Goal: Task Accomplishment & Management: Complete application form

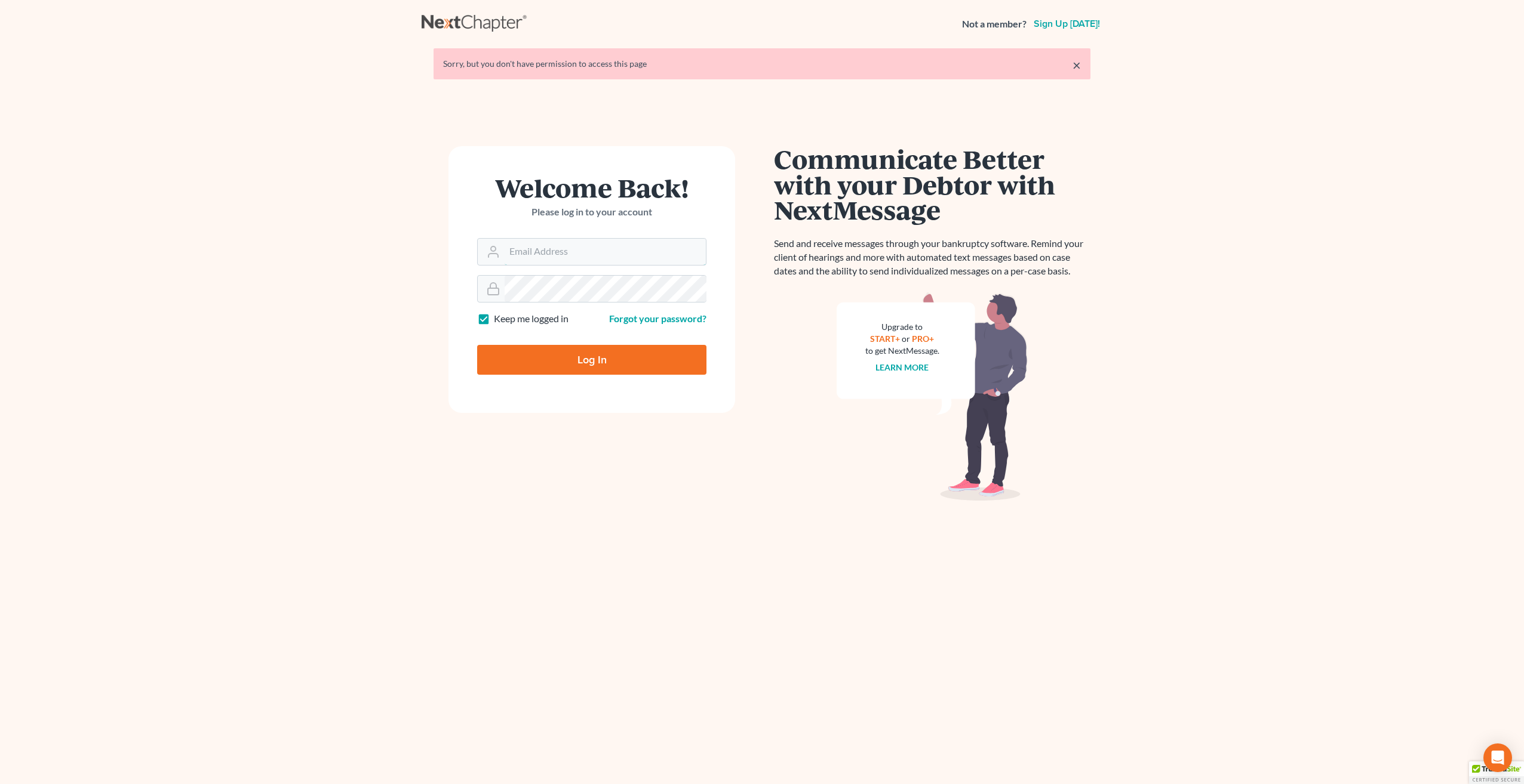
type input "[PERSON_NAME][EMAIL_ADDRESS][PERSON_NAME][DOMAIN_NAME]"
click at [662, 363] on input "Log In" at bounding box center [592, 360] width 229 height 30
type input "Thinking..."
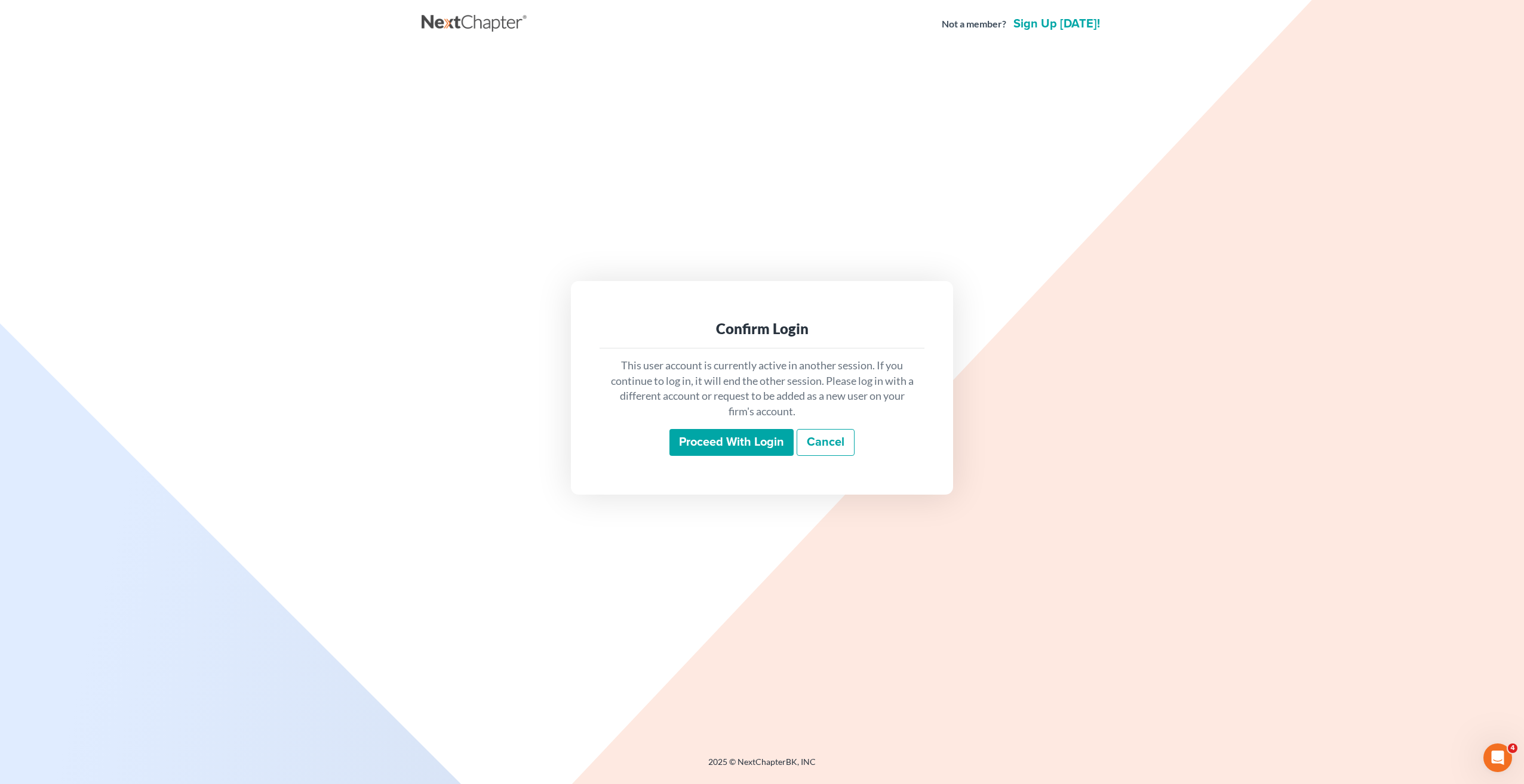
click at [736, 445] on input "Proceed with login" at bounding box center [731, 443] width 124 height 27
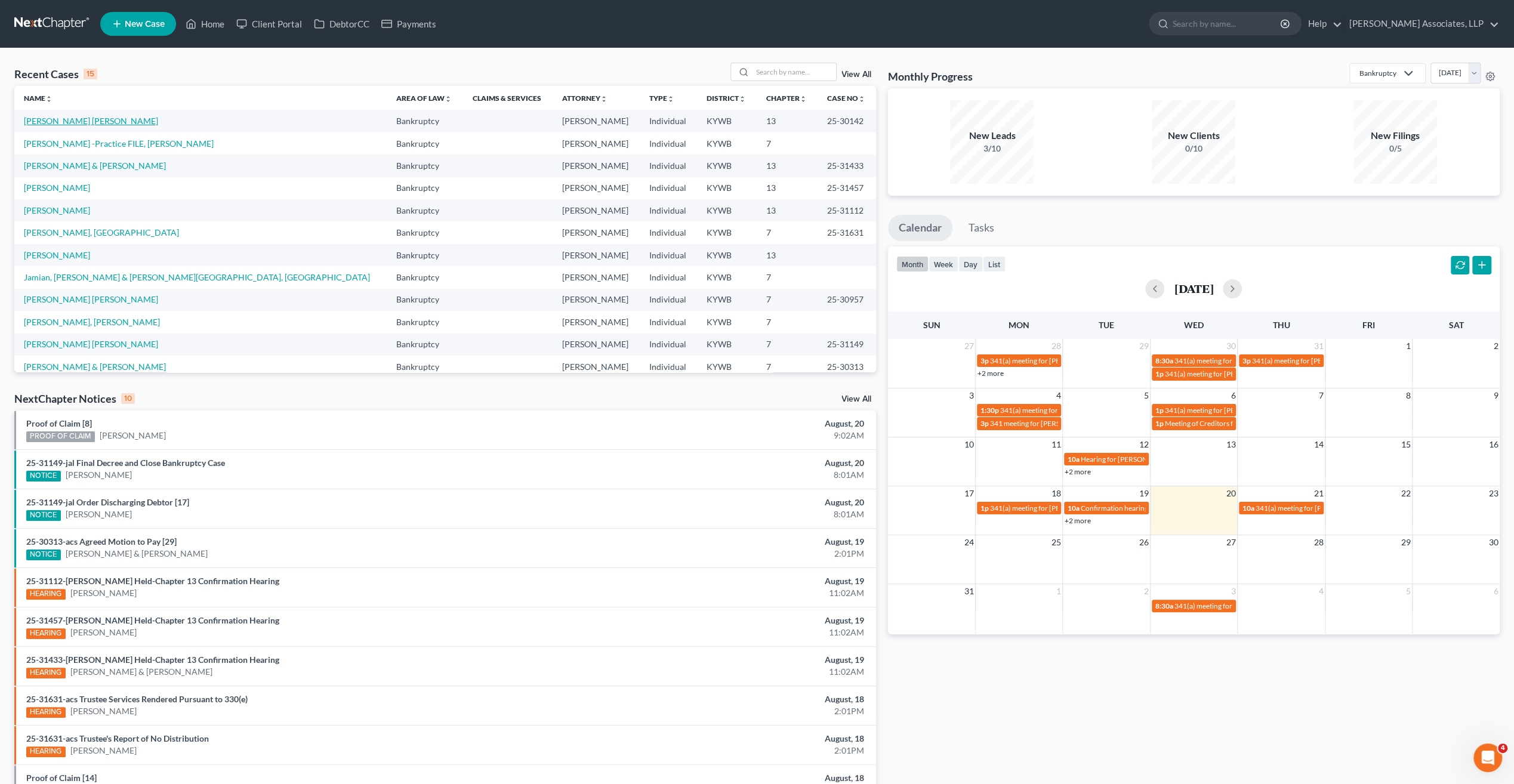
click at [110, 122] on link "[PERSON_NAME] [PERSON_NAME]" at bounding box center [91, 120] width 134 height 10
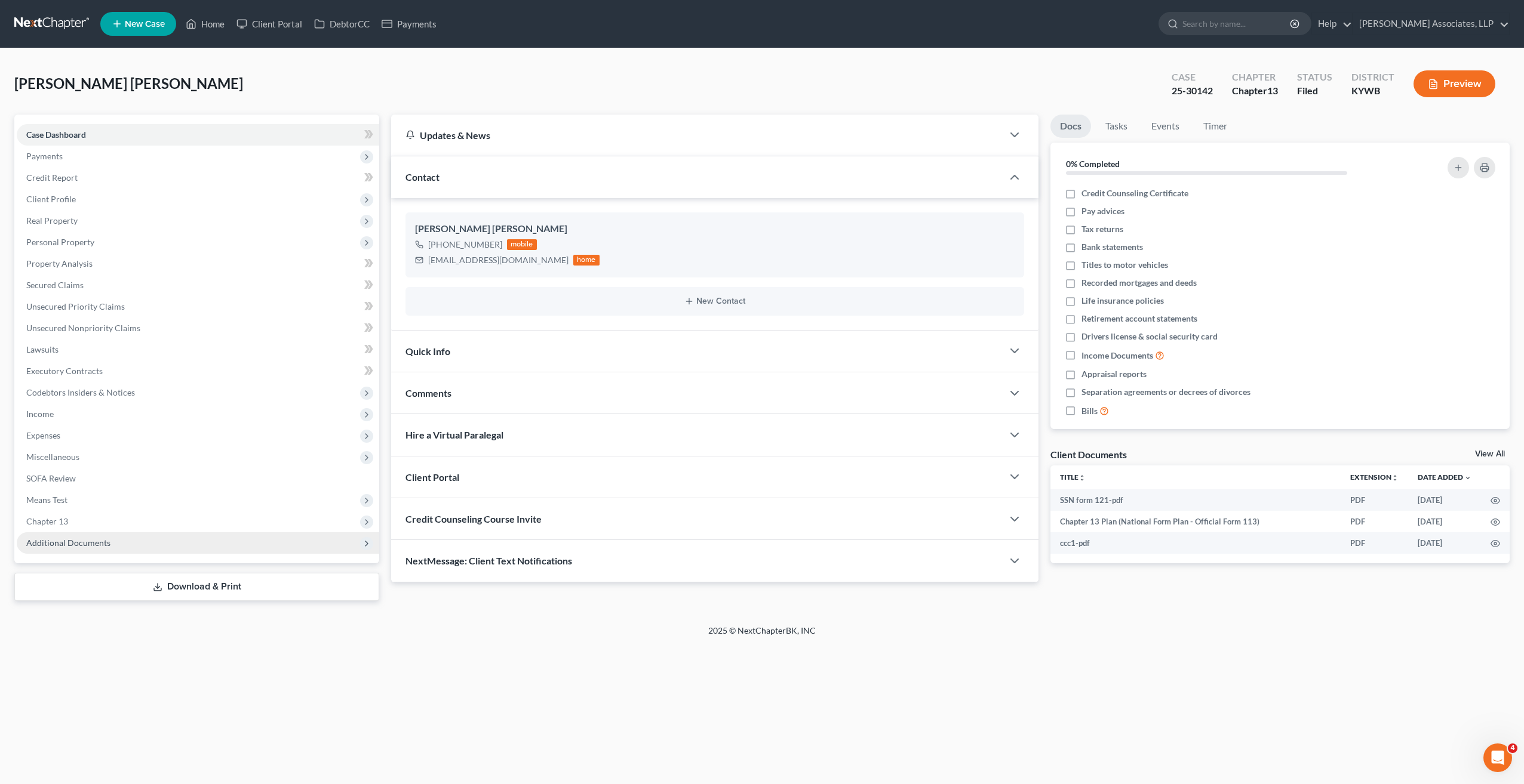
click at [67, 542] on span "Additional Documents" at bounding box center [68, 542] width 84 height 10
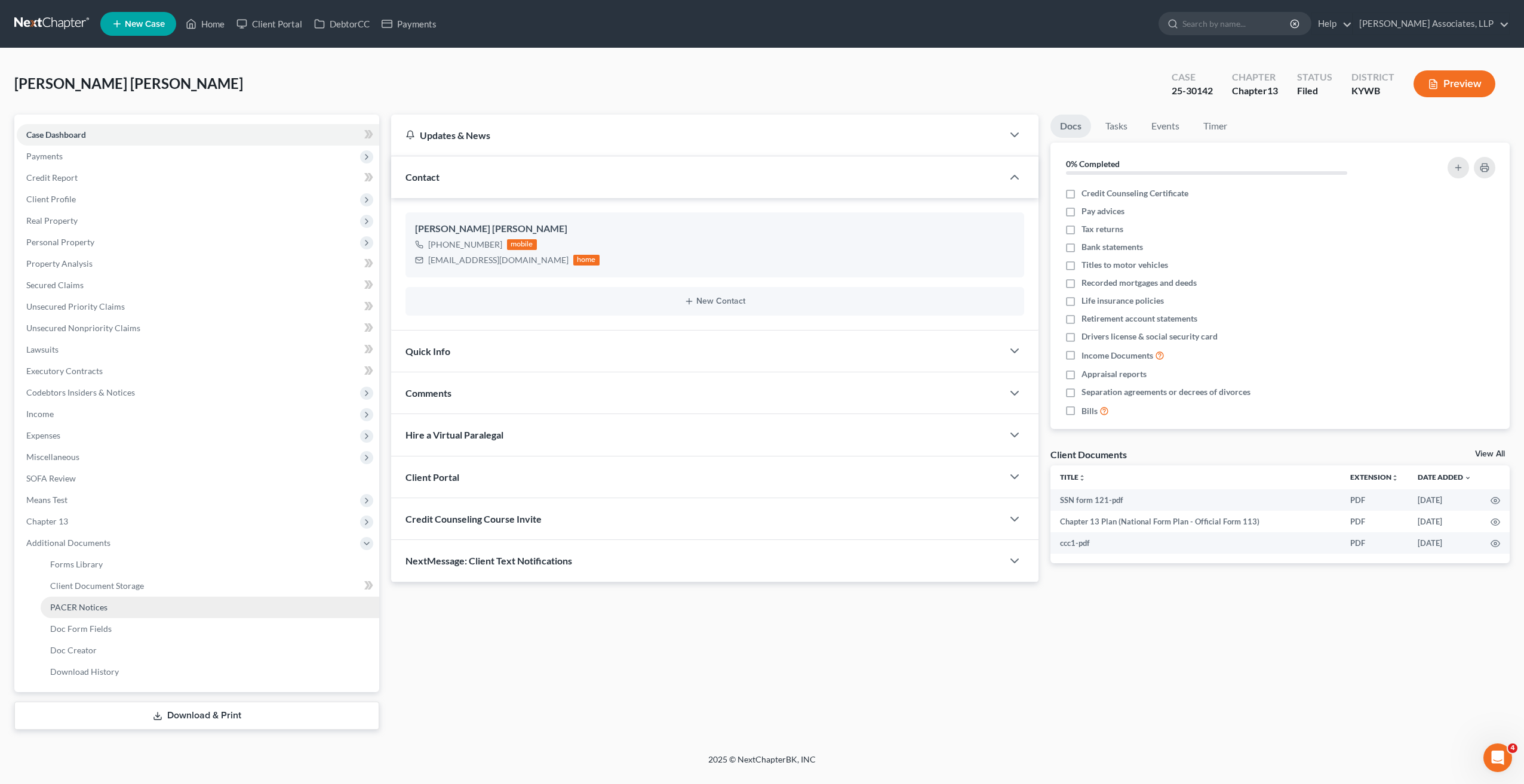
click at [104, 603] on span "PACER Notices" at bounding box center [79, 606] width 57 height 10
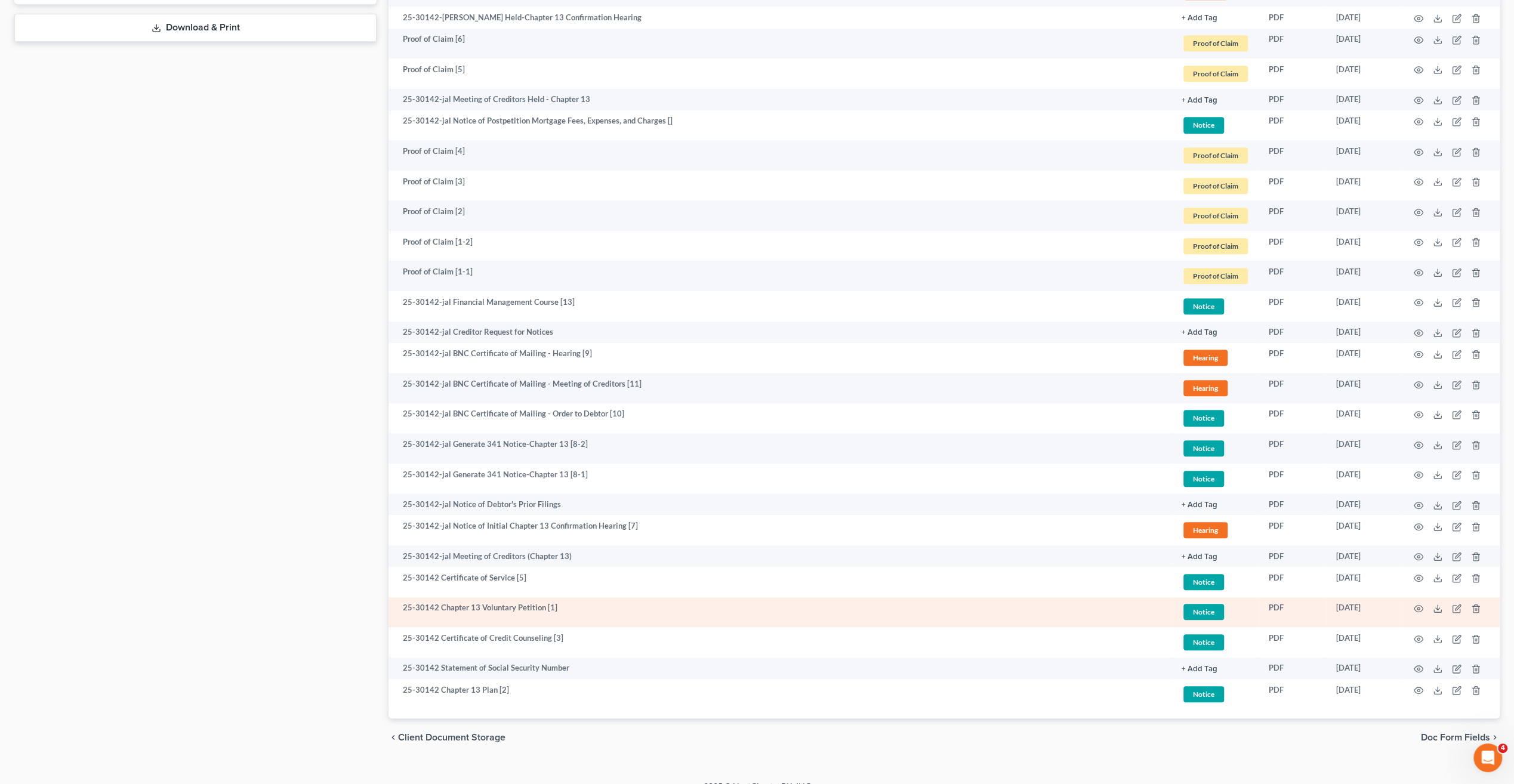
scroll to position [706, 0]
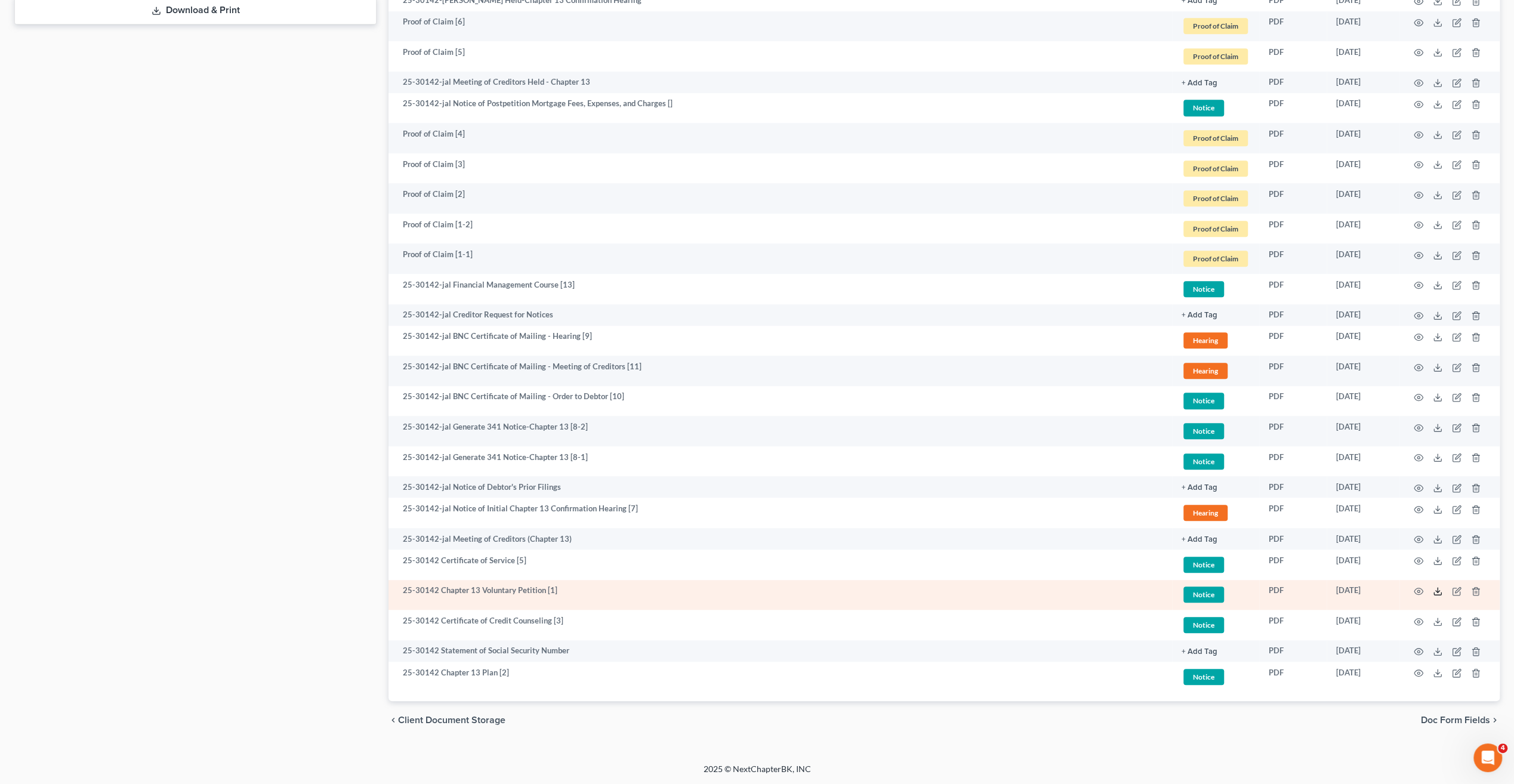
click at [1438, 587] on line at bounding box center [1438, 590] width 0 height 5
click at [1435, 592] on icon at bounding box center [1438, 591] width 10 height 10
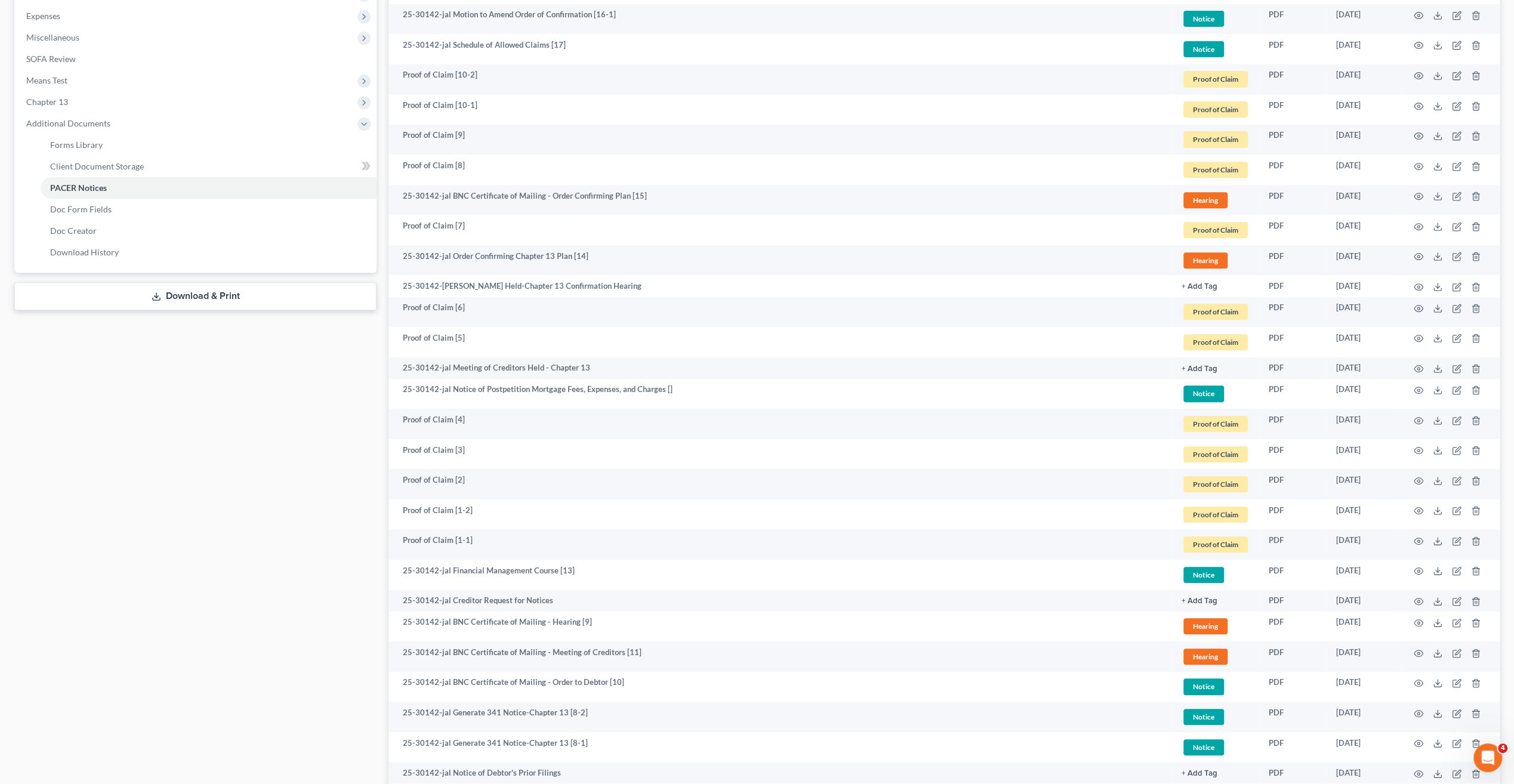
scroll to position [407, 0]
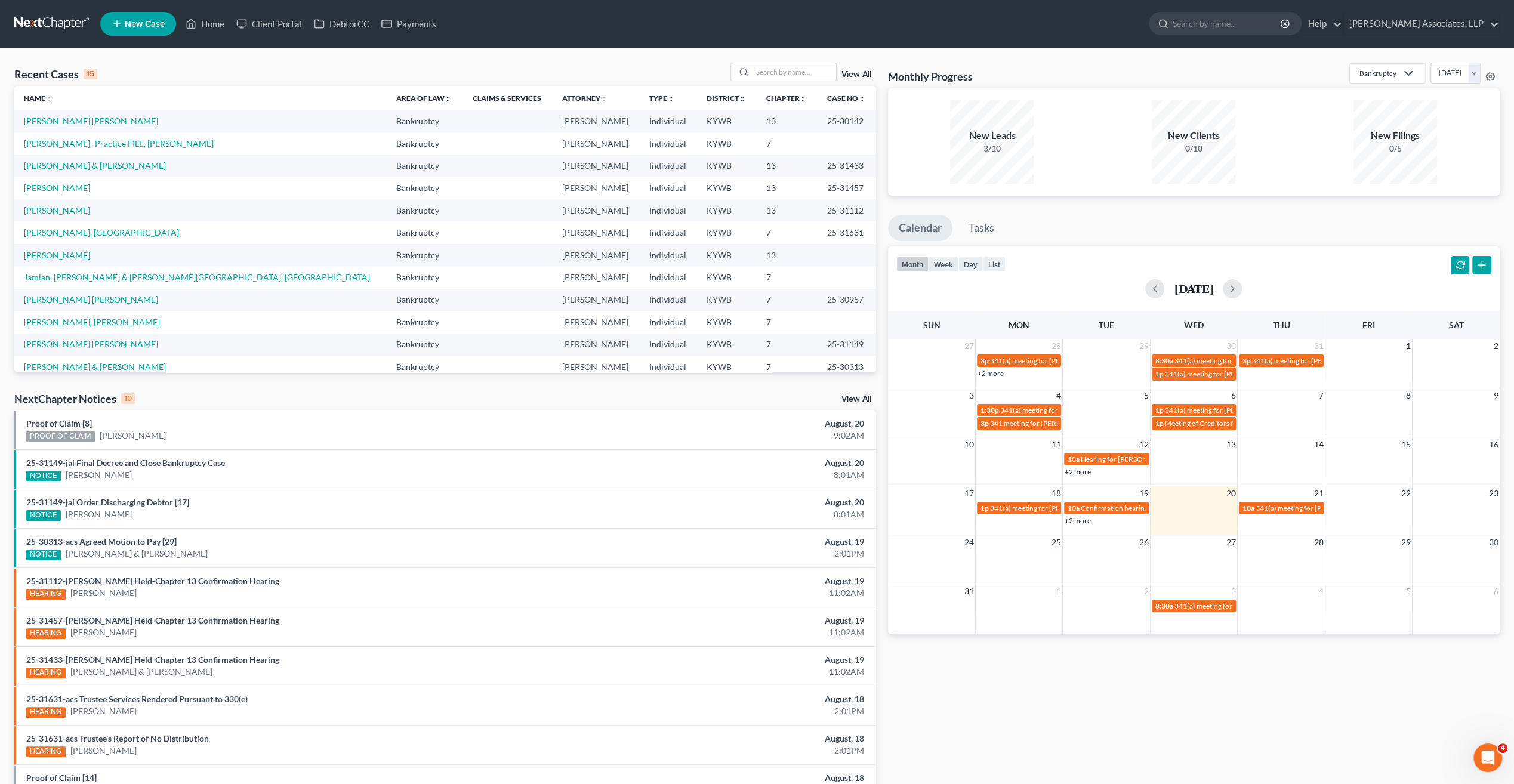
click at [98, 120] on link "[PERSON_NAME] [PERSON_NAME]" at bounding box center [91, 120] width 134 height 10
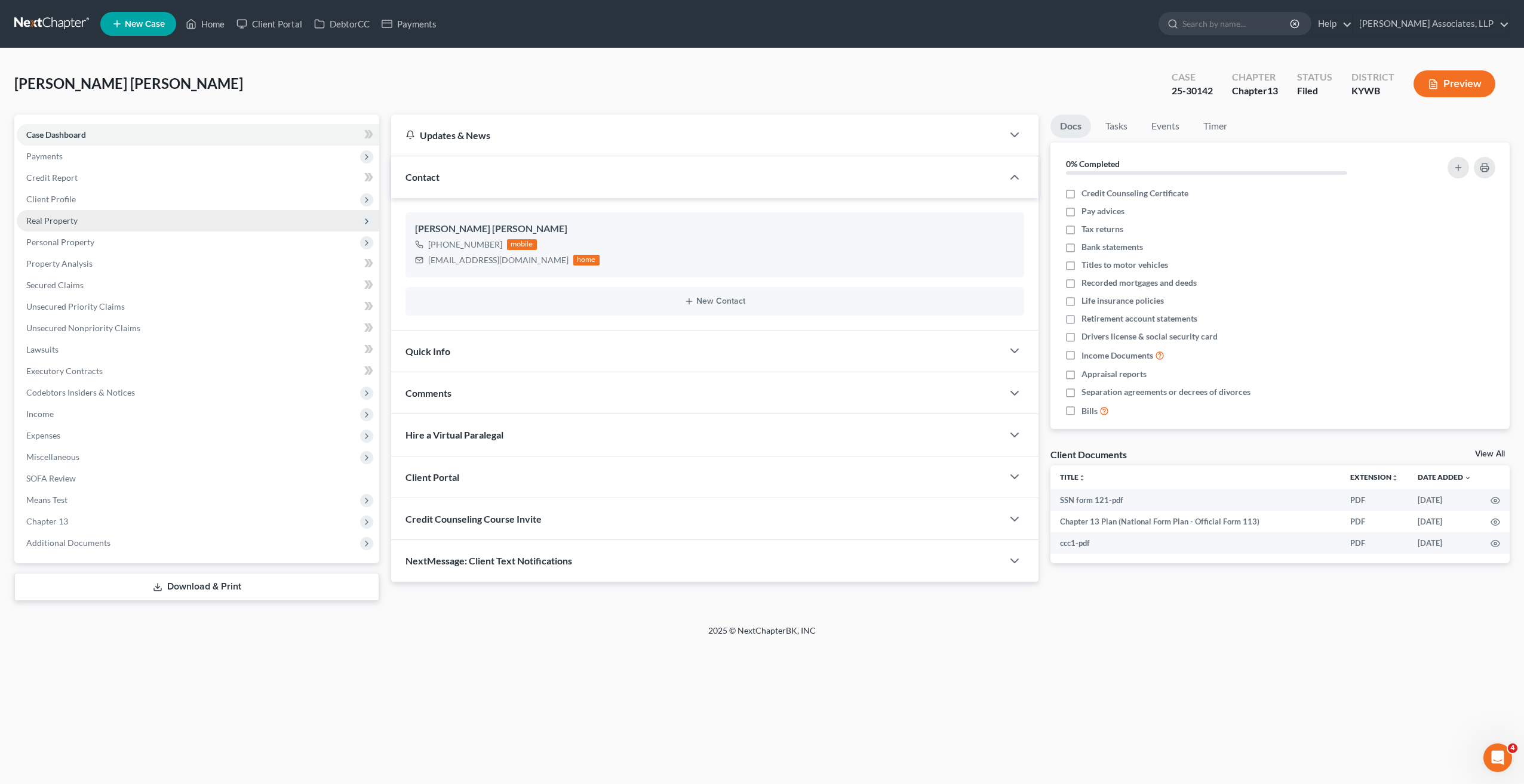
click at [76, 224] on span "Real Property" at bounding box center [51, 220] width 51 height 10
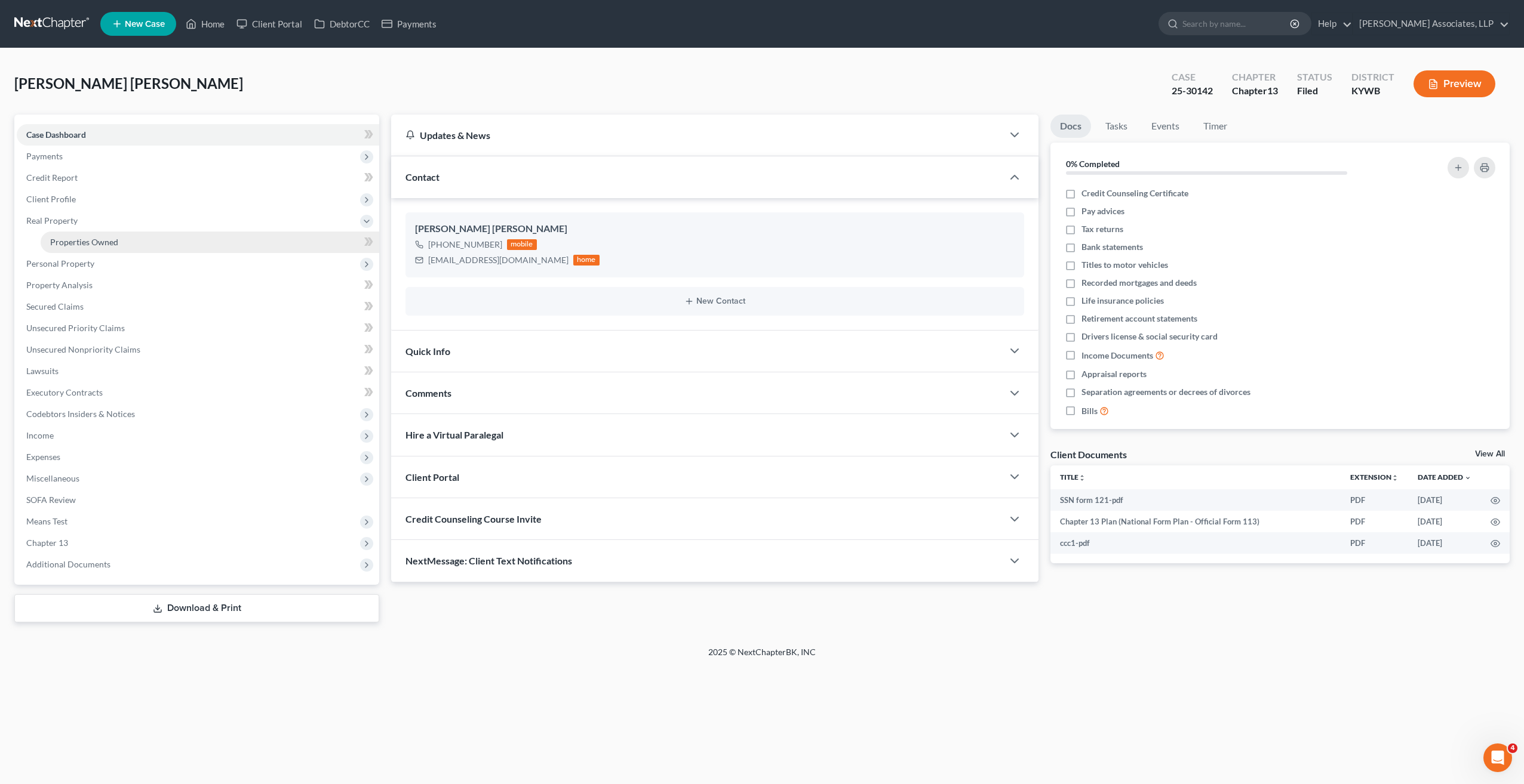
click at [98, 246] on span "Properties Owned" at bounding box center [84, 242] width 68 height 10
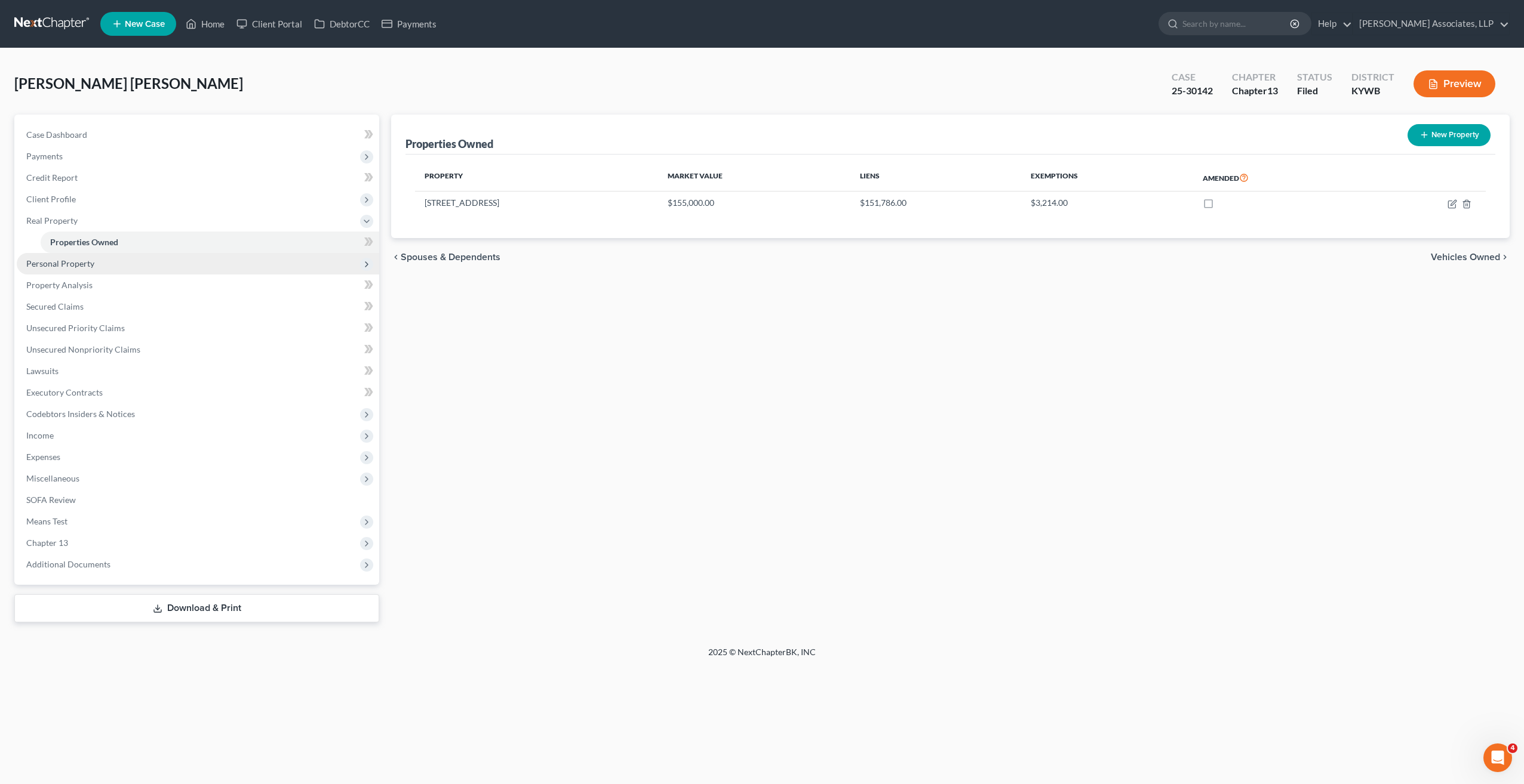
click at [89, 267] on span "Personal Property" at bounding box center [59, 263] width 68 height 10
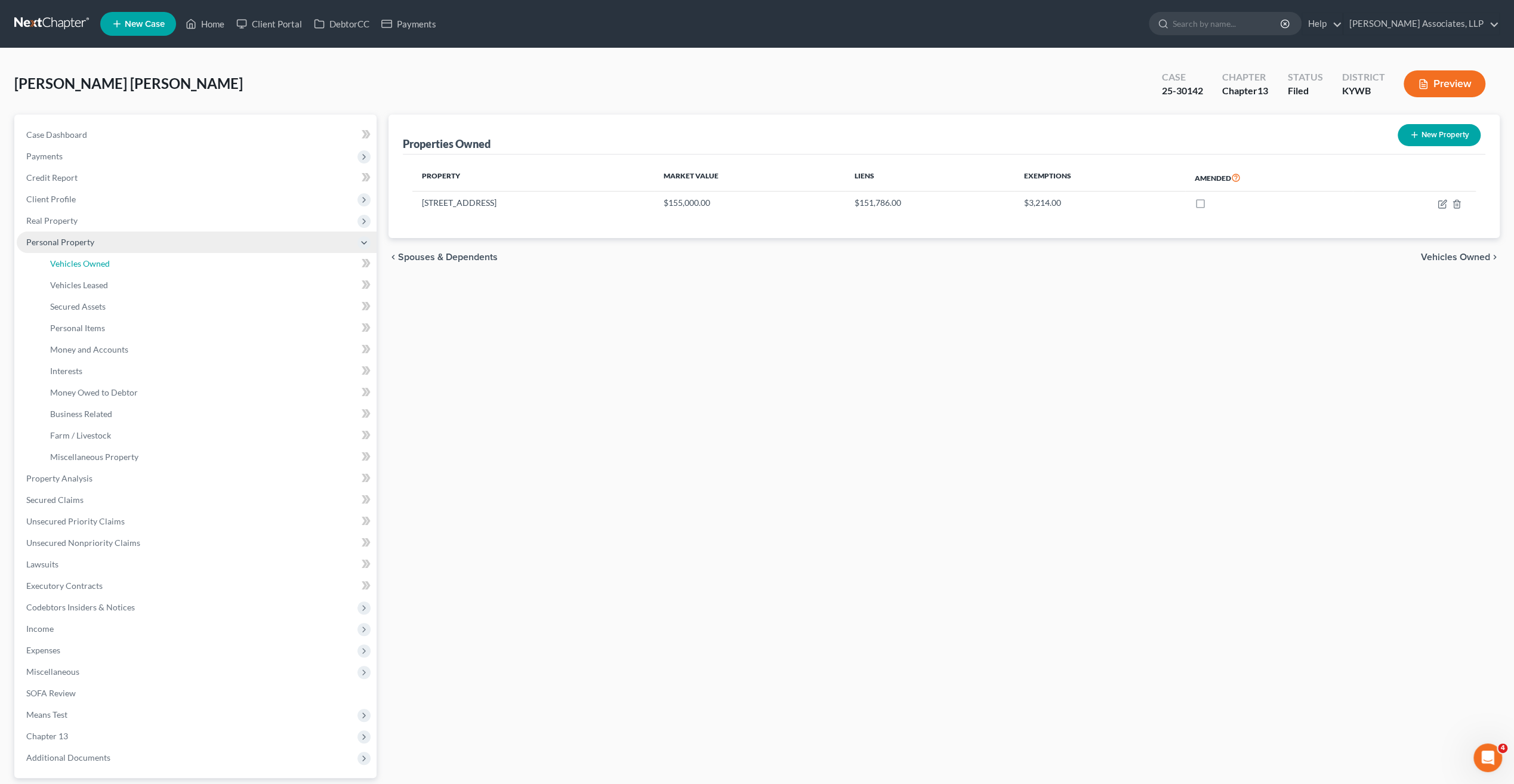
click at [89, 267] on span "Vehicles Owned" at bounding box center [80, 263] width 59 height 10
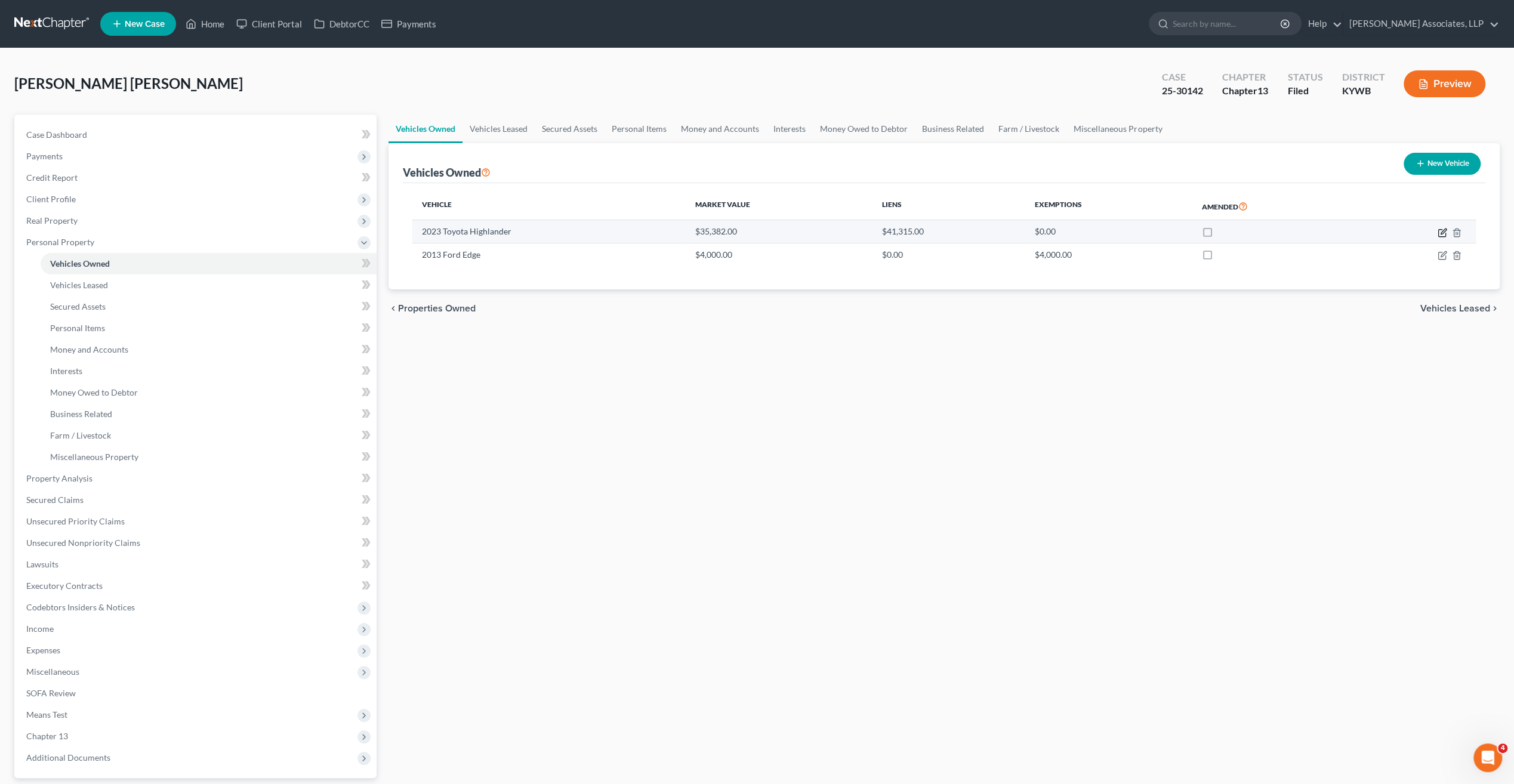
click at [1442, 230] on icon "button" at bounding box center [1443, 231] width 5 height 5
select select "0"
select select "3"
select select "0"
select select "3"
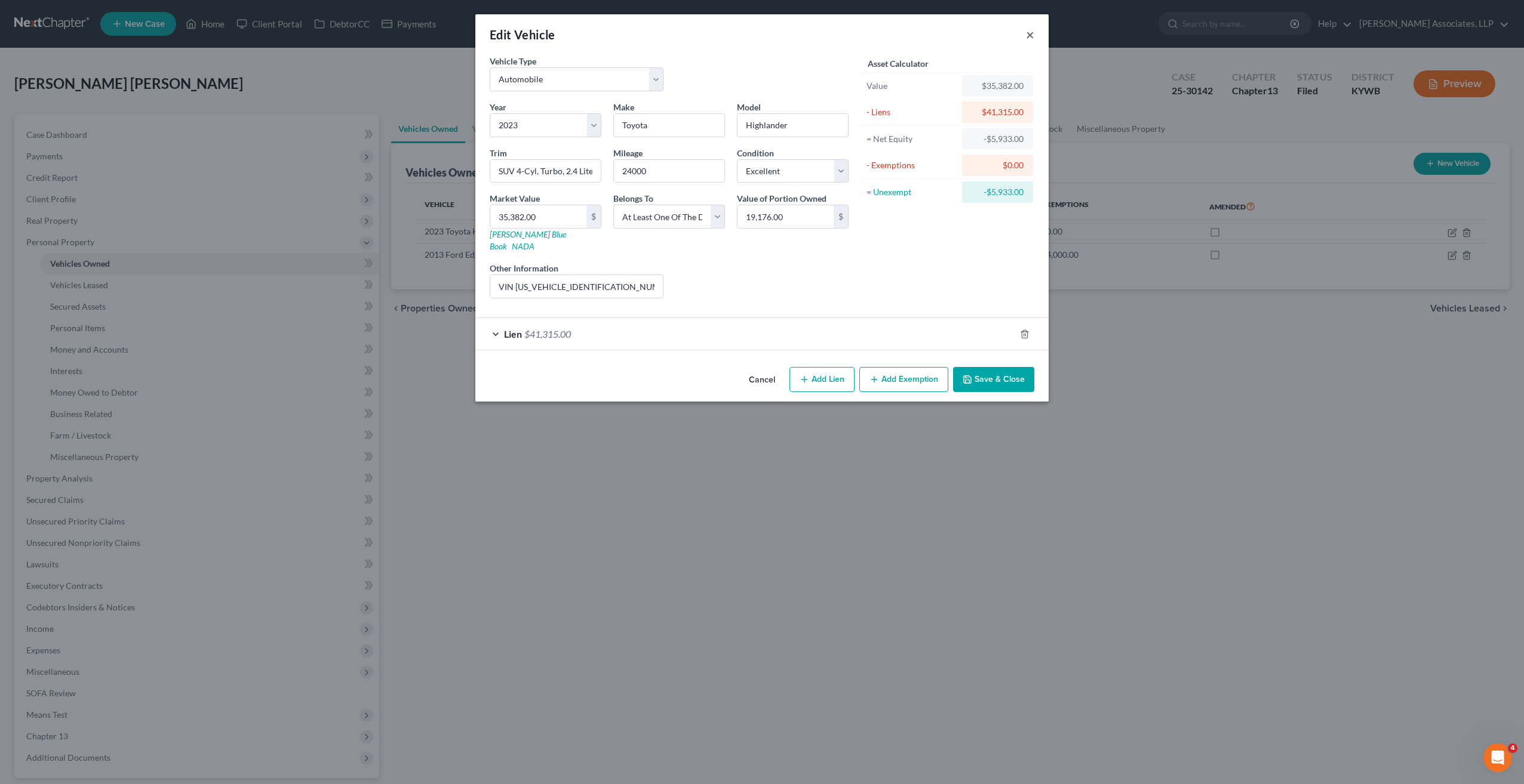
click at [1032, 35] on button "×" at bounding box center [1030, 34] width 8 height 14
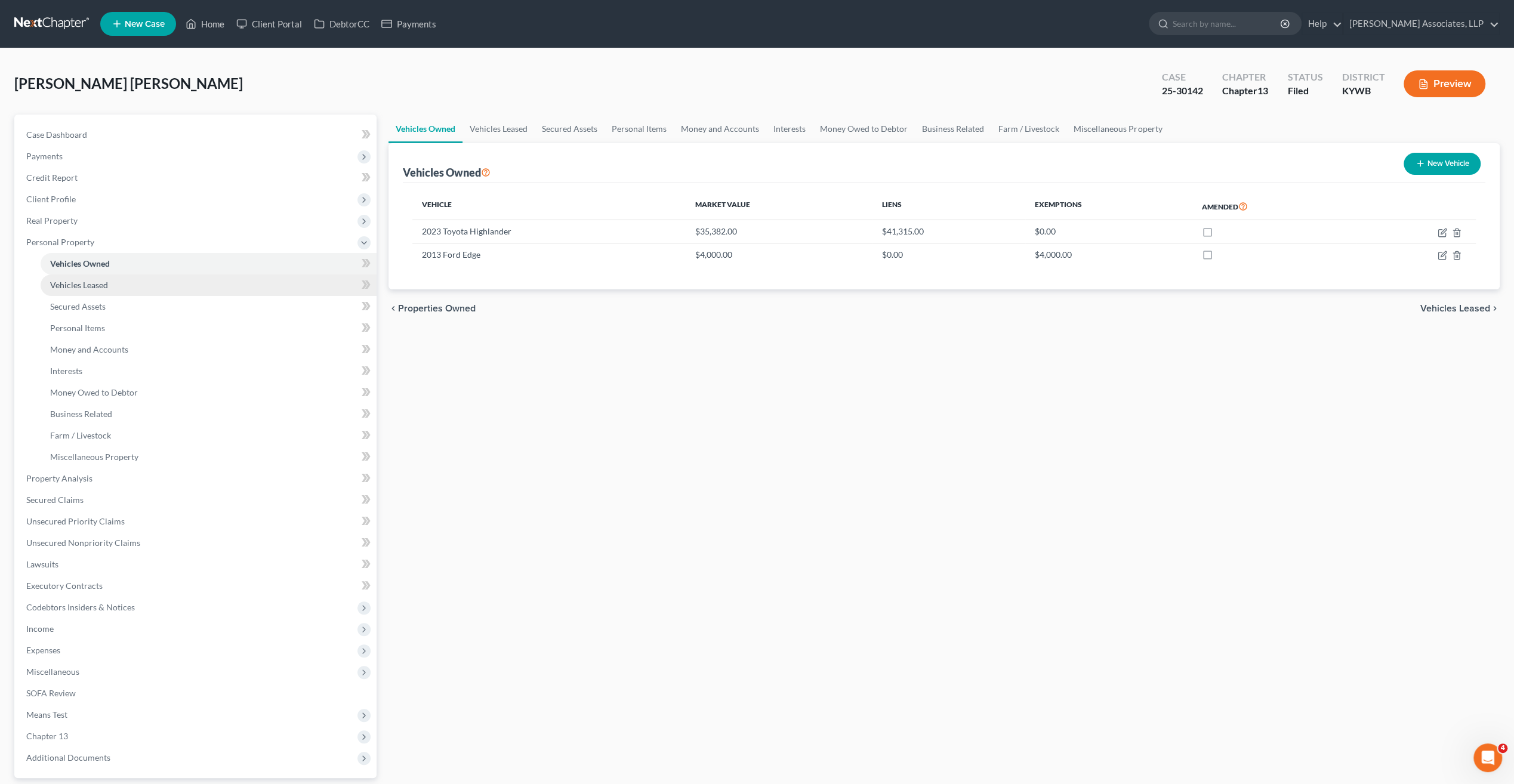
click at [91, 290] on link "Vehicles Leased" at bounding box center [208, 285] width 336 height 21
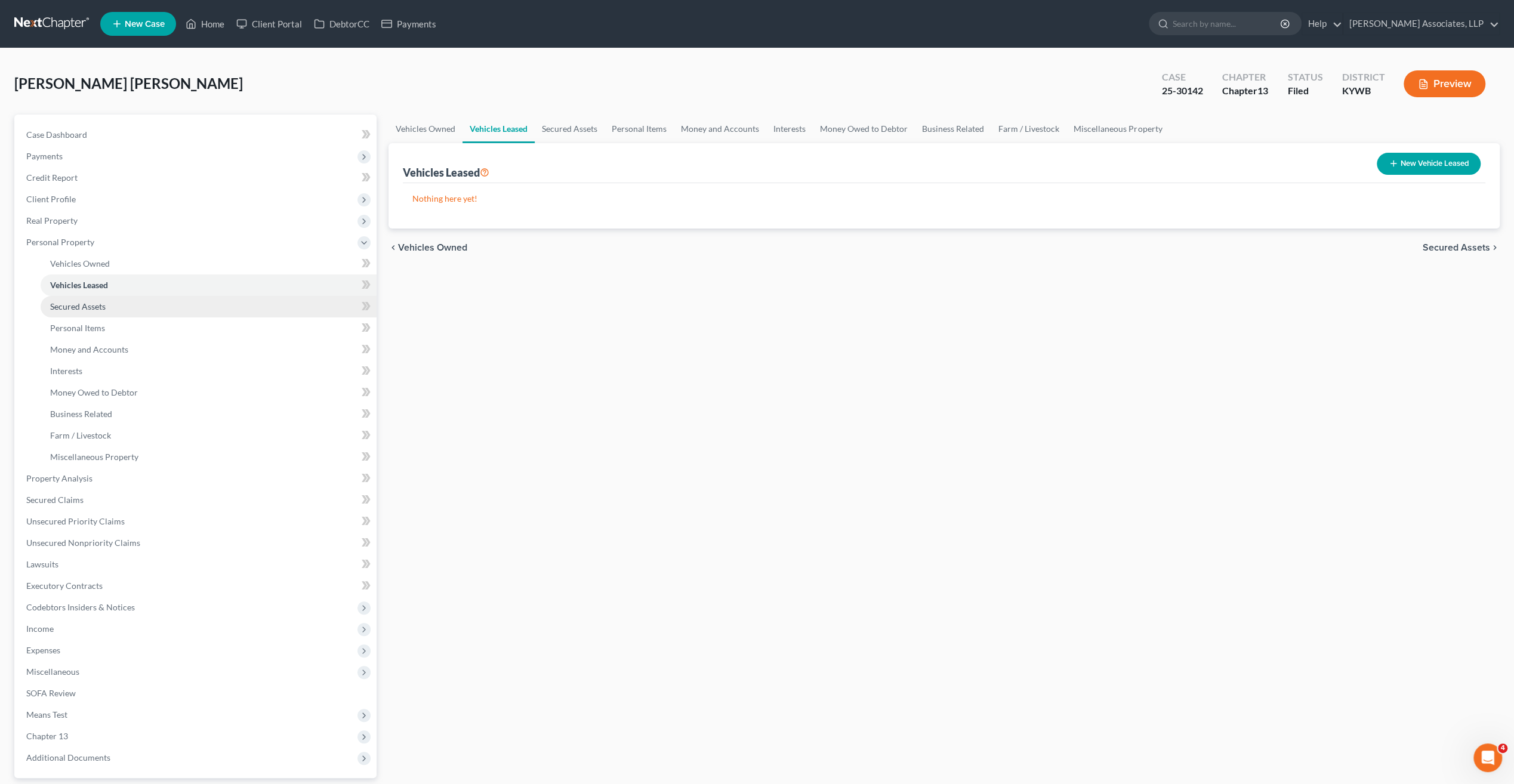
click at [98, 309] on span "Secured Assets" at bounding box center [78, 306] width 56 height 10
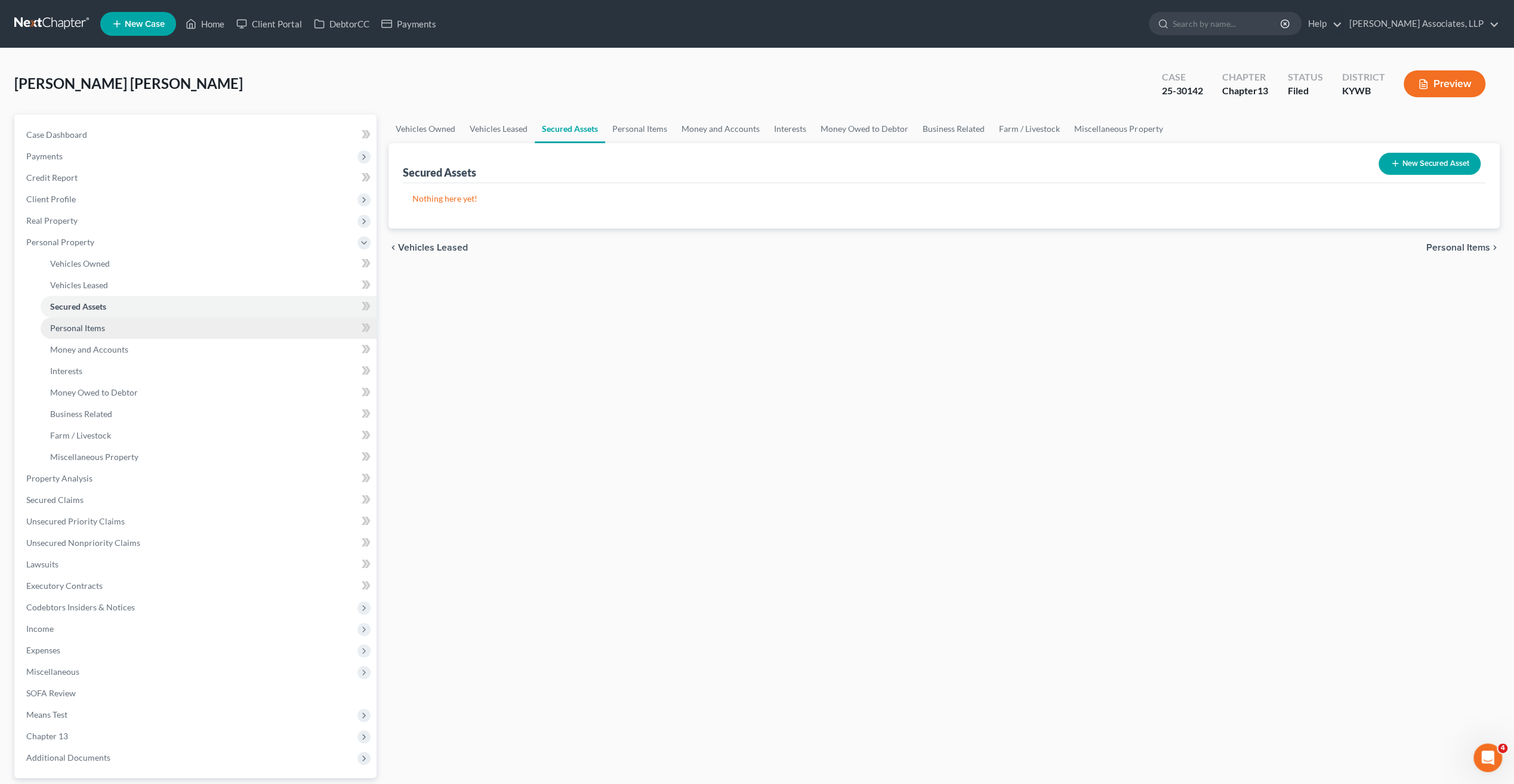
click at [99, 326] on span "Personal Items" at bounding box center [78, 328] width 55 height 10
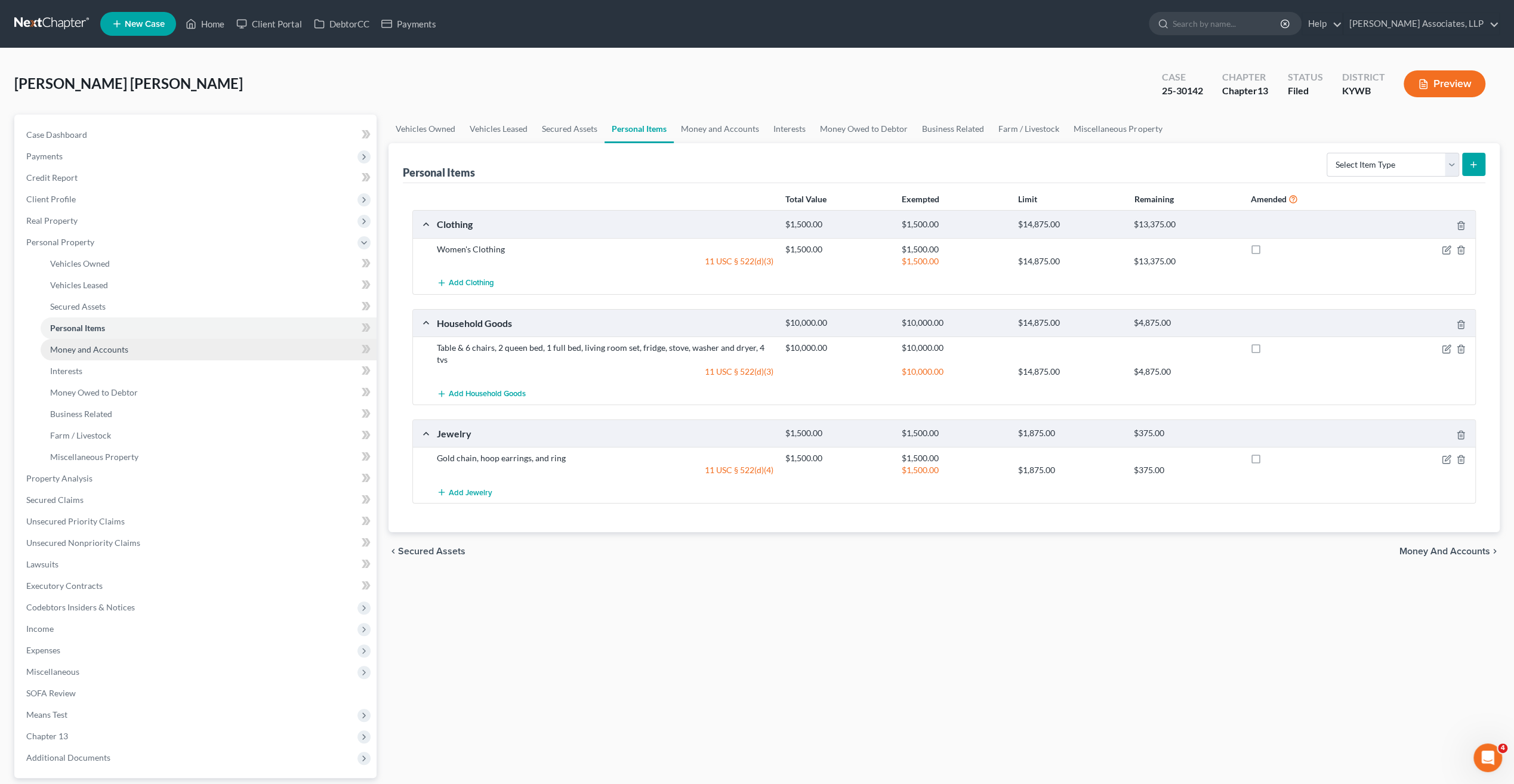
click at [110, 350] on span "Money and Accounts" at bounding box center [89, 349] width 78 height 10
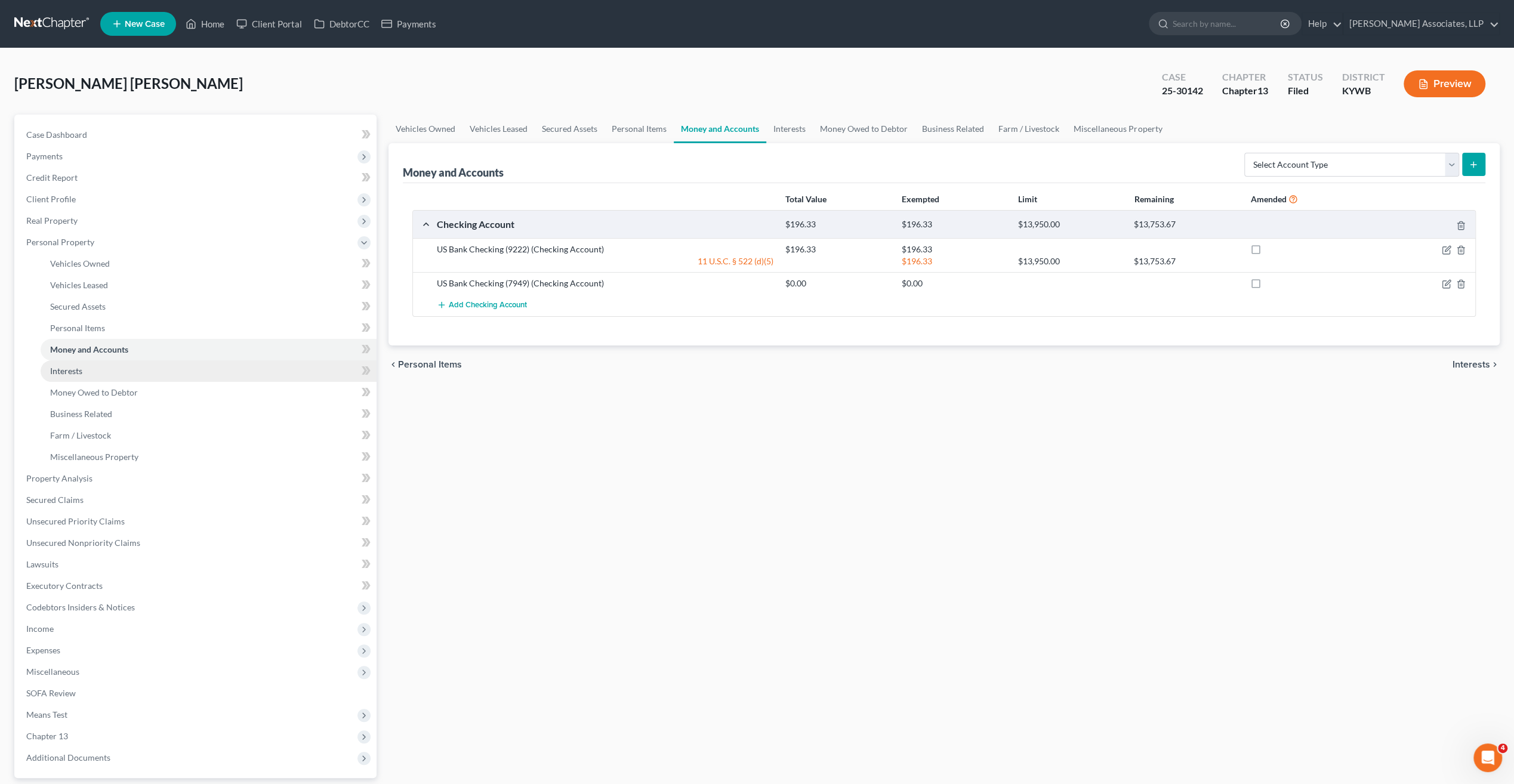
click at [75, 370] on span "Interests" at bounding box center [66, 370] width 32 height 10
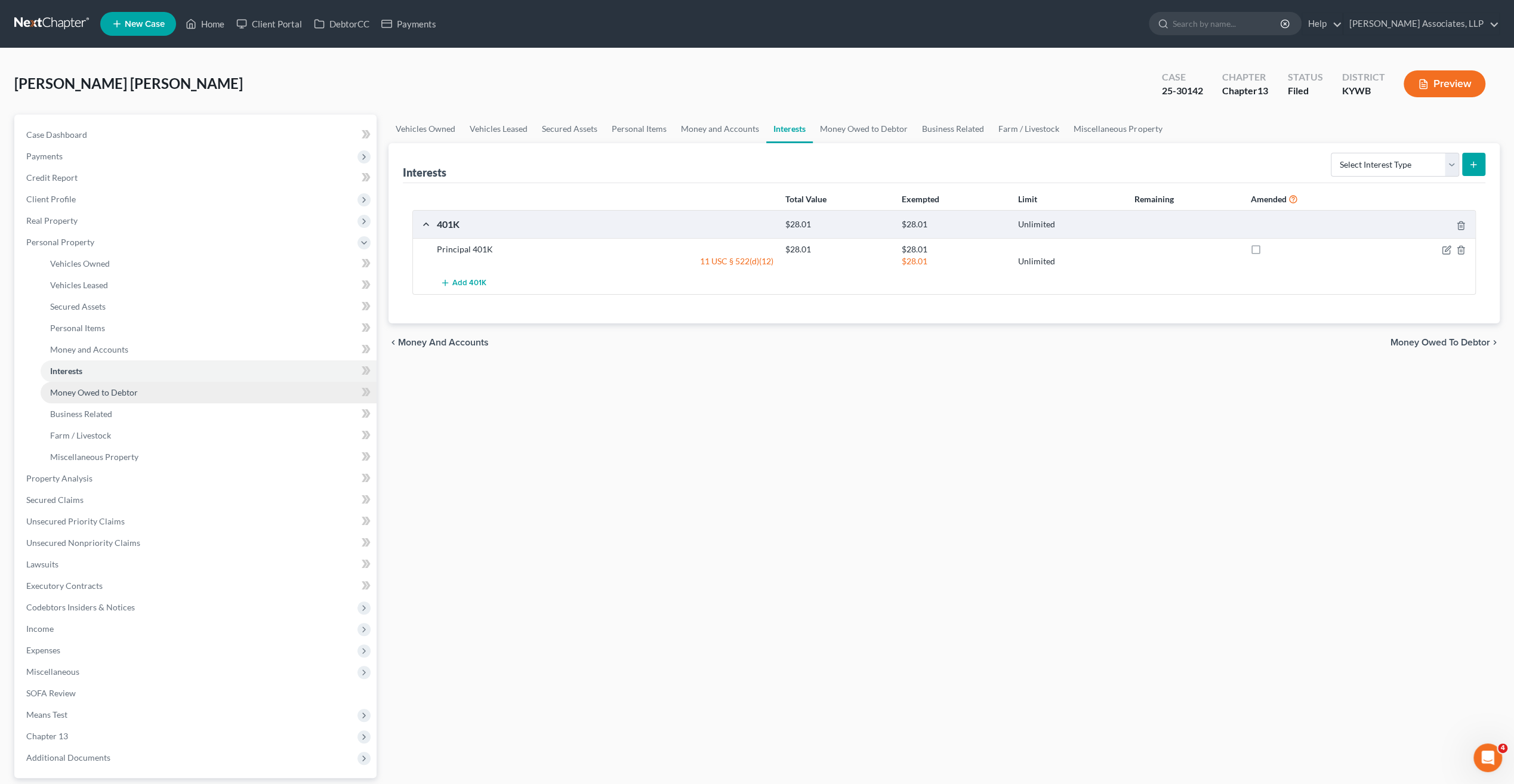
click at [122, 398] on link "Money Owed to Debtor" at bounding box center [208, 392] width 336 height 21
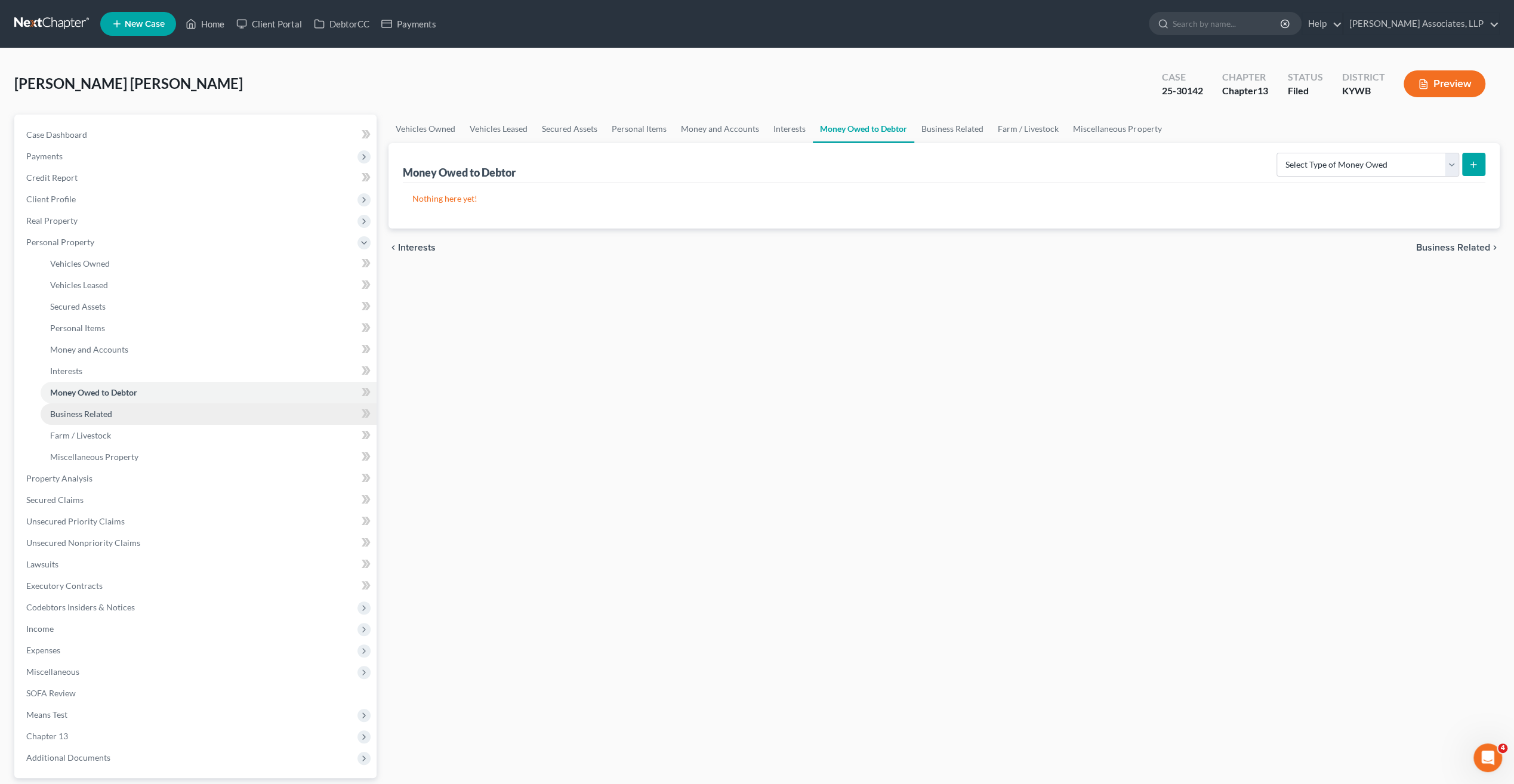
click at [110, 409] on span "Business Related" at bounding box center [81, 414] width 62 height 10
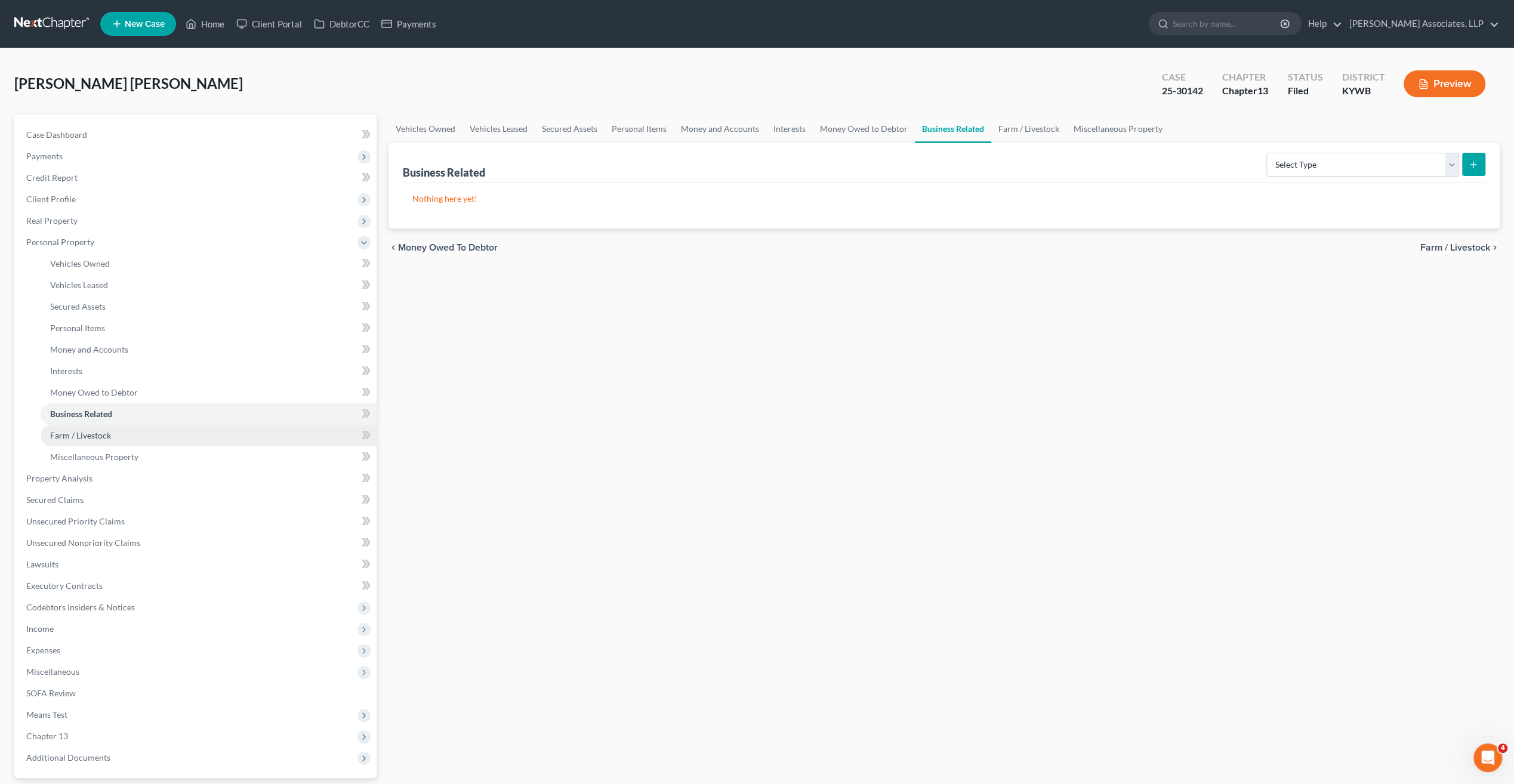
click at [104, 439] on span "Farm / Livestock" at bounding box center [81, 435] width 61 height 10
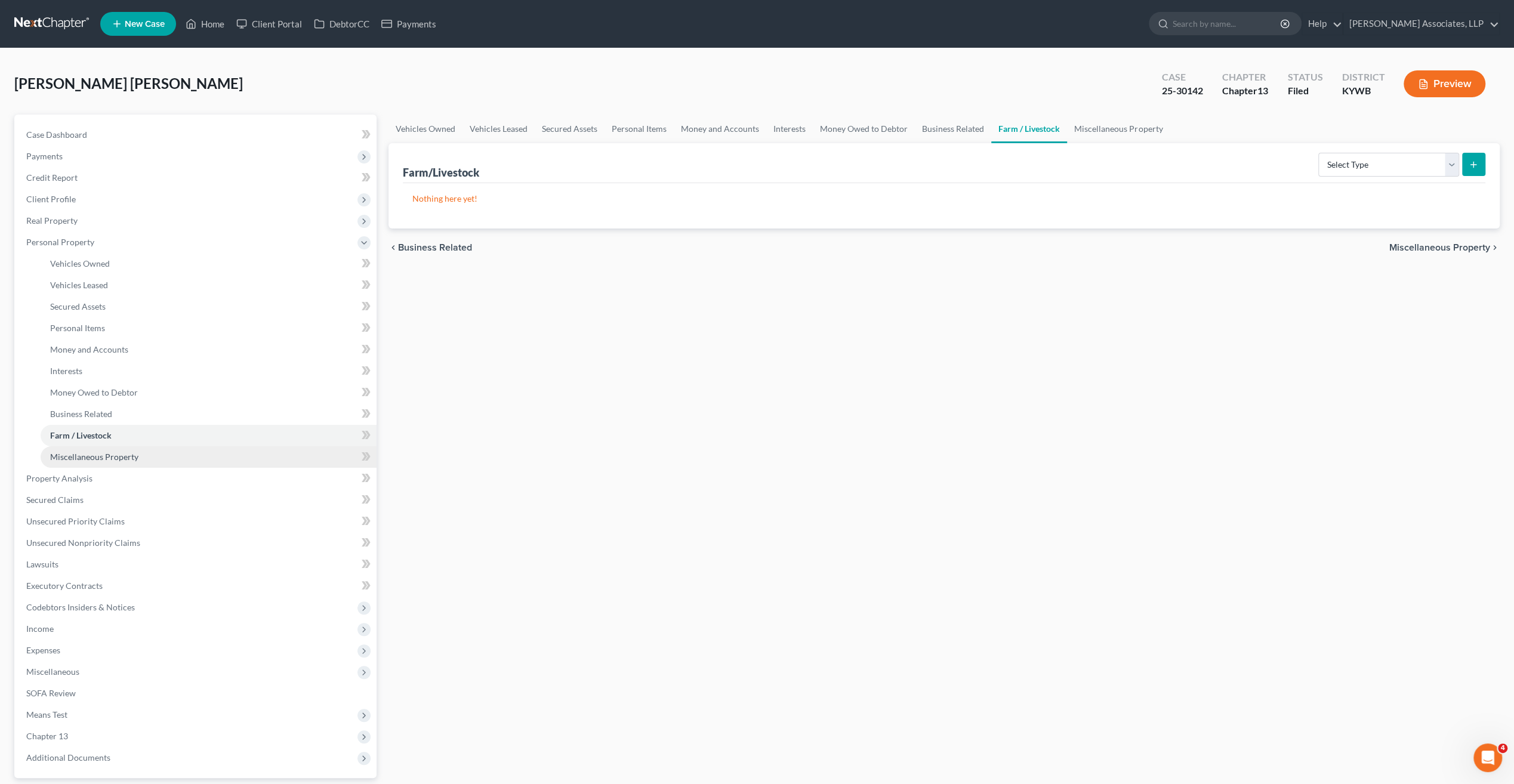
click at [123, 459] on span "Miscellaneous Property" at bounding box center [94, 456] width 88 height 10
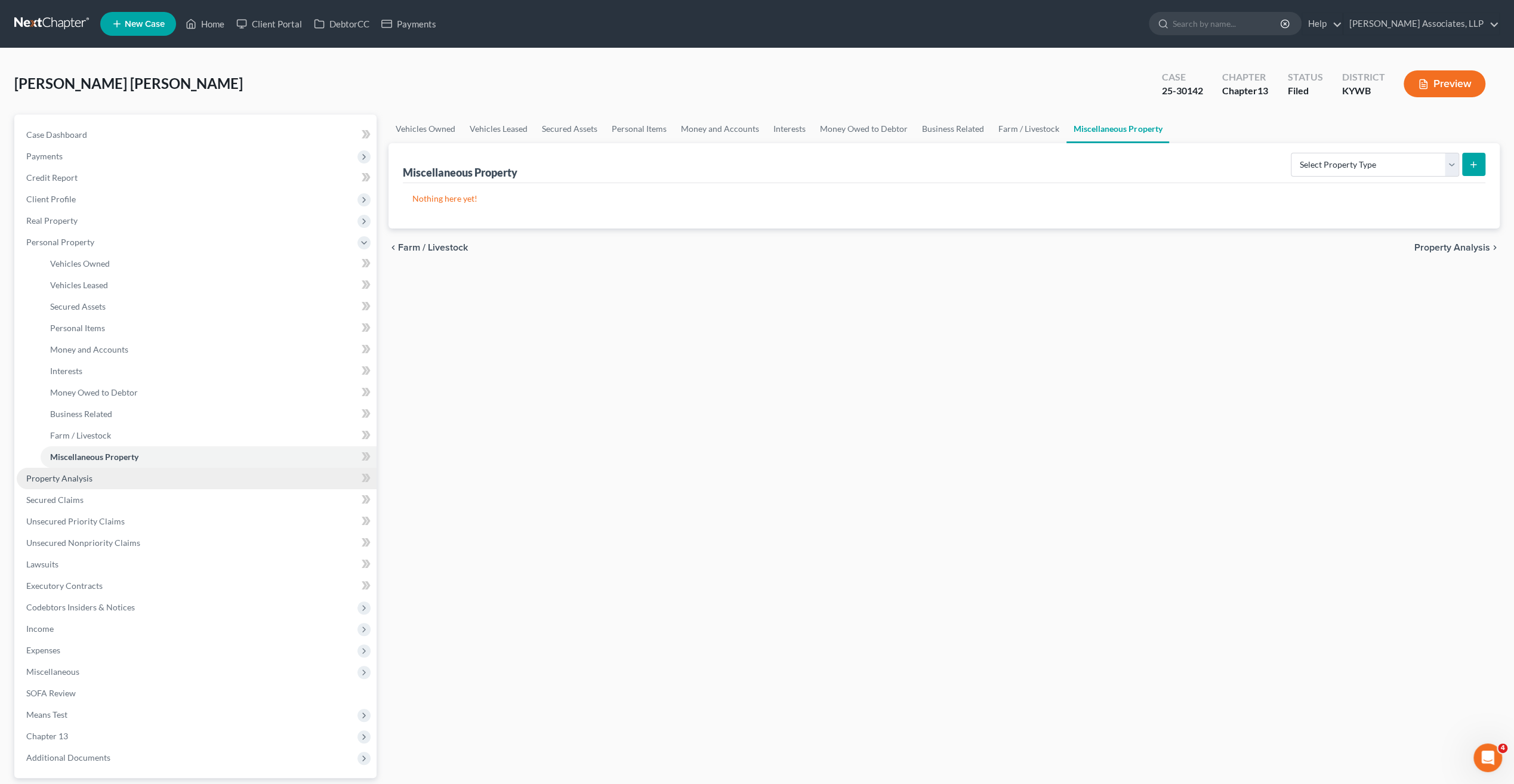
click at [85, 478] on span "Property Analysis" at bounding box center [59, 478] width 66 height 10
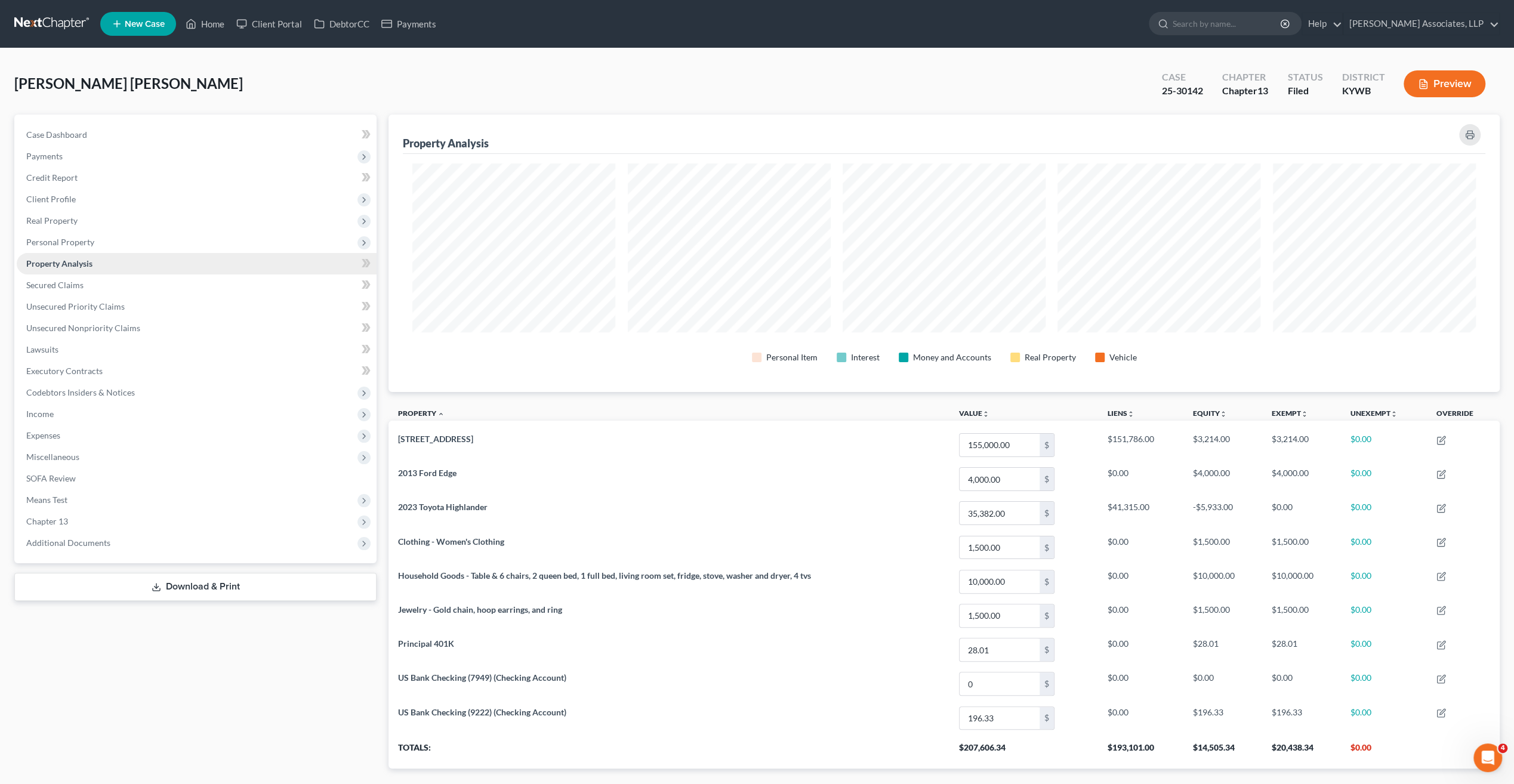
scroll to position [277, 1111]
click at [80, 284] on span "Secured Claims" at bounding box center [54, 284] width 57 height 10
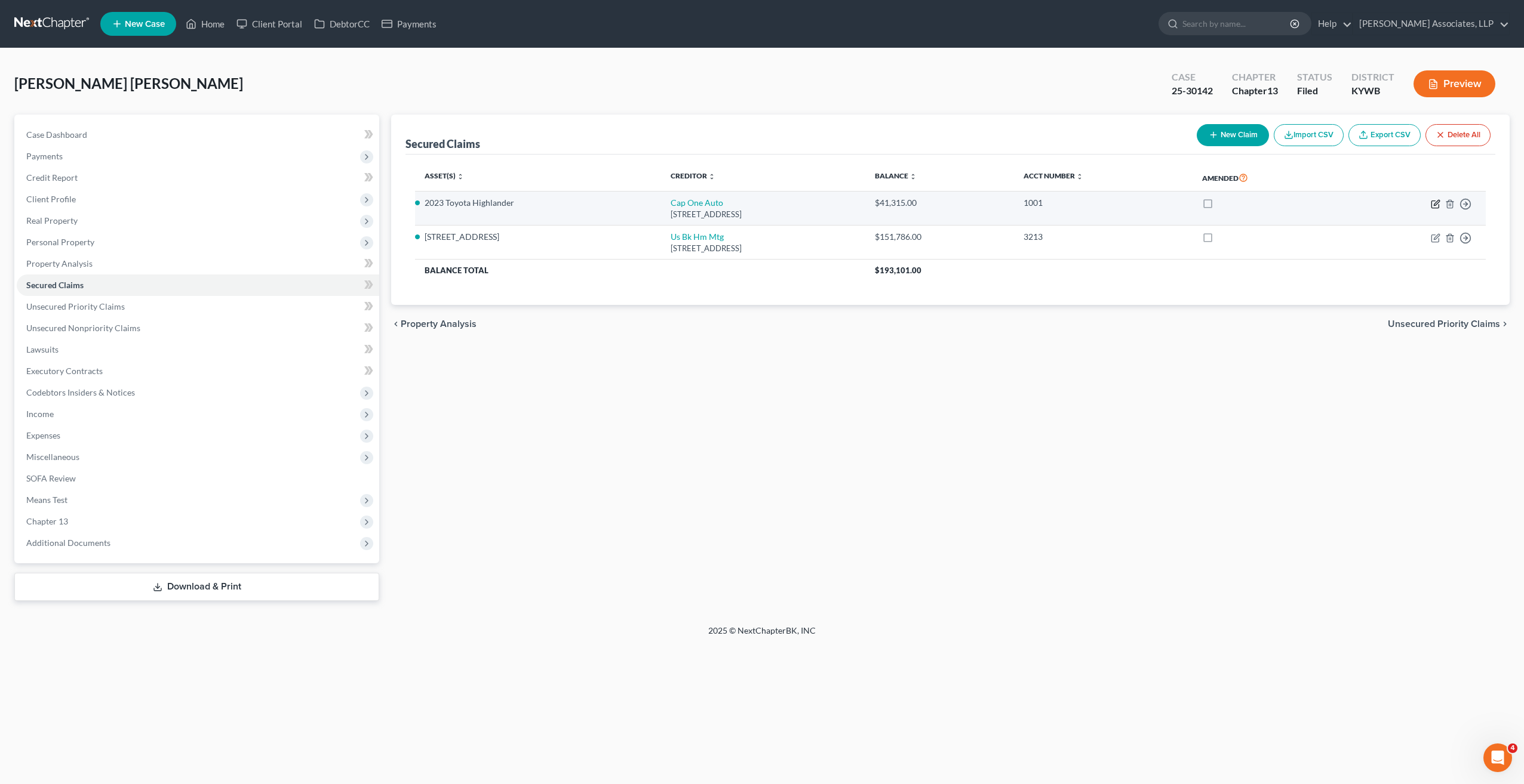
click at [1437, 204] on icon "button" at bounding box center [1436, 204] width 10 height 10
select select "45"
select select "0"
select select "2"
select select "3"
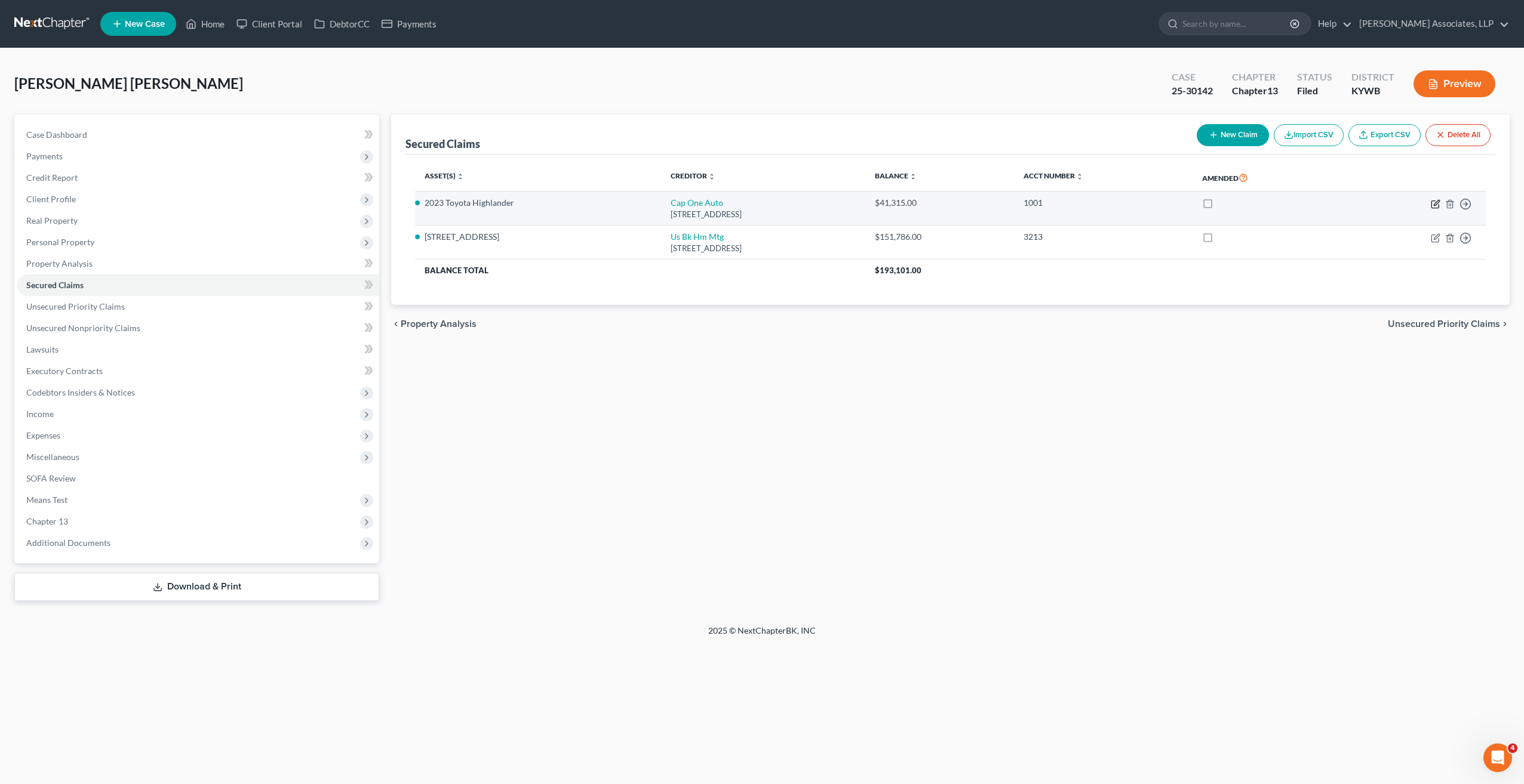
select select "0"
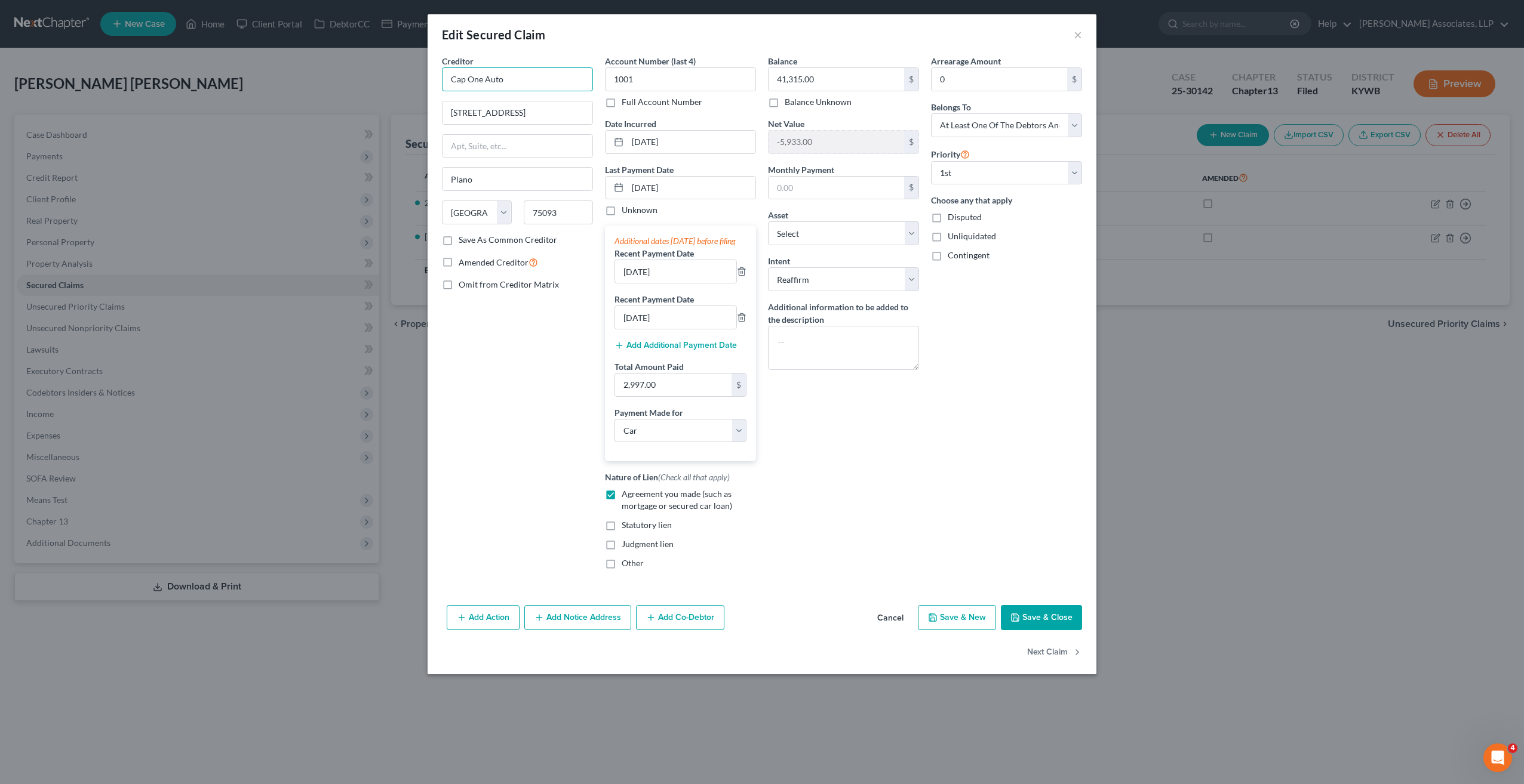
drag, startPoint x: 530, startPoint y: 85, endPoint x: 445, endPoint y: 82, distance: 85.1
click at [445, 82] on input "Cap One Auto" at bounding box center [518, 79] width 151 height 24
click at [1083, 37] on div "Edit Secured Claim ×" at bounding box center [762, 34] width 669 height 40
click at [1076, 34] on button "×" at bounding box center [1077, 34] width 8 height 14
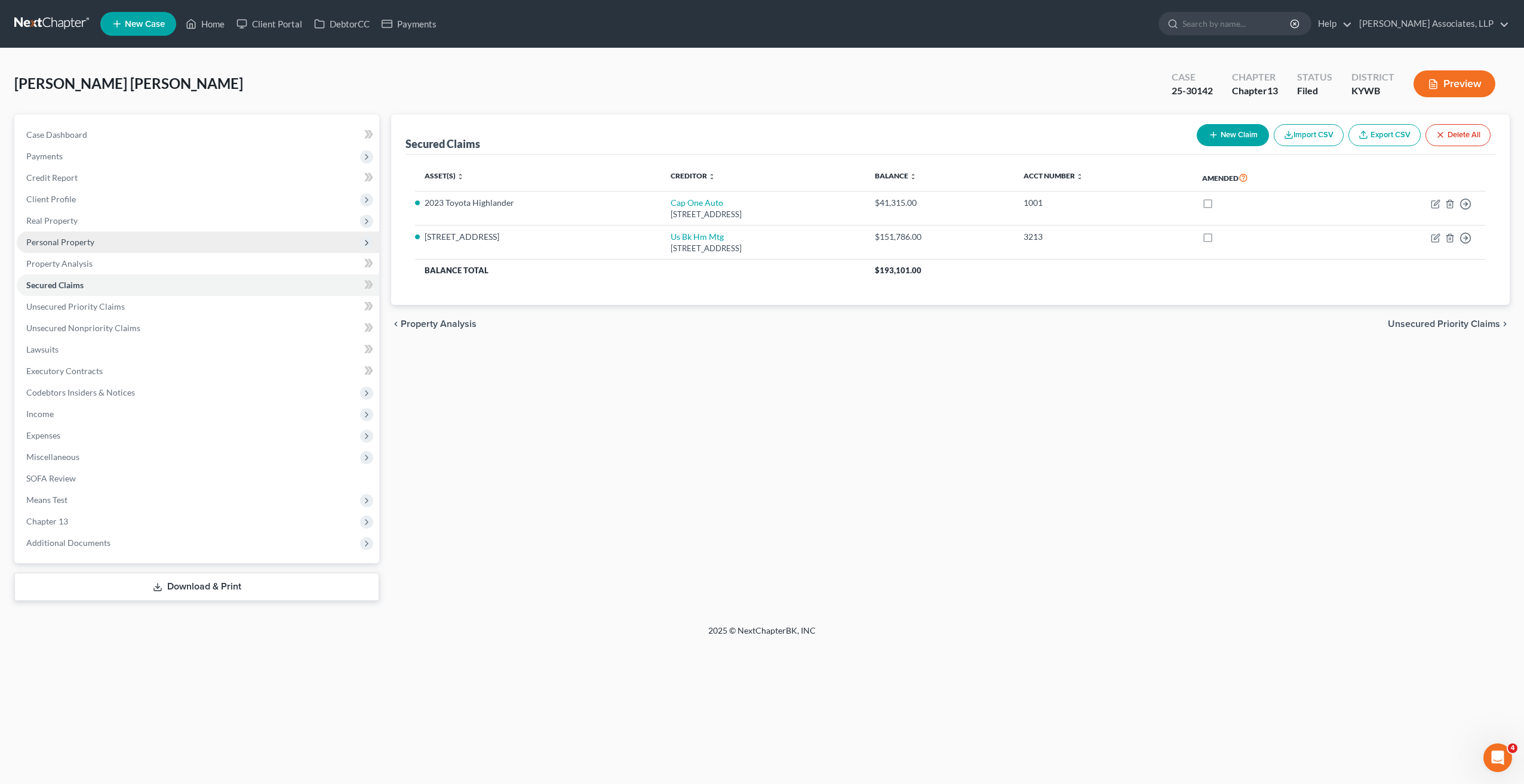
click at [72, 248] on span "Personal Property" at bounding box center [197, 242] width 362 height 21
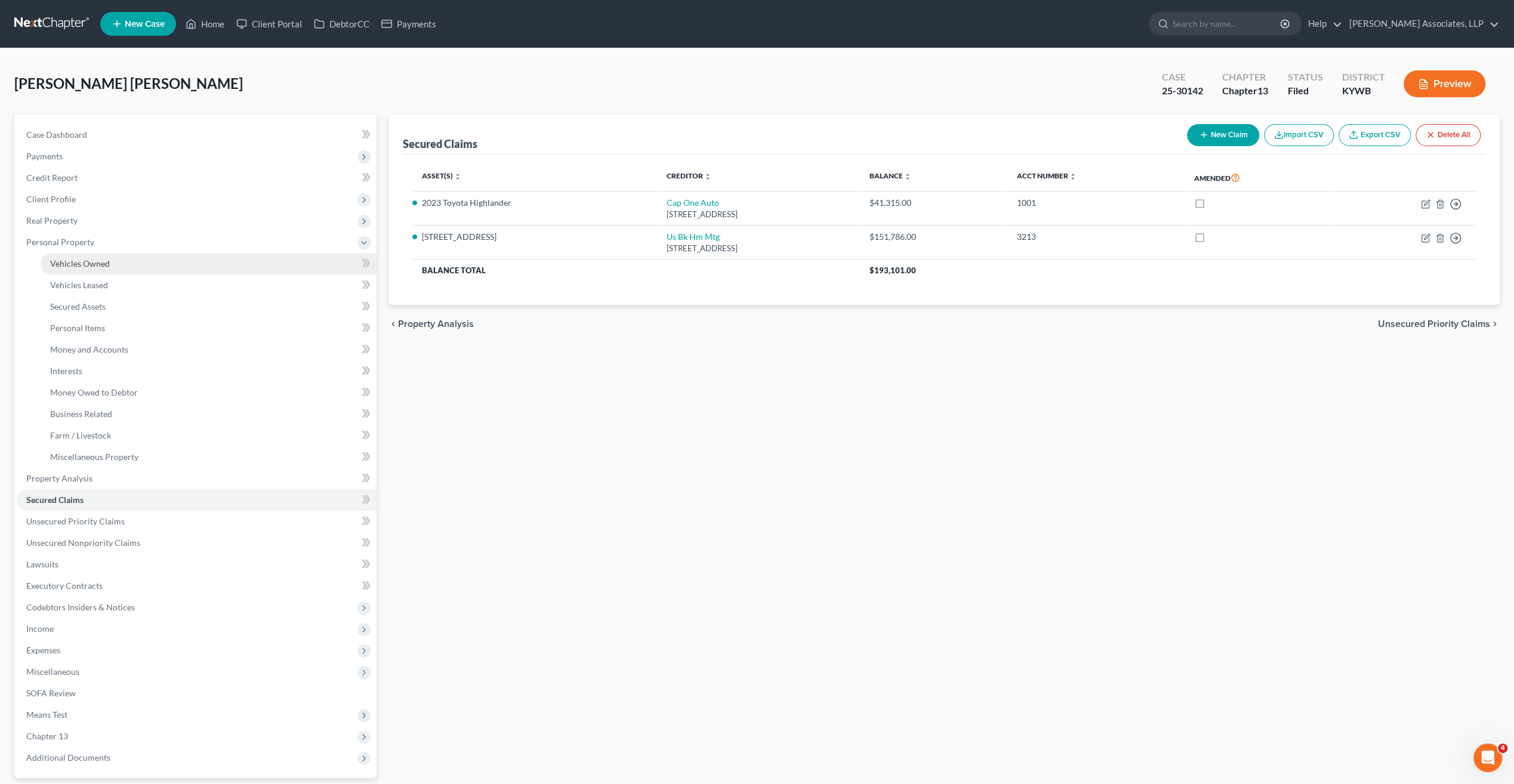
click at [75, 263] on span "Vehicles Owned" at bounding box center [80, 263] width 59 height 10
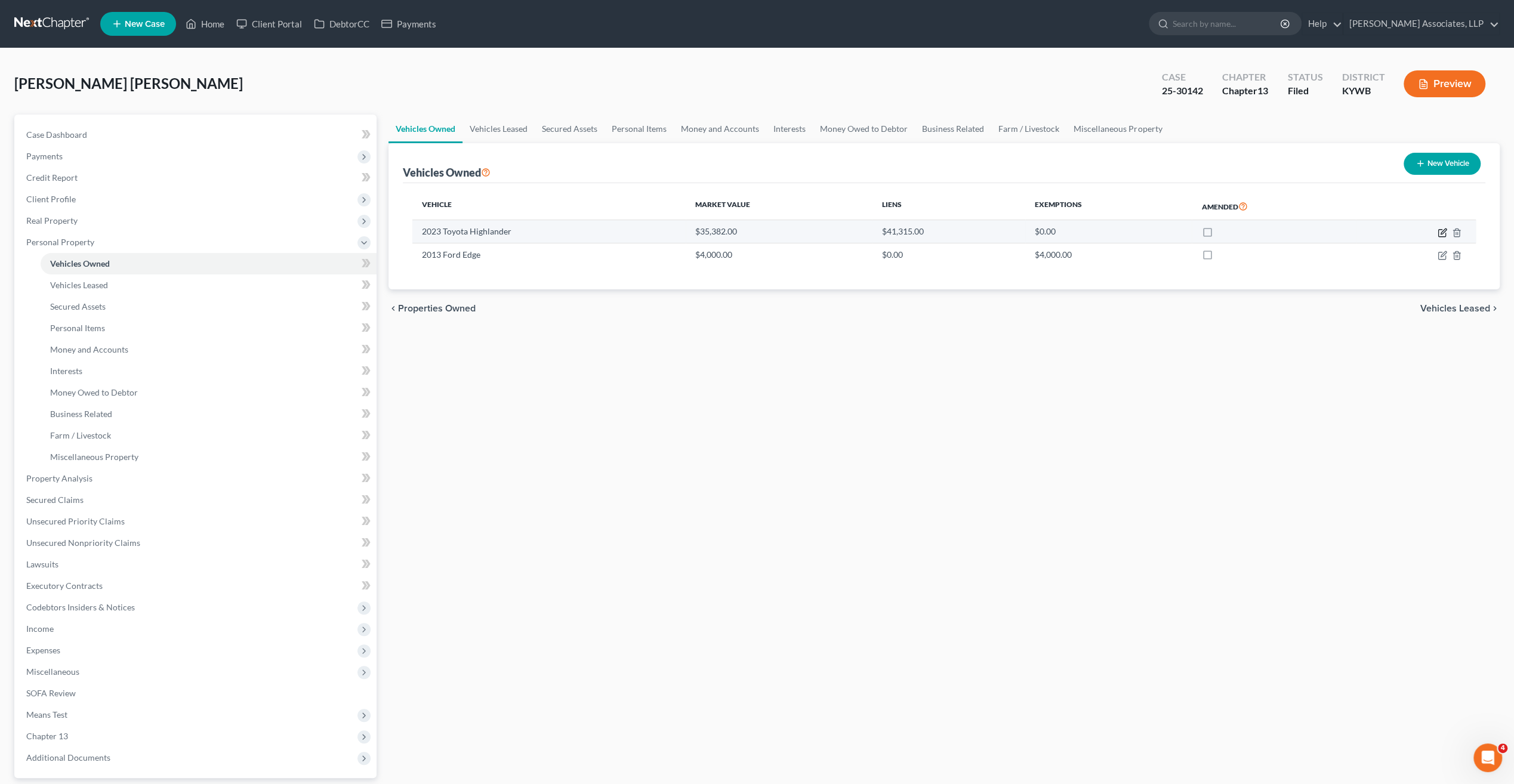
click at [1445, 229] on icon "button" at bounding box center [1442, 232] width 10 height 10
select select "0"
select select "3"
select select "0"
select select "3"
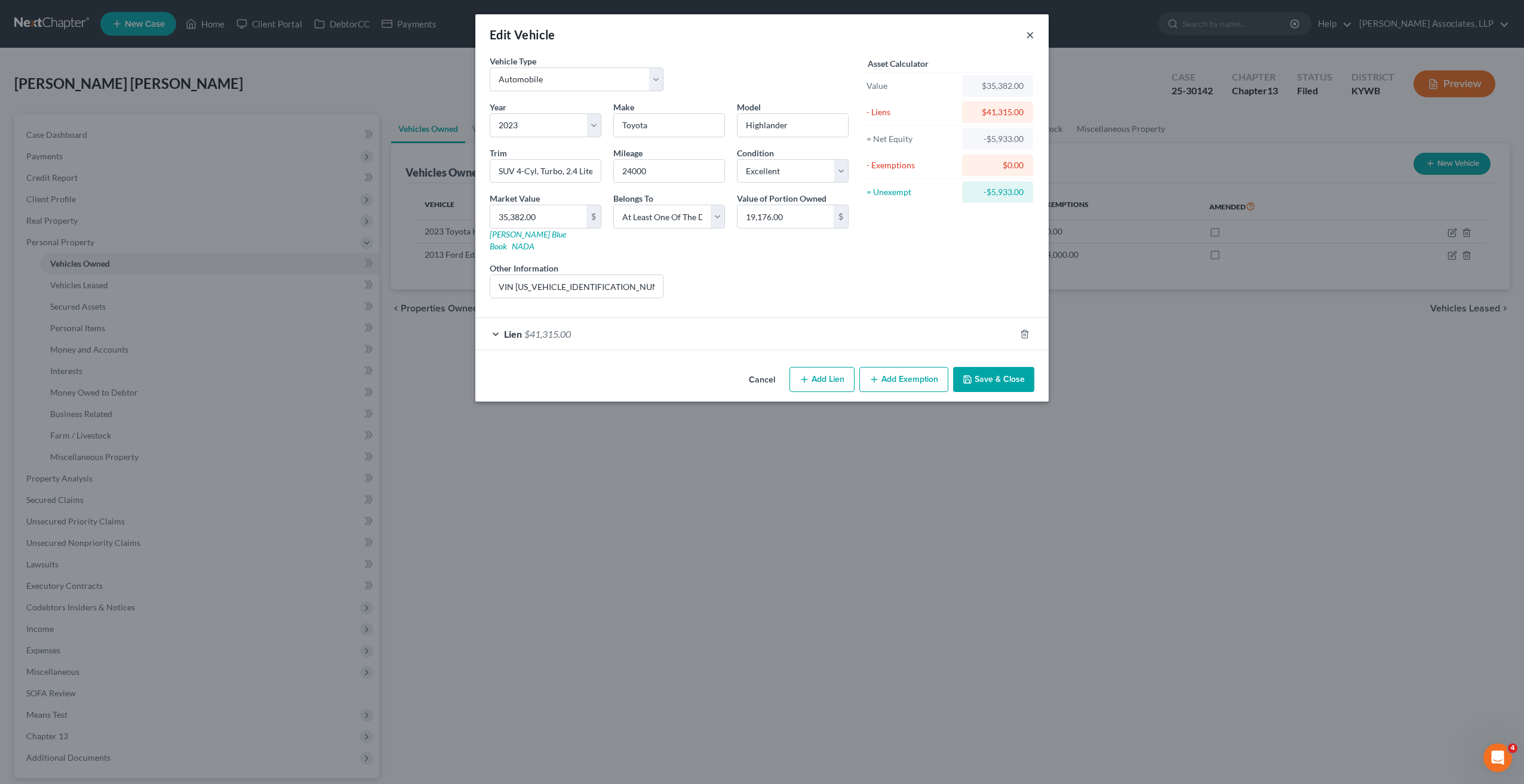
click at [1028, 31] on button "×" at bounding box center [1030, 34] width 8 height 14
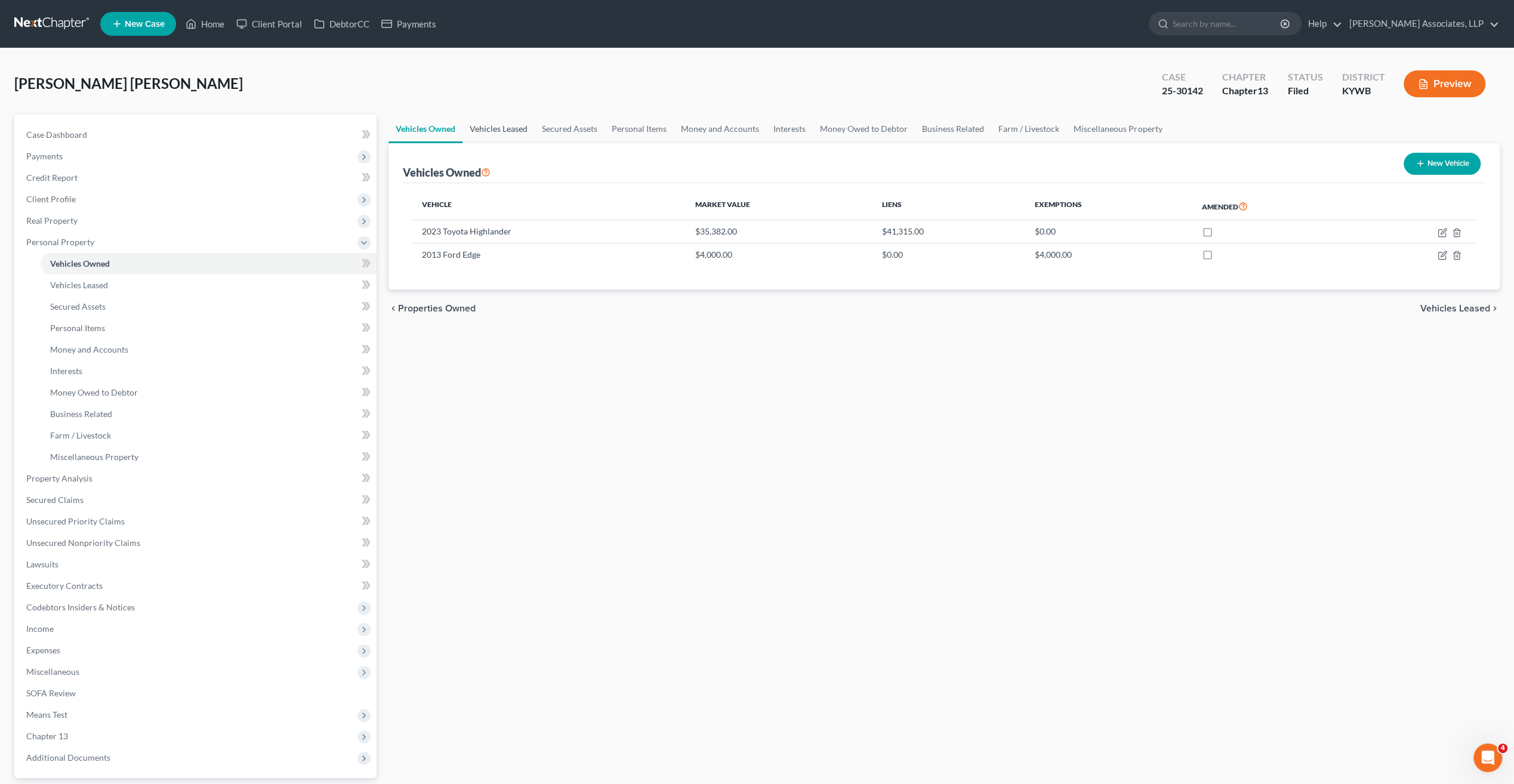
click at [505, 123] on link "Vehicles Leased" at bounding box center [498, 129] width 72 height 29
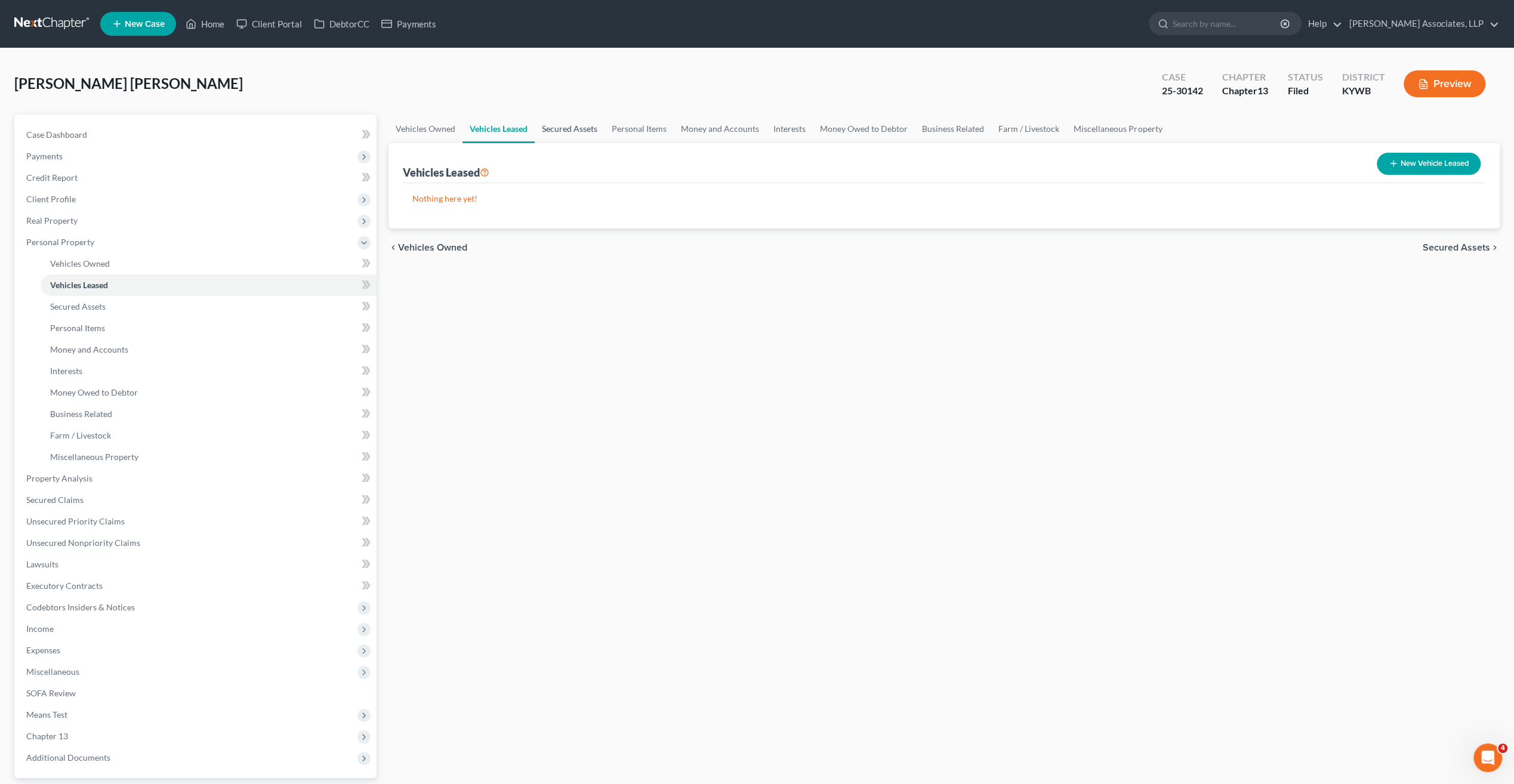
click at [580, 131] on link "Secured Assets" at bounding box center [570, 129] width 70 height 29
click at [642, 128] on link "Personal Items" at bounding box center [639, 129] width 69 height 29
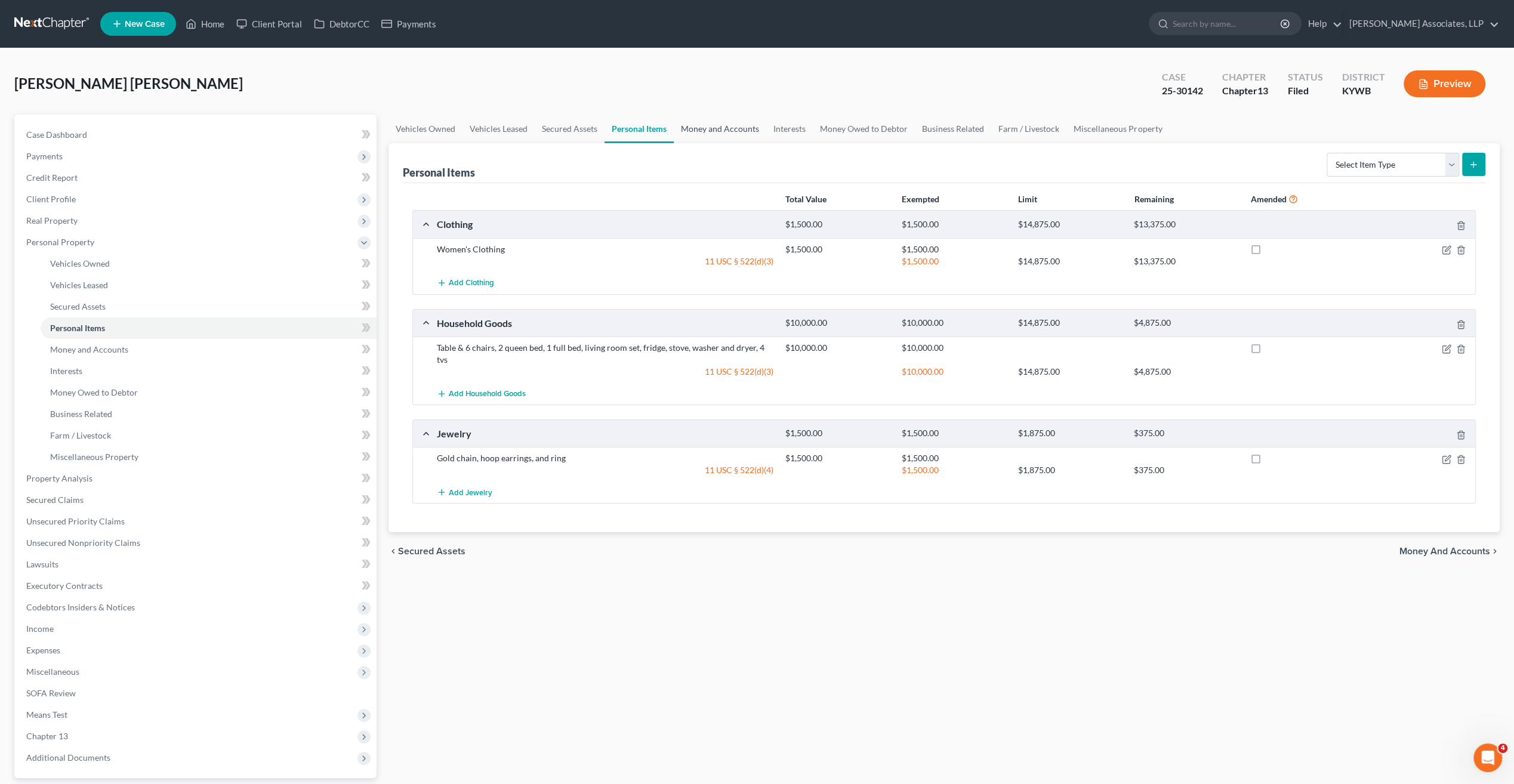
click at [703, 127] on link "Money and Accounts" at bounding box center [719, 129] width 92 height 29
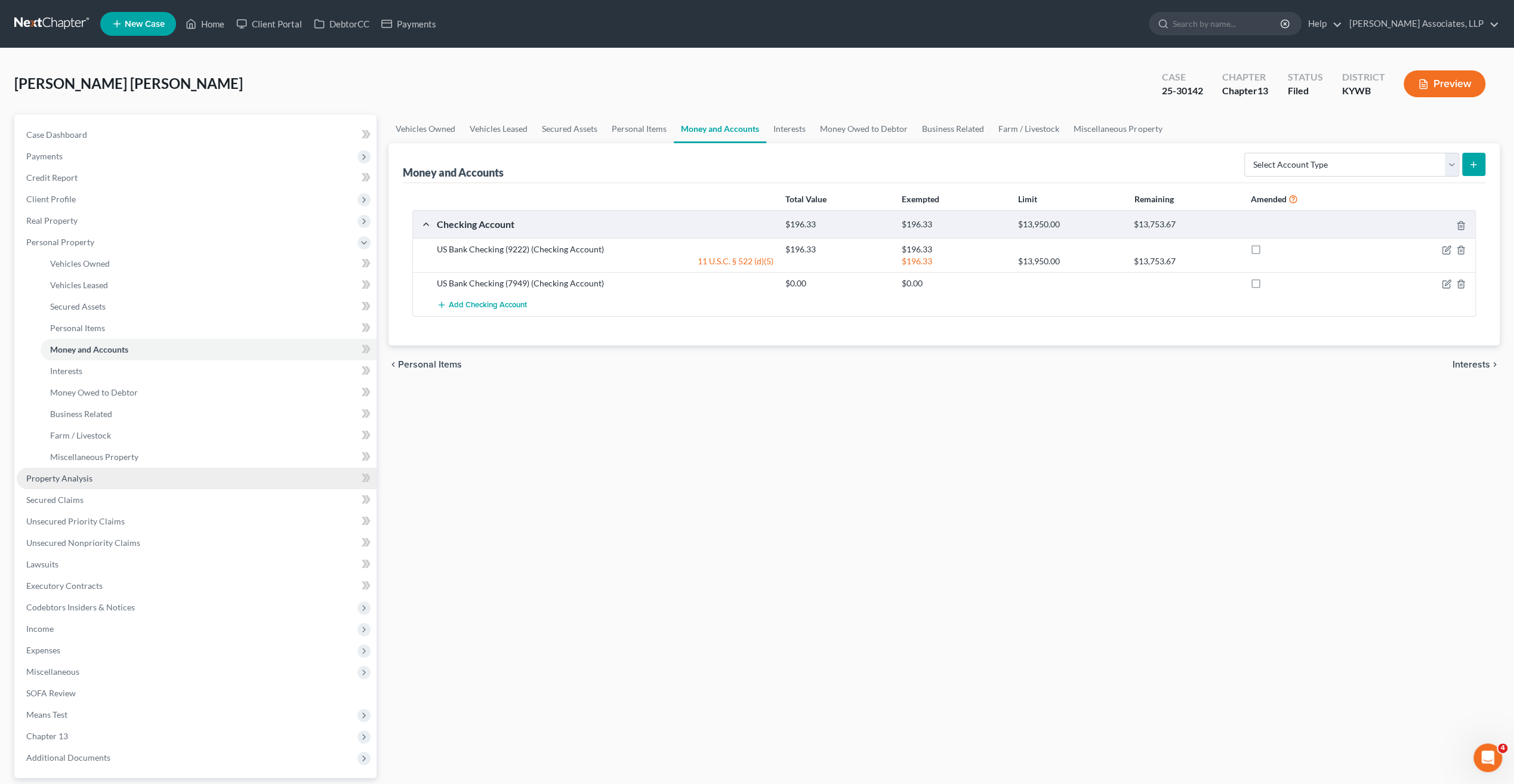
click at [69, 480] on span "Property Analysis" at bounding box center [59, 478] width 66 height 10
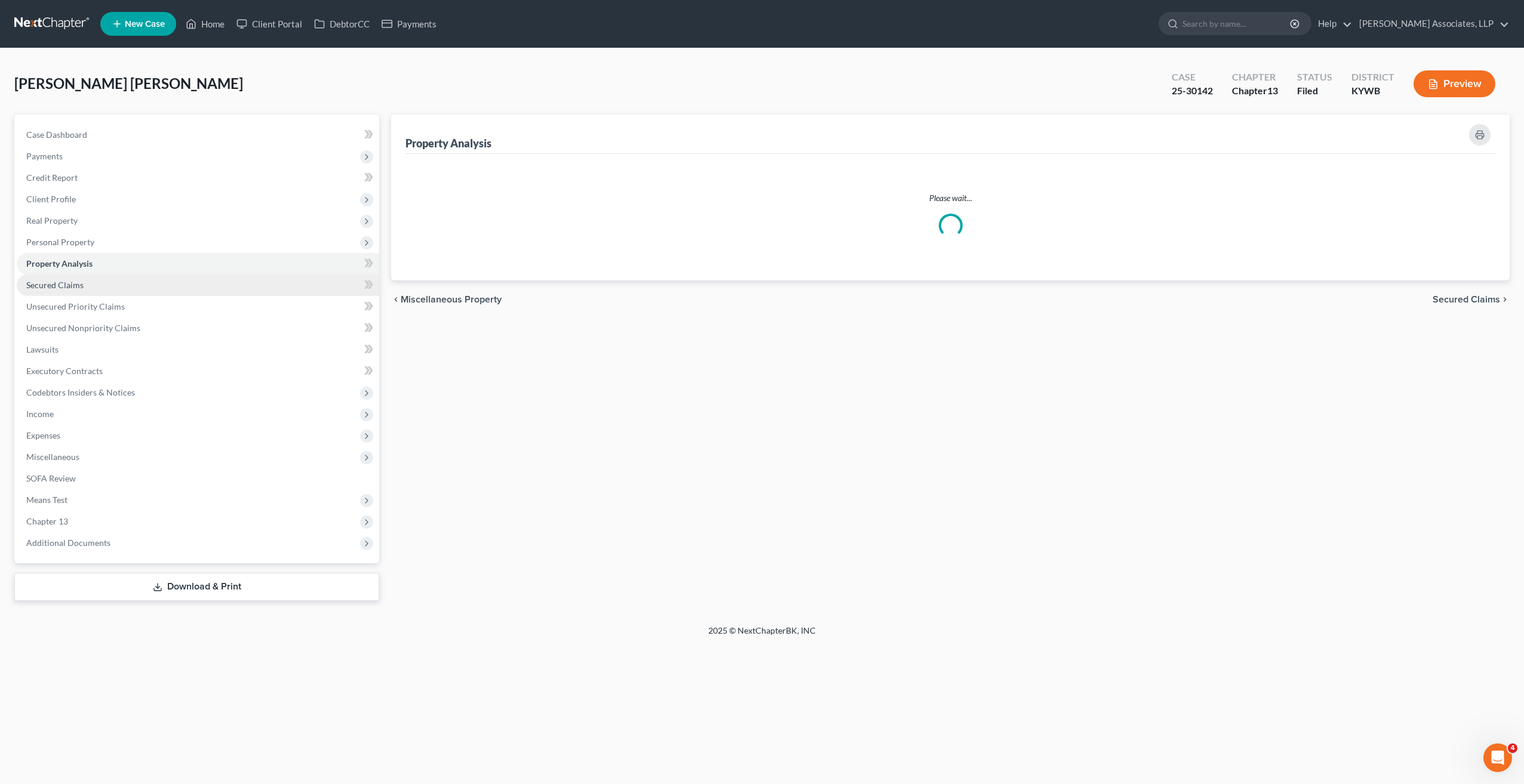
click at [65, 286] on span "Secured Claims" at bounding box center [54, 284] width 57 height 10
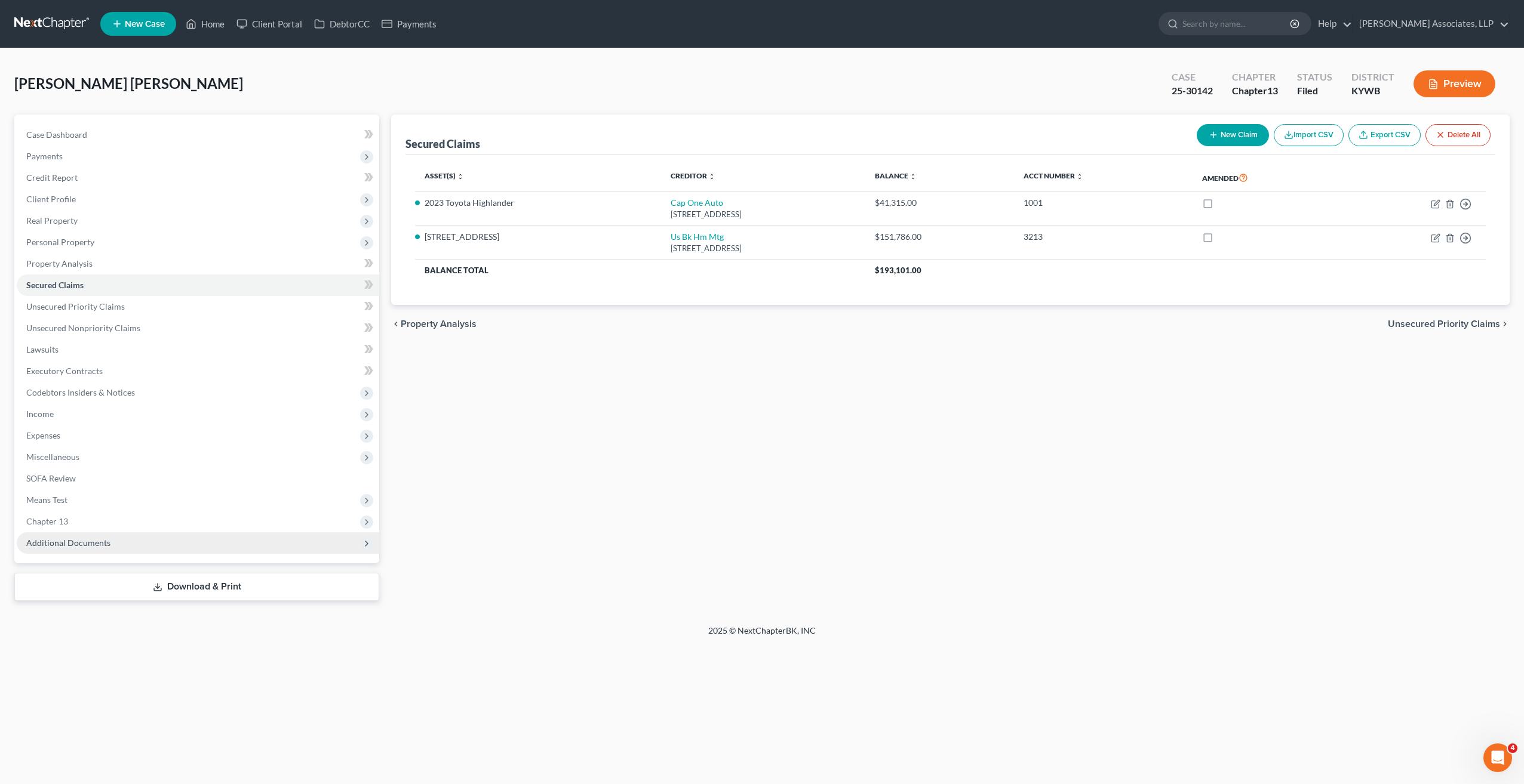
click at [77, 542] on span "Additional Documents" at bounding box center [68, 542] width 84 height 10
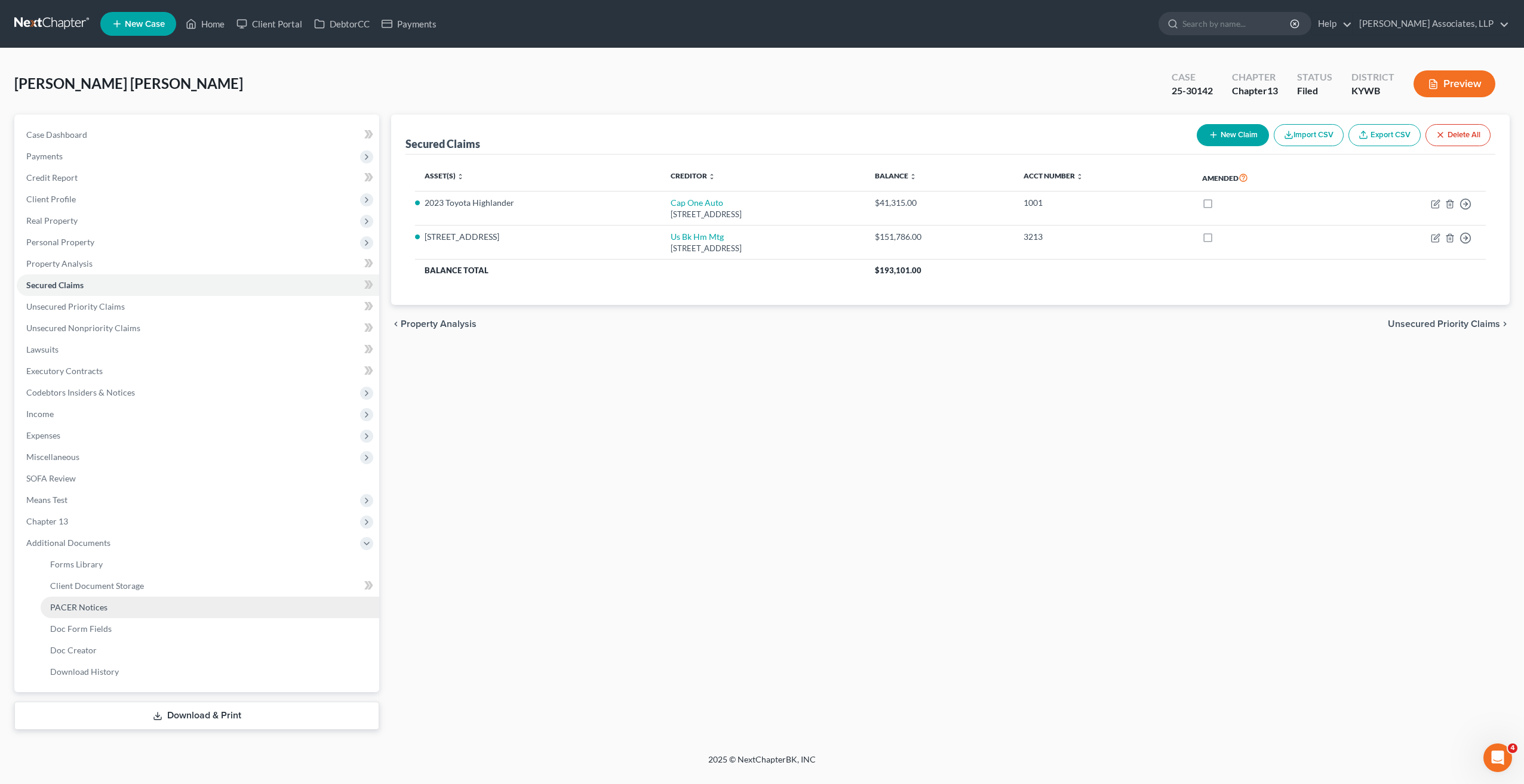
click at [88, 607] on span "PACER Notices" at bounding box center [79, 606] width 57 height 10
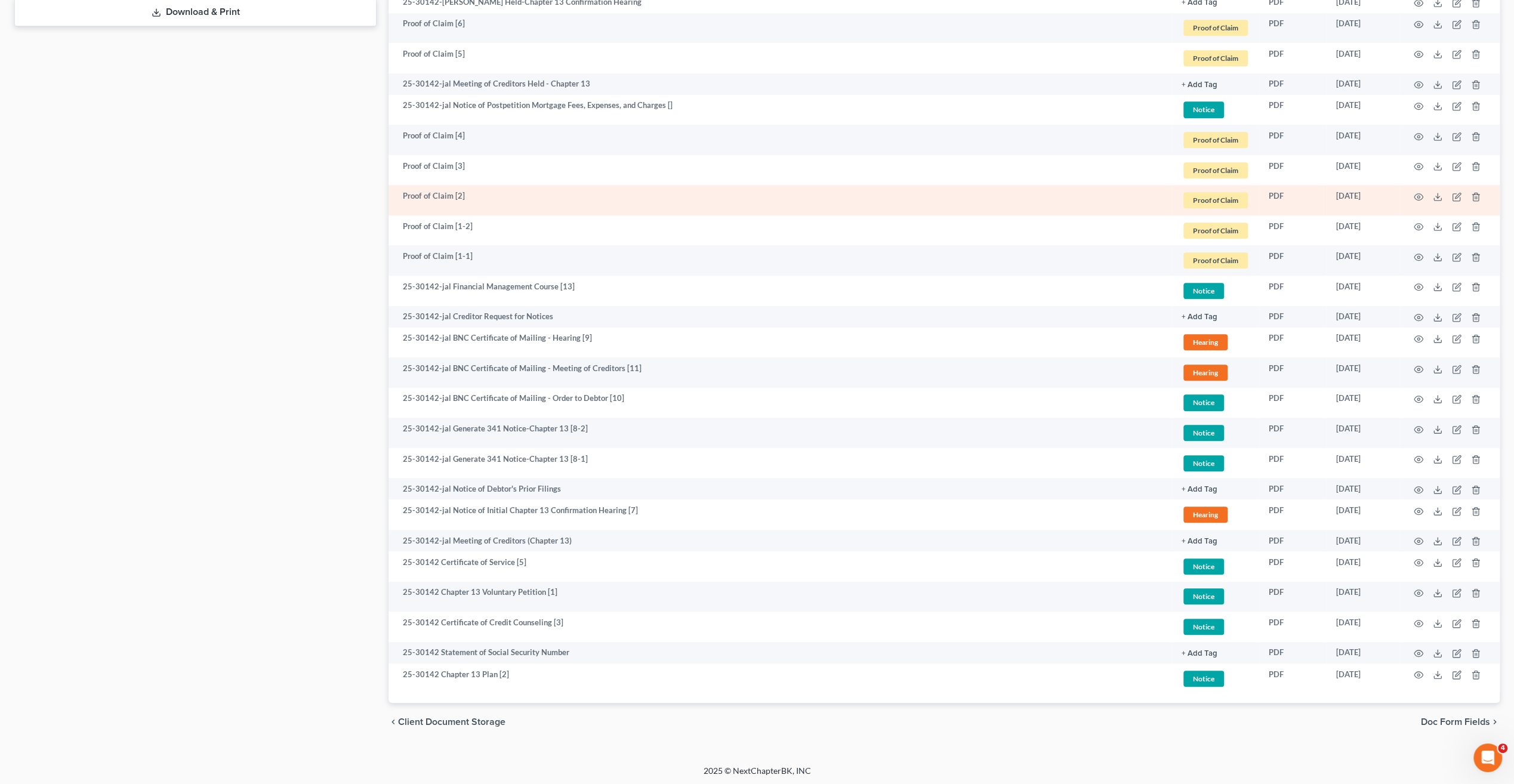
scroll to position [706, 0]
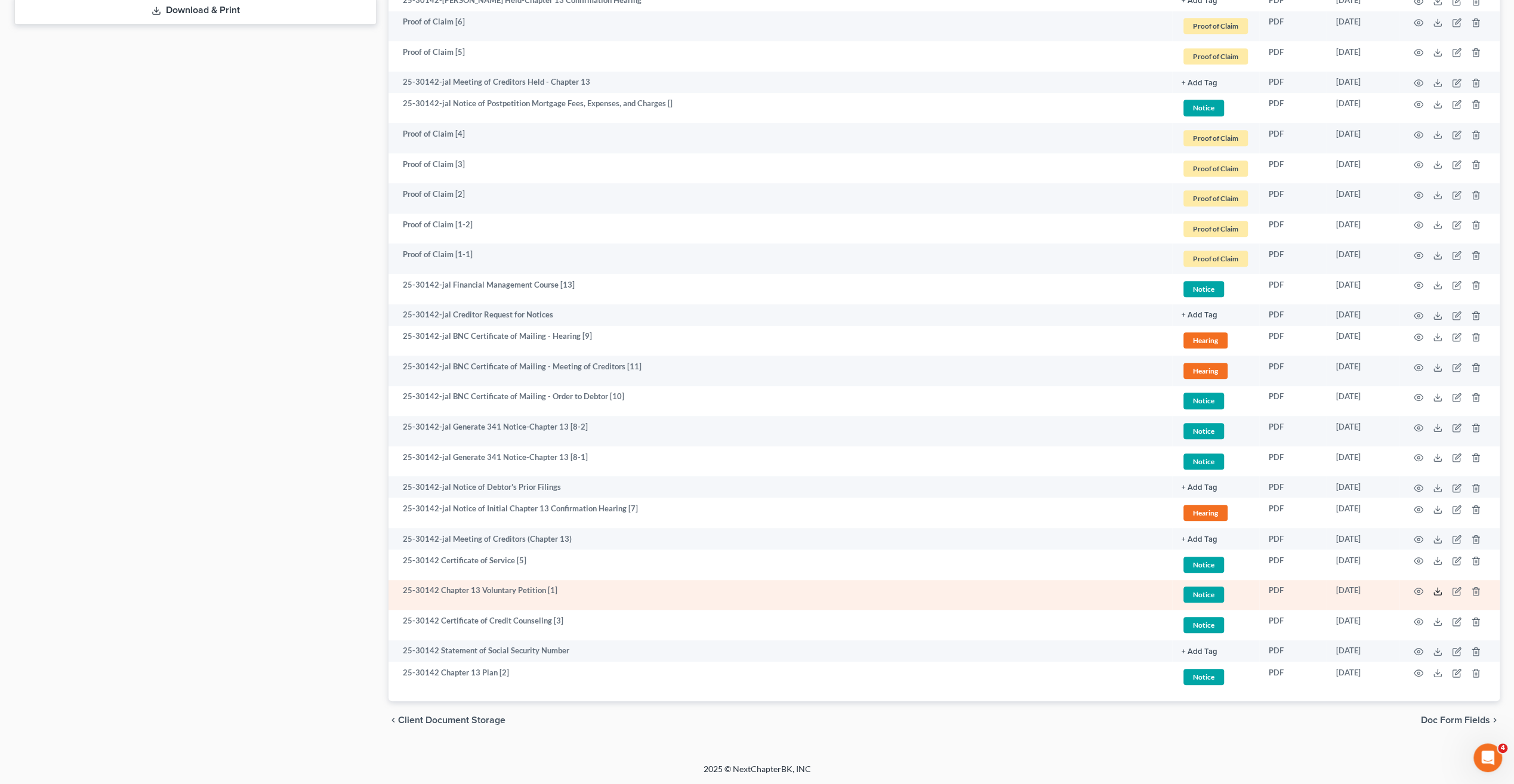
click at [1433, 590] on icon at bounding box center [1438, 591] width 10 height 10
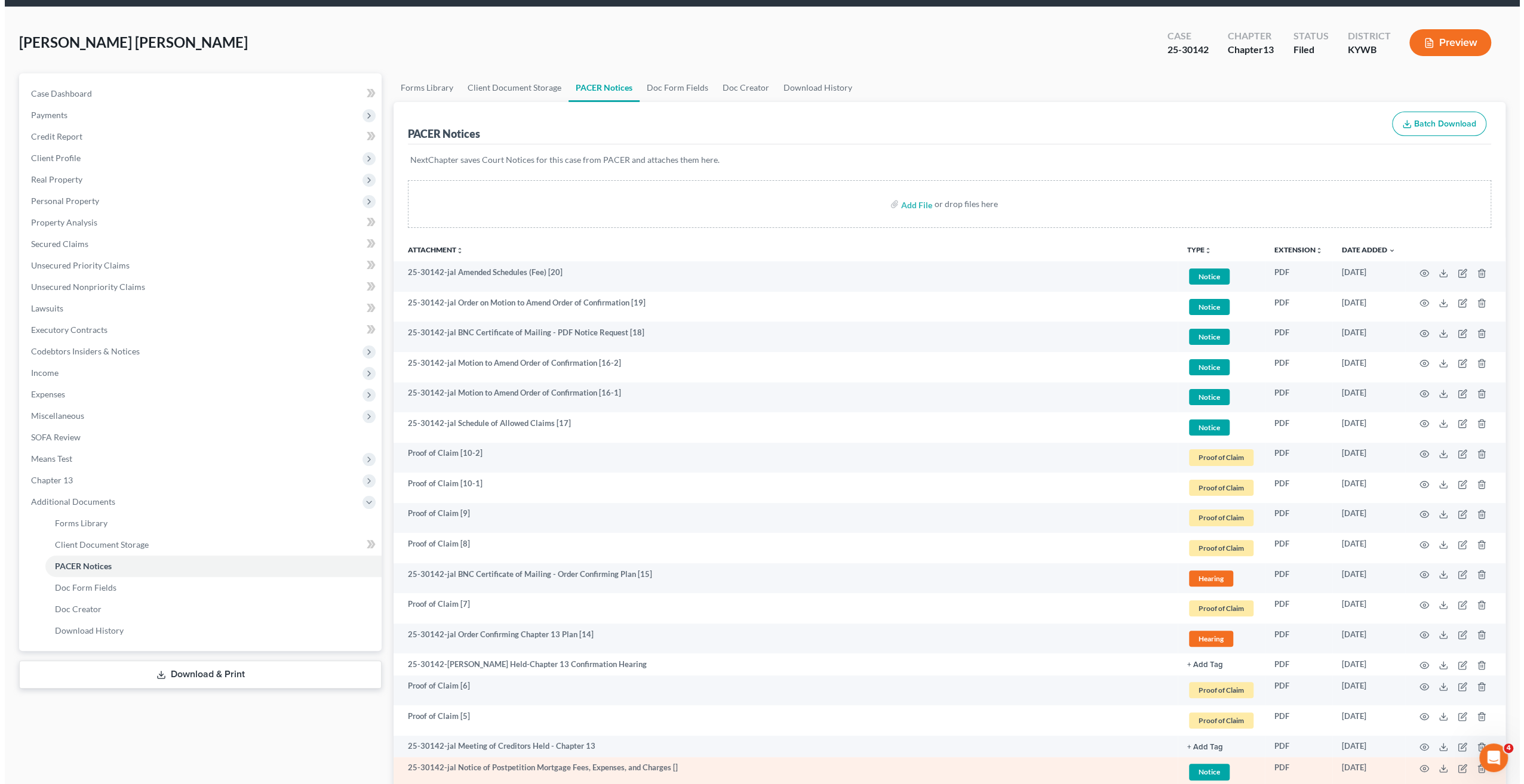
scroll to position [0, 0]
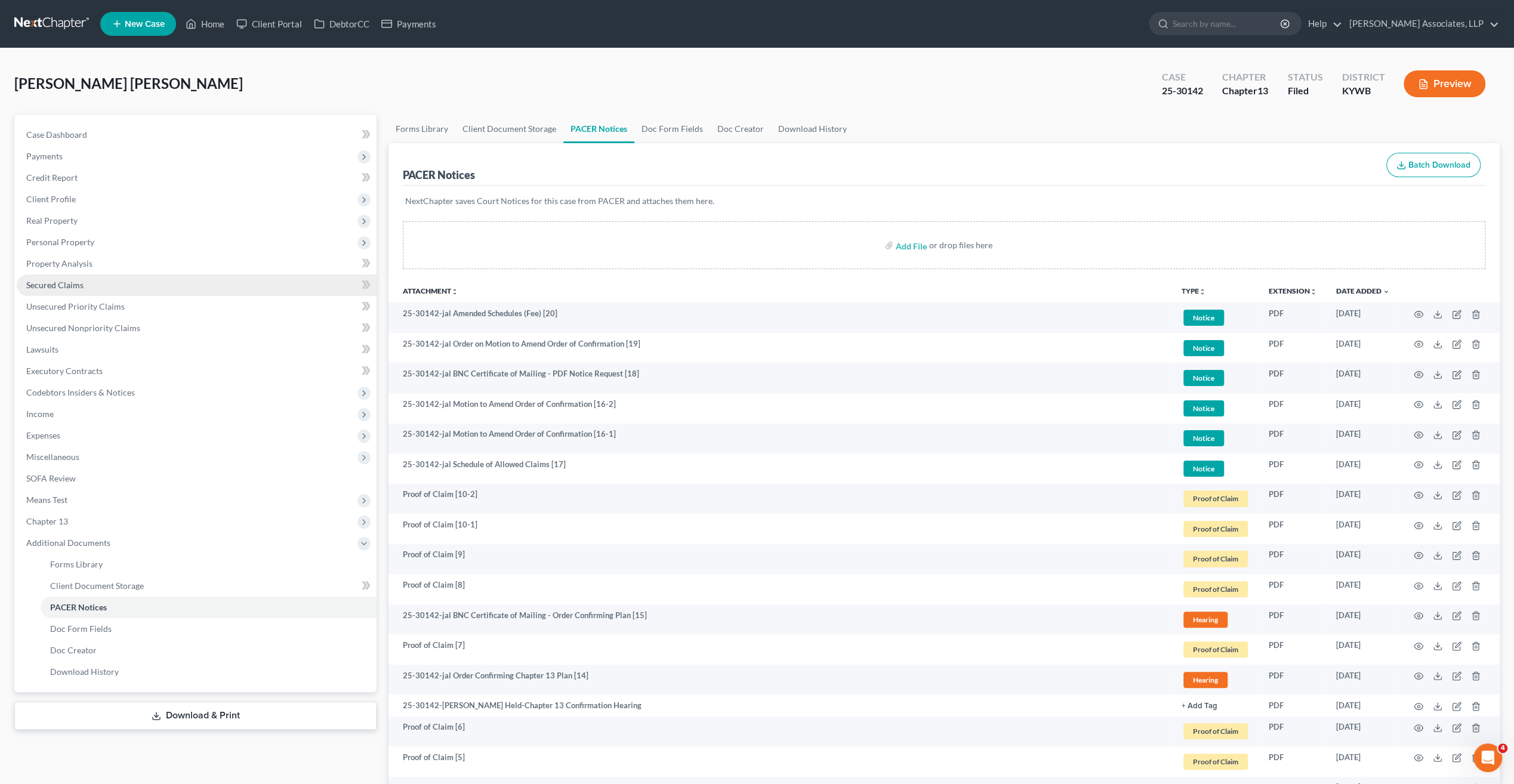
click at [76, 288] on span "Secured Claims" at bounding box center [54, 284] width 57 height 10
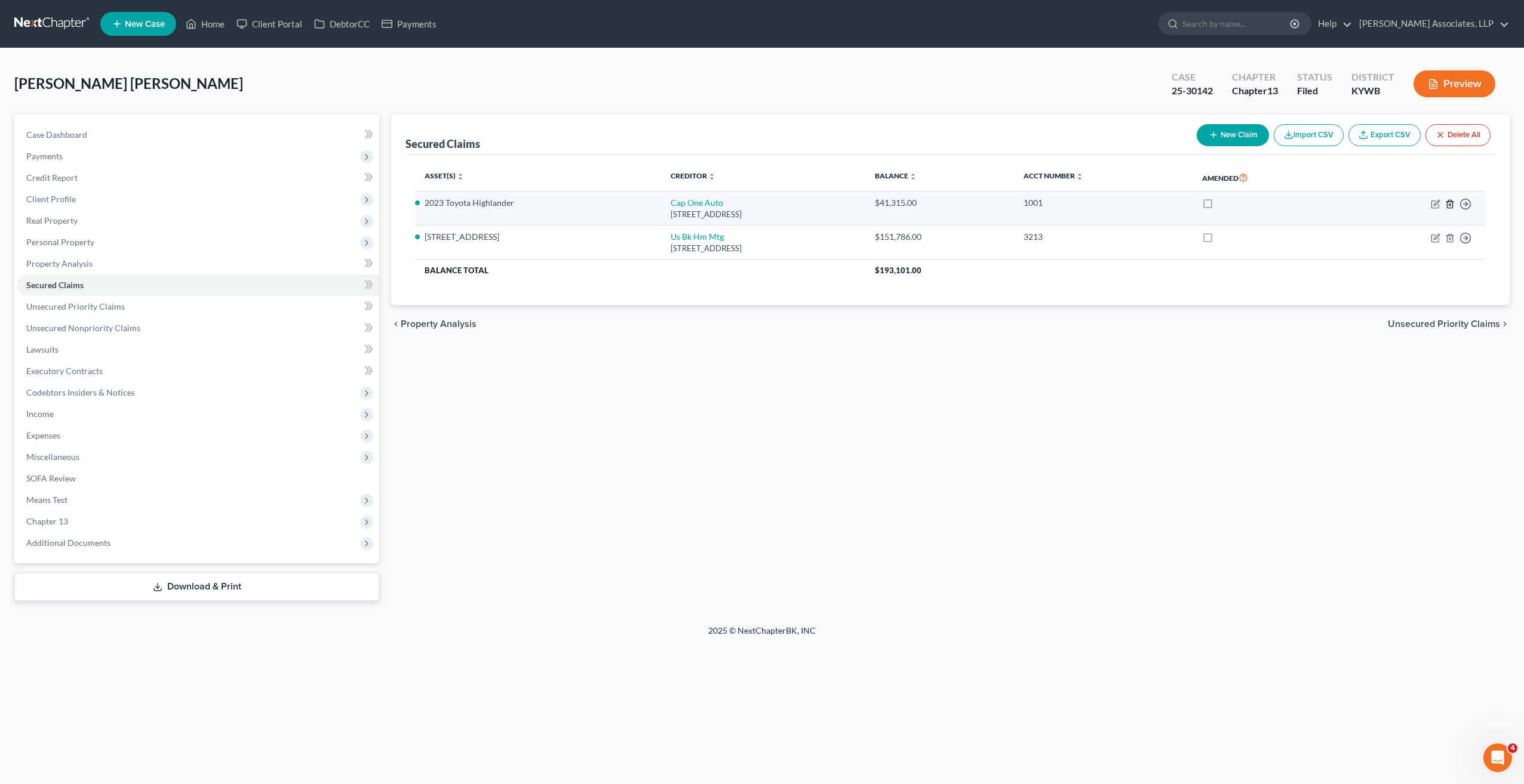
click at [1448, 204] on icon "button" at bounding box center [1449, 204] width 10 height 10
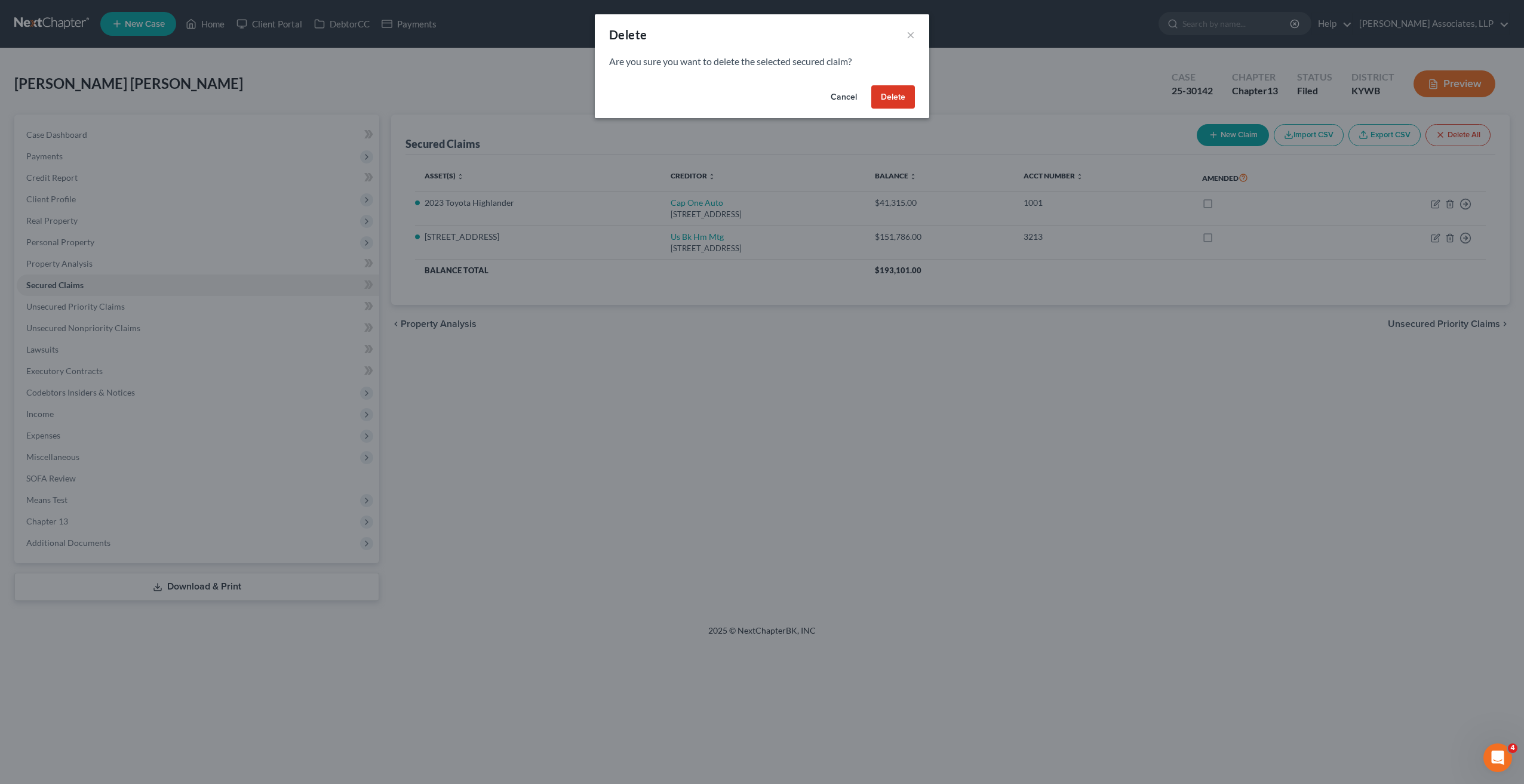
click at [836, 95] on button "Cancel" at bounding box center [844, 97] width 46 height 24
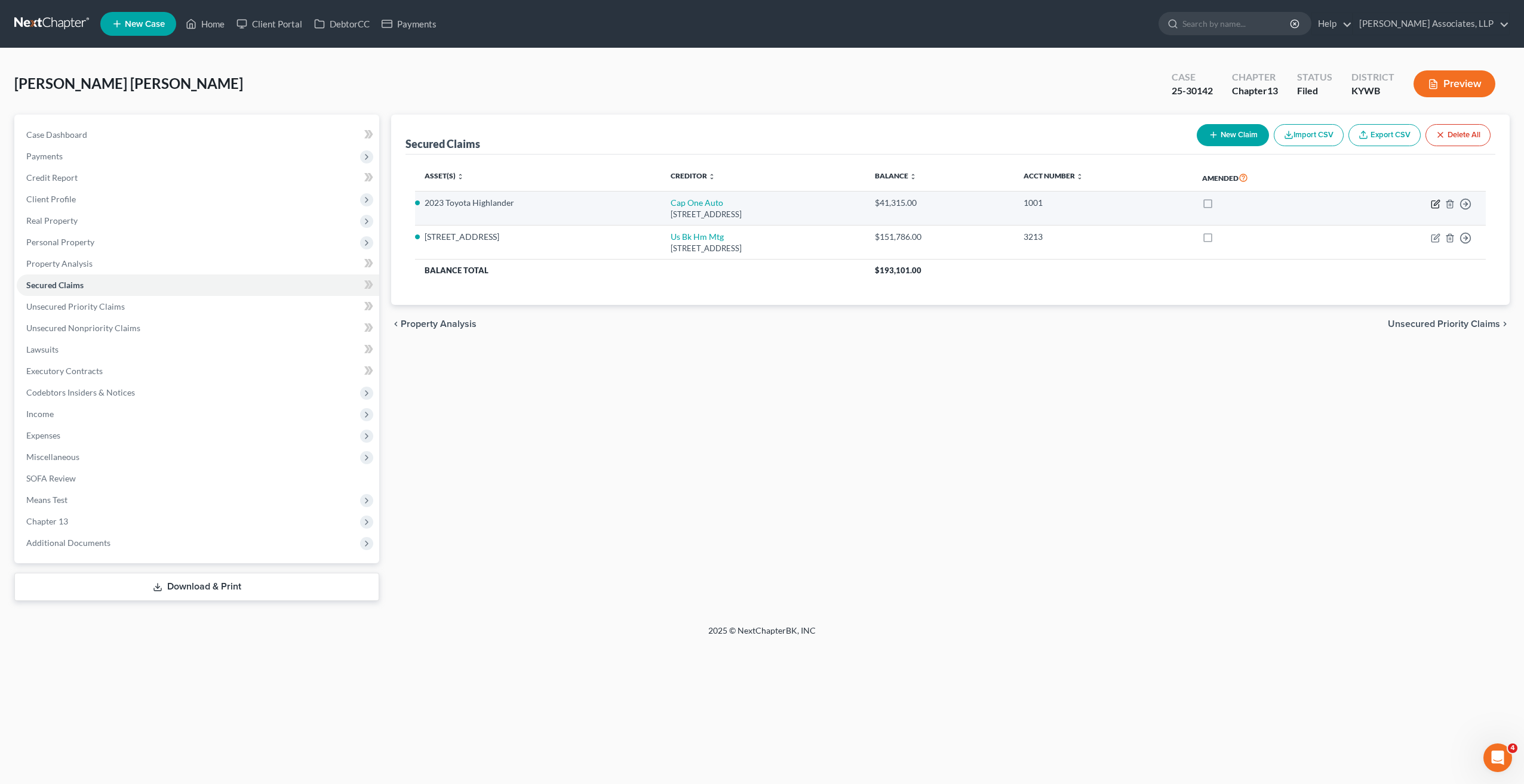
click at [1436, 203] on icon "button" at bounding box center [1436, 204] width 10 height 10
select select "45"
select select "0"
select select "8"
select select "2"
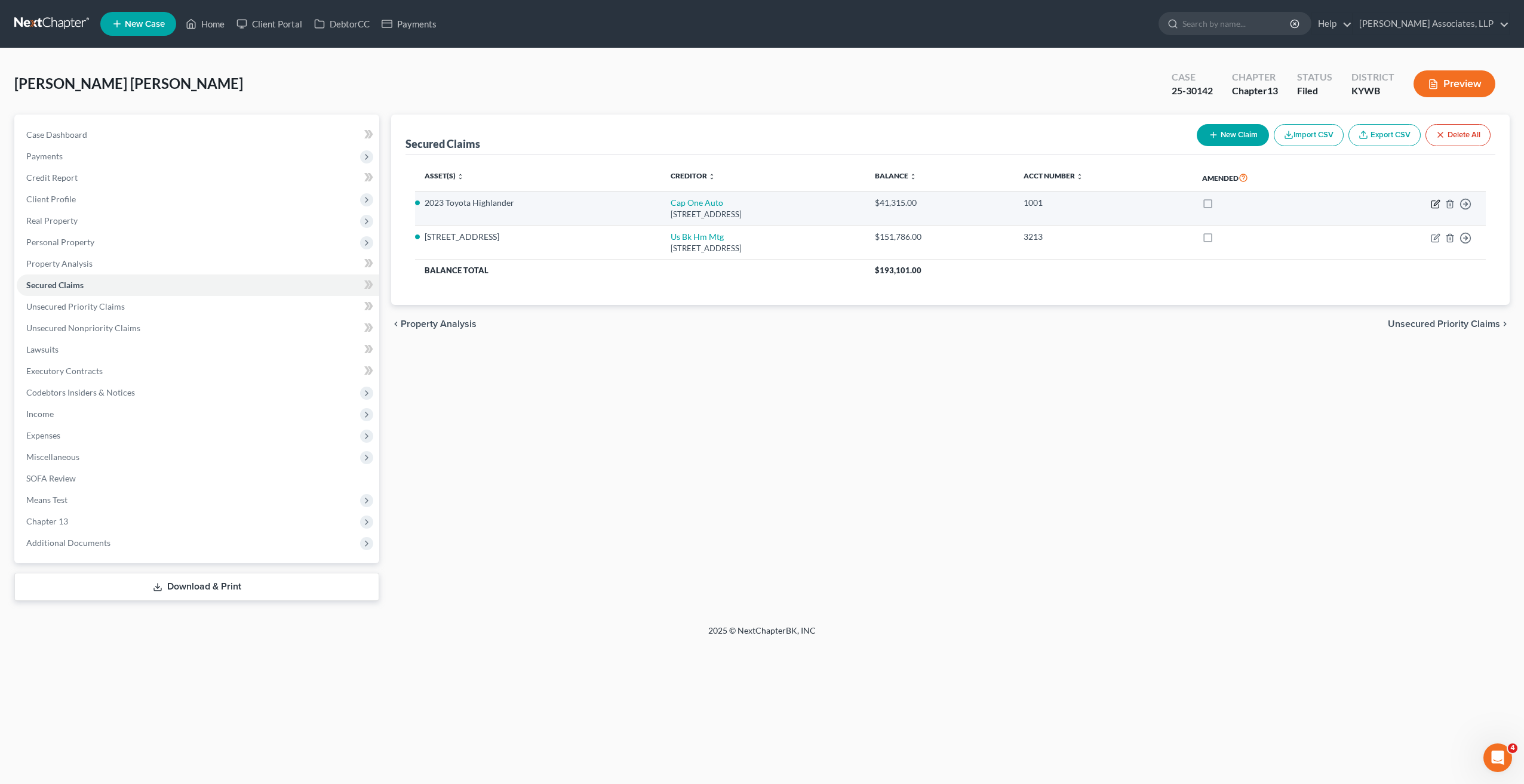
select select "3"
select select "0"
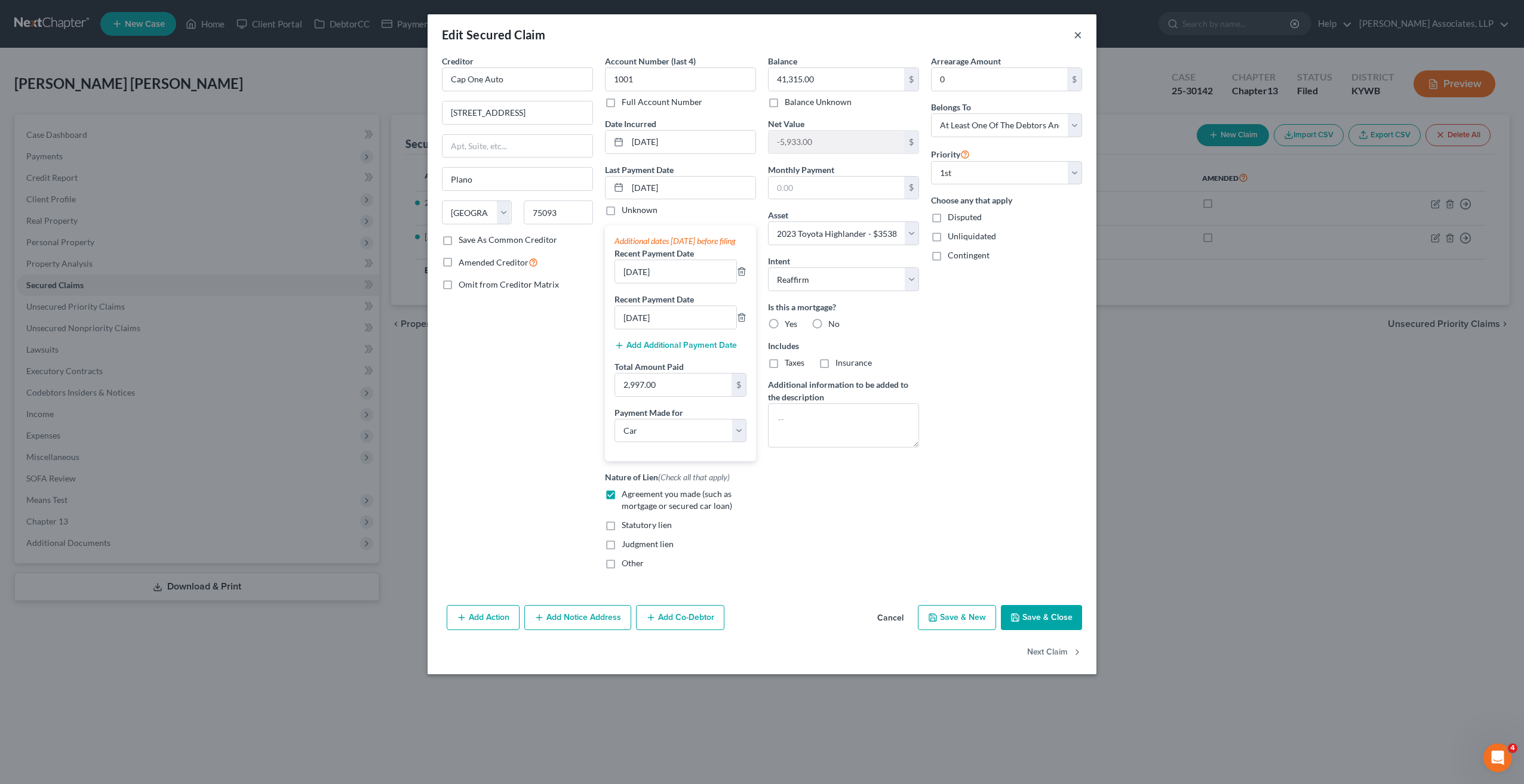
click at [1080, 34] on button "×" at bounding box center [1077, 34] width 8 height 14
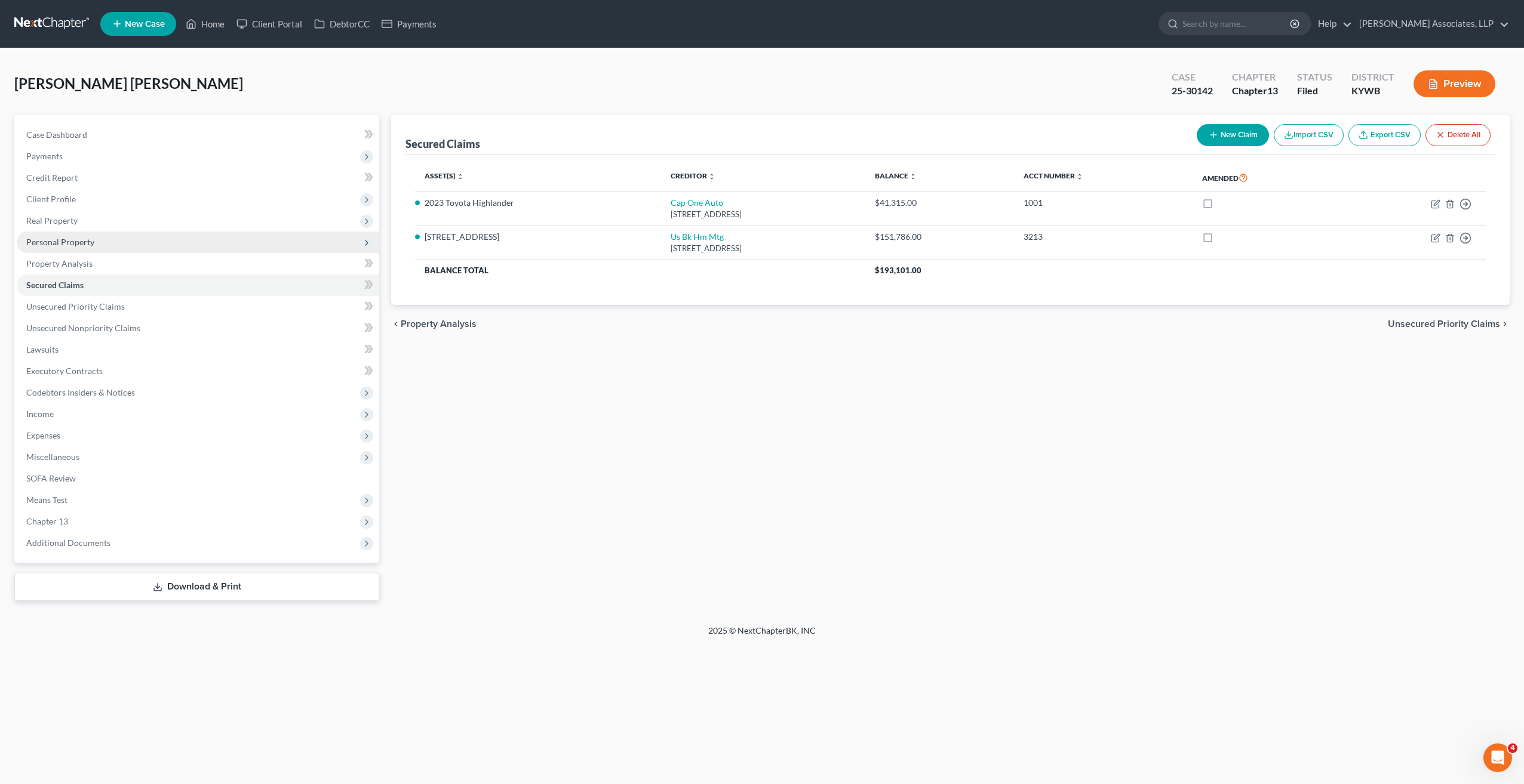
click at [74, 245] on span "Personal Property" at bounding box center [59, 242] width 68 height 10
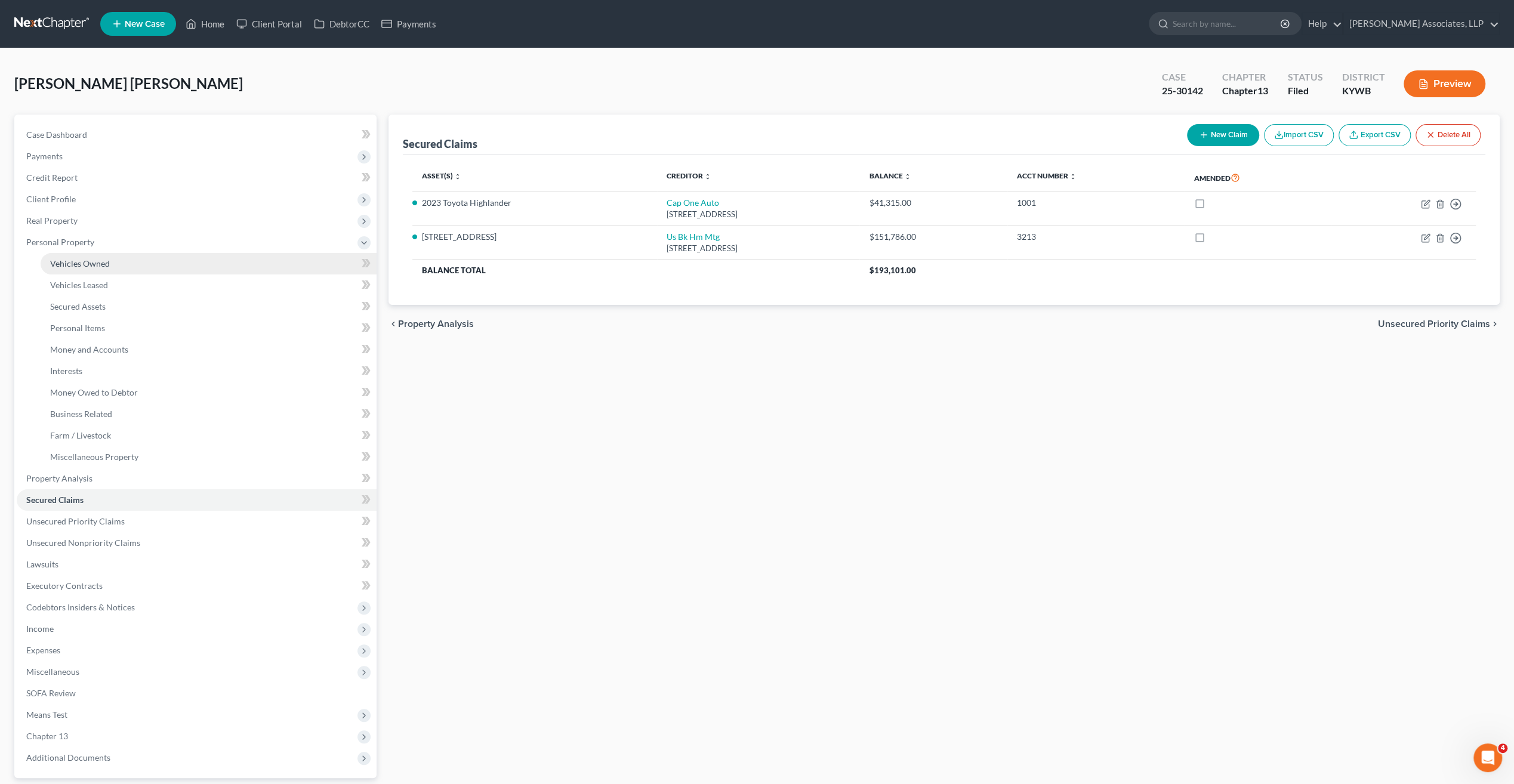
click at [80, 260] on span "Vehicles Owned" at bounding box center [80, 263] width 59 height 10
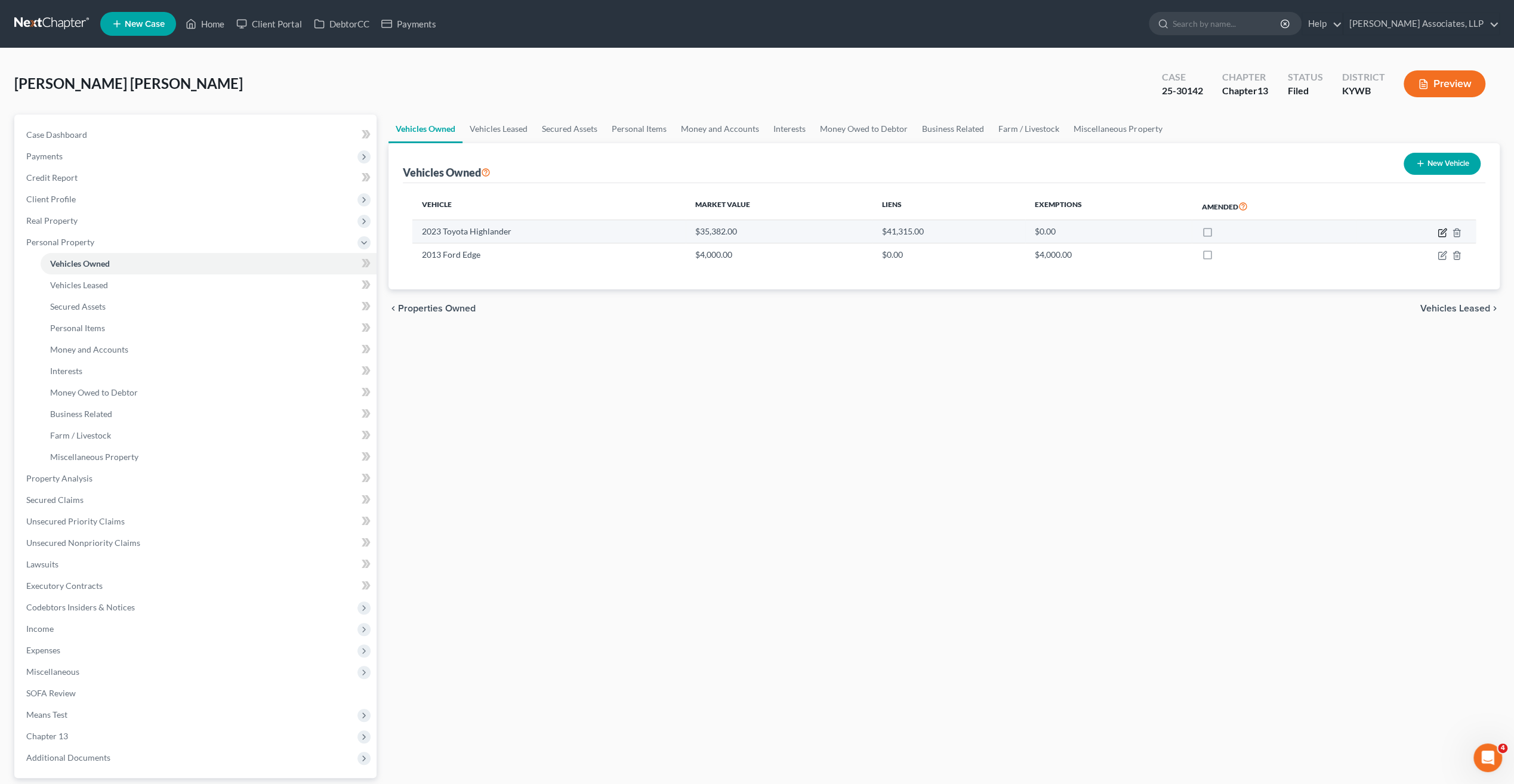
click at [1441, 230] on icon "button" at bounding box center [1442, 232] width 10 height 10
select select "0"
select select "3"
select select "0"
select select "3"
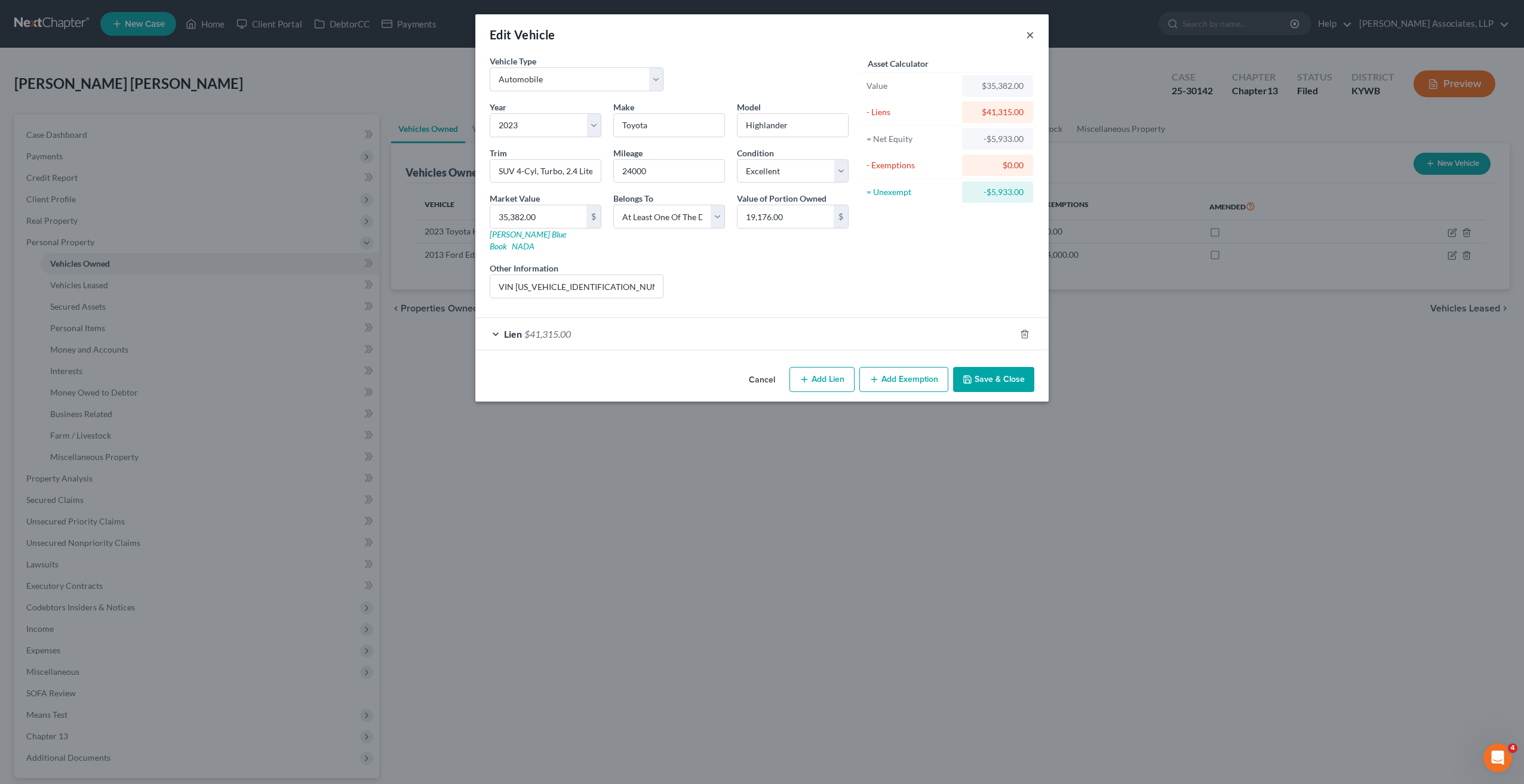
click at [1030, 35] on button "×" at bounding box center [1030, 34] width 8 height 14
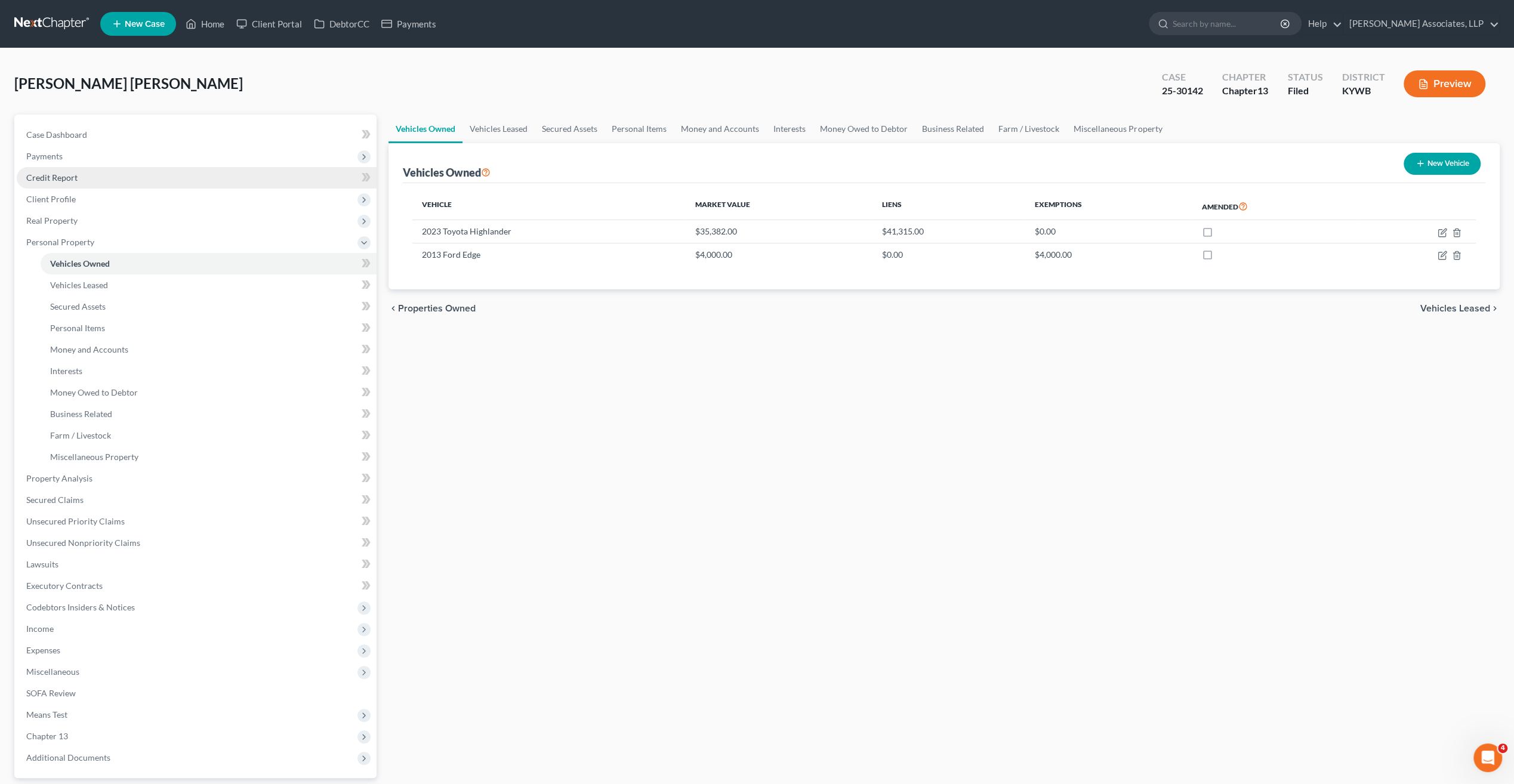
click at [57, 177] on span "Credit Report" at bounding box center [51, 177] width 51 height 10
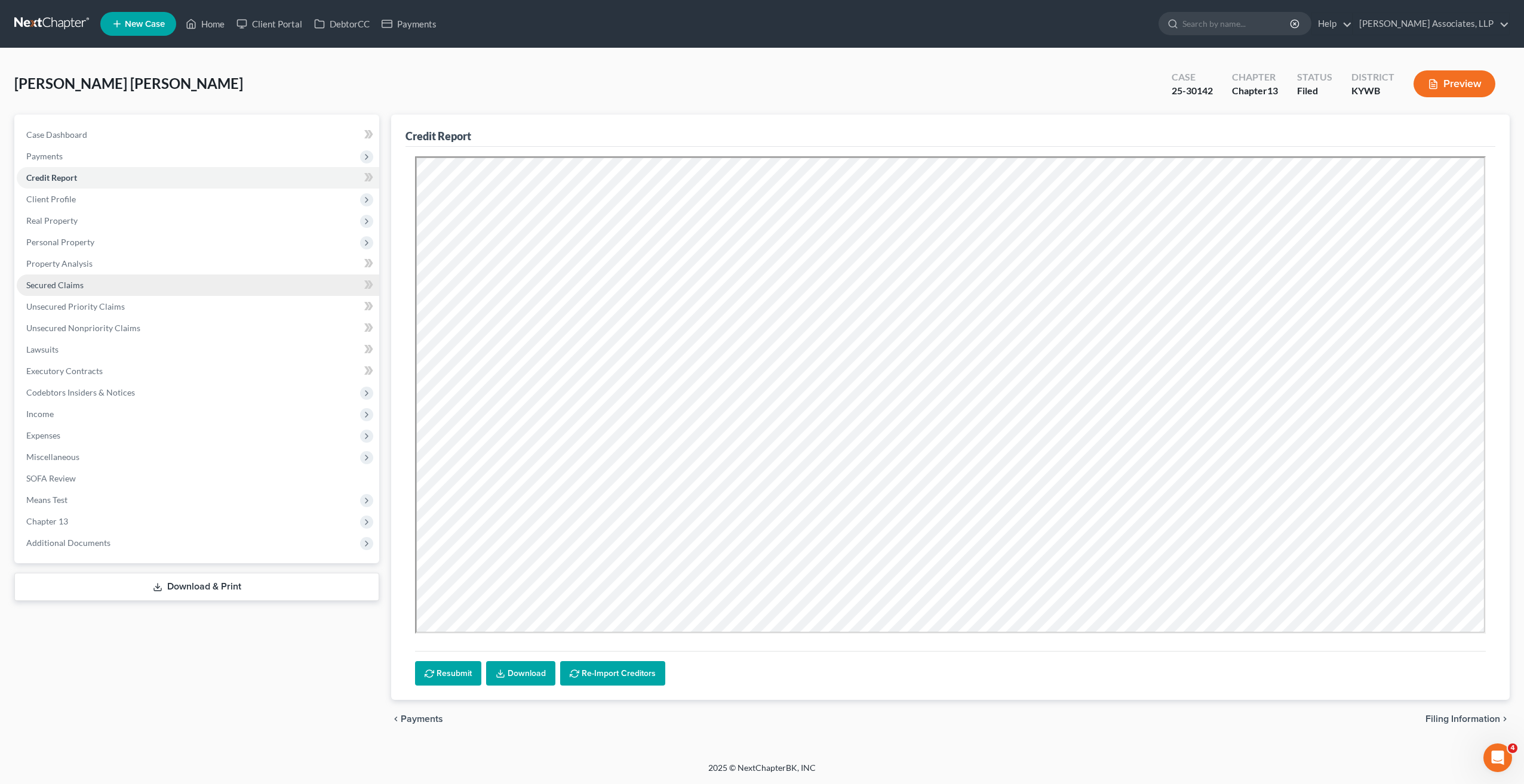
click at [69, 288] on span "Secured Claims" at bounding box center [54, 284] width 57 height 10
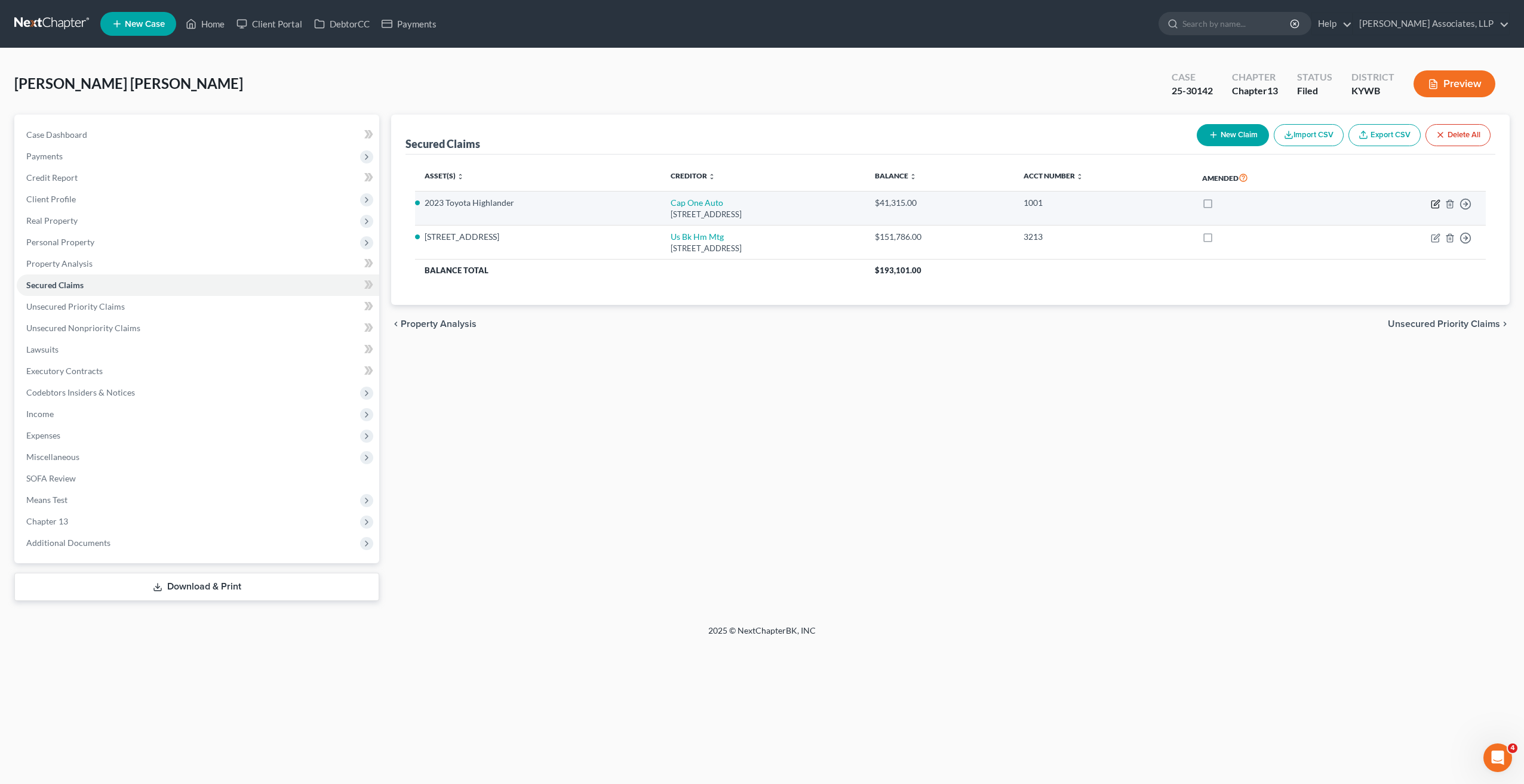
click at [1436, 204] on icon "button" at bounding box center [1436, 204] width 10 height 10
select select "45"
select select "0"
select select "8"
select select "2"
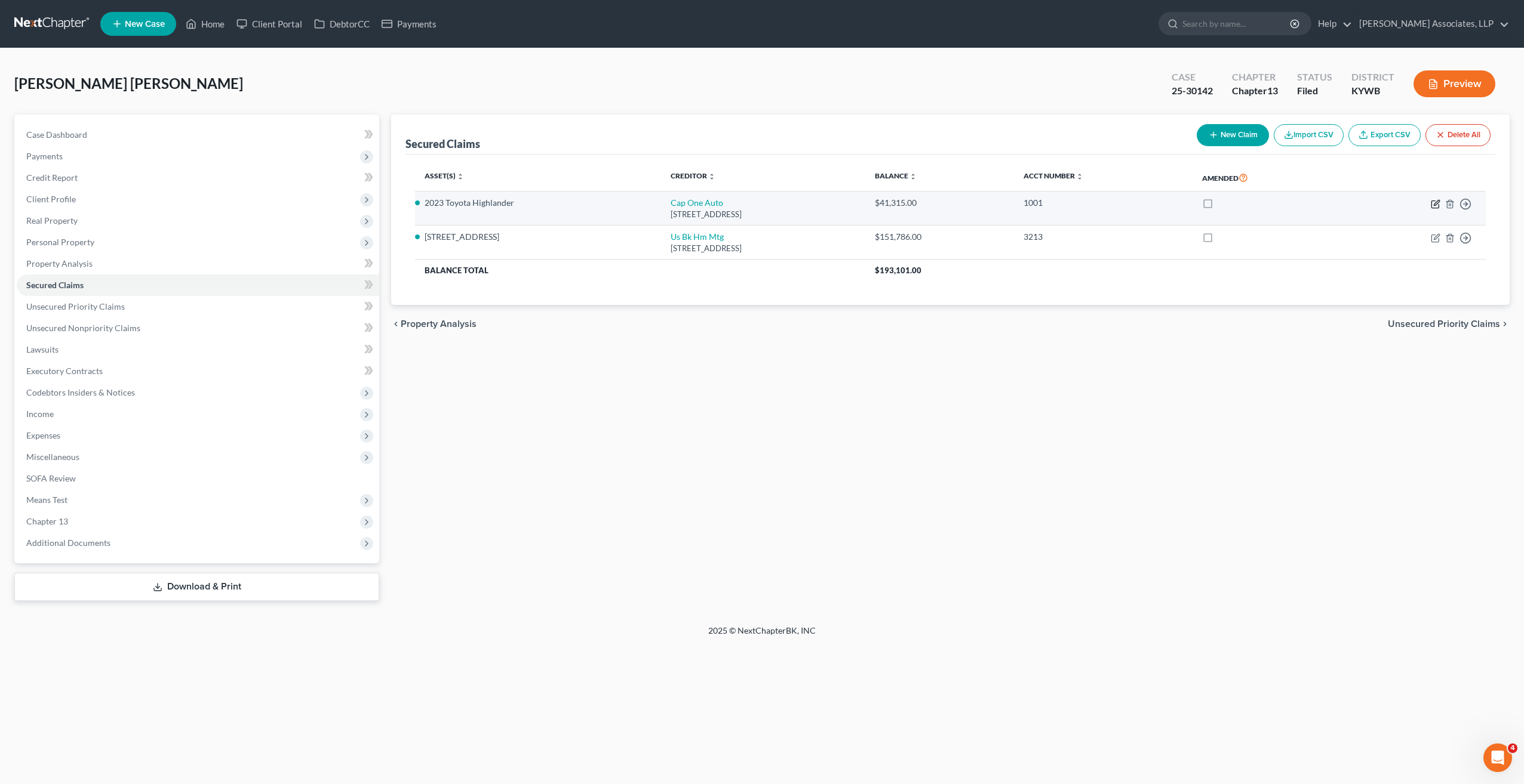
select select "3"
select select "0"
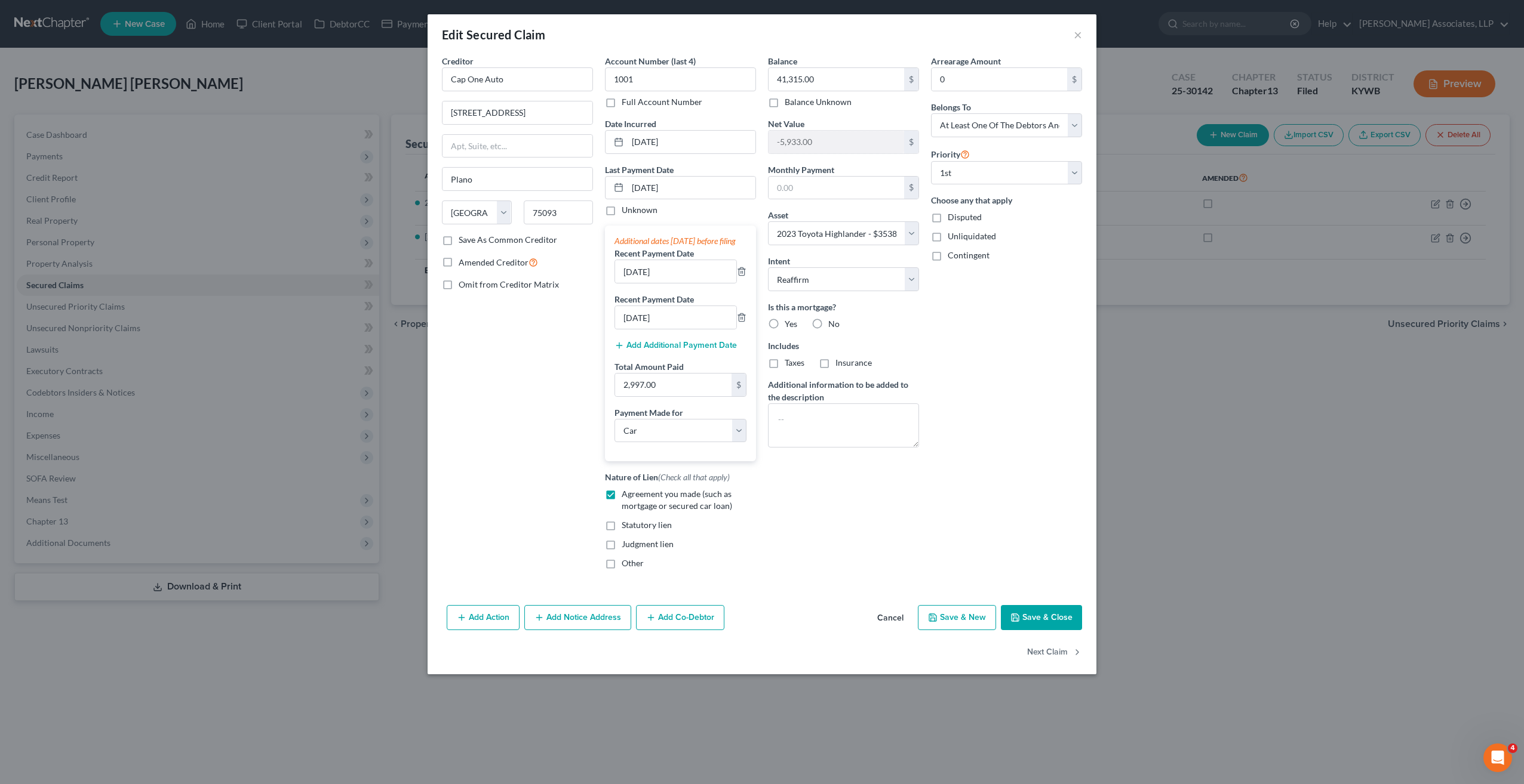
click at [1082, 37] on div "Edit Secured Claim ×" at bounding box center [762, 34] width 669 height 40
click at [1078, 34] on button "×" at bounding box center [1077, 34] width 8 height 14
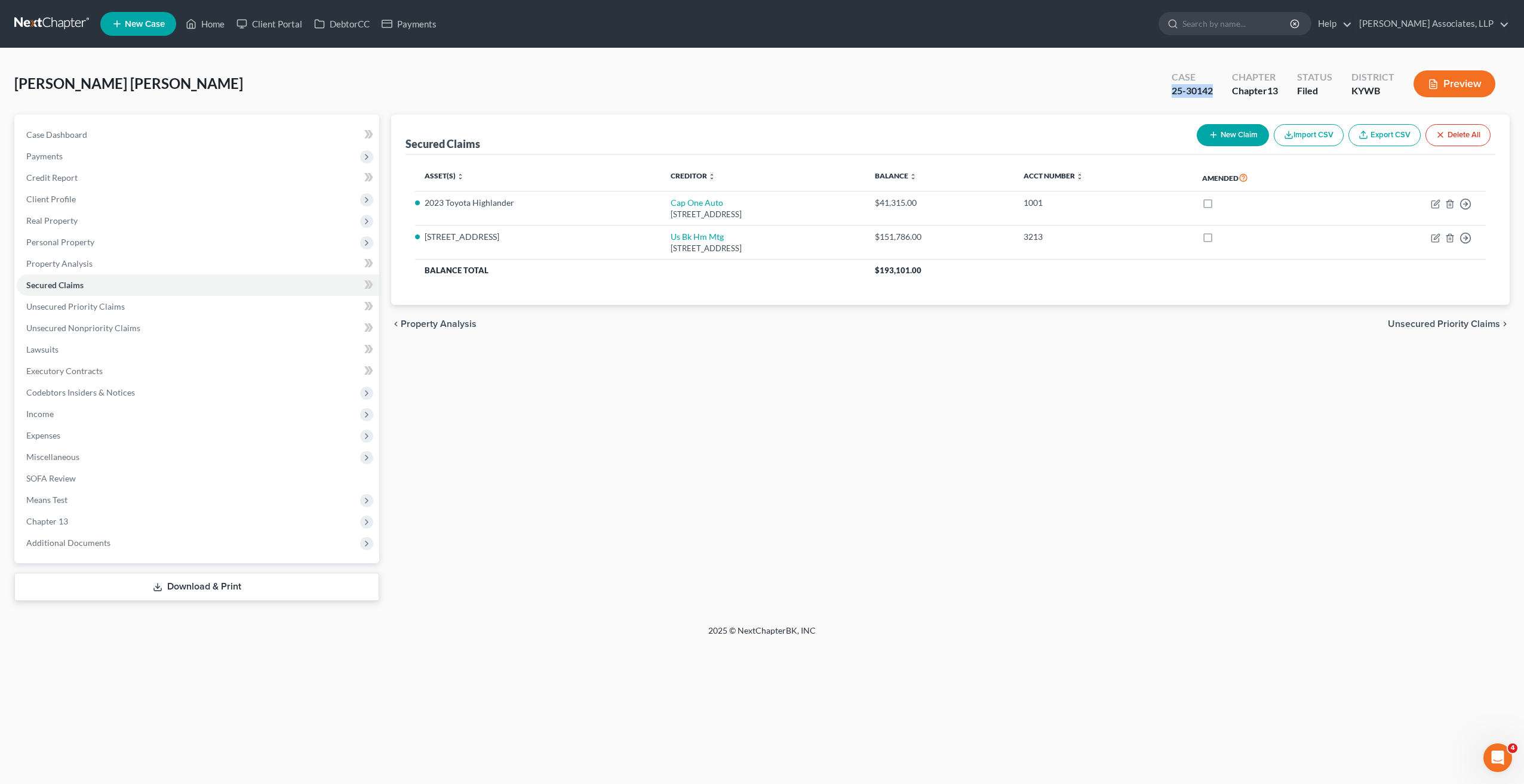
drag, startPoint x: 1164, startPoint y: 92, endPoint x: 1211, endPoint y: 92, distance: 47.0
click at [1211, 92] on div "Case 25-30142" at bounding box center [1192, 85] width 60 height 35
copy div "25-30142"
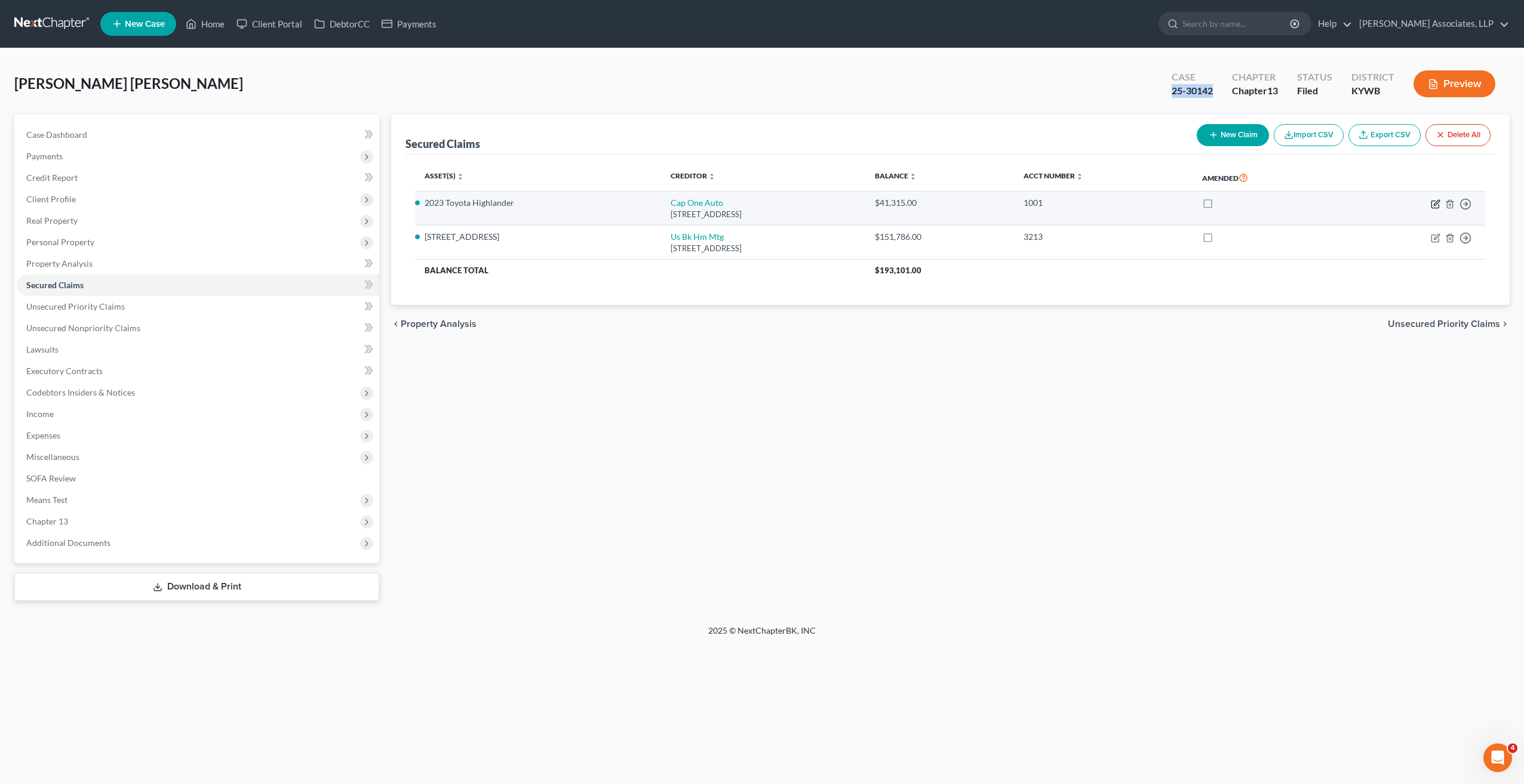
click at [1436, 201] on icon "button" at bounding box center [1436, 202] width 5 height 5
select select "45"
select select "0"
select select "8"
select select "2"
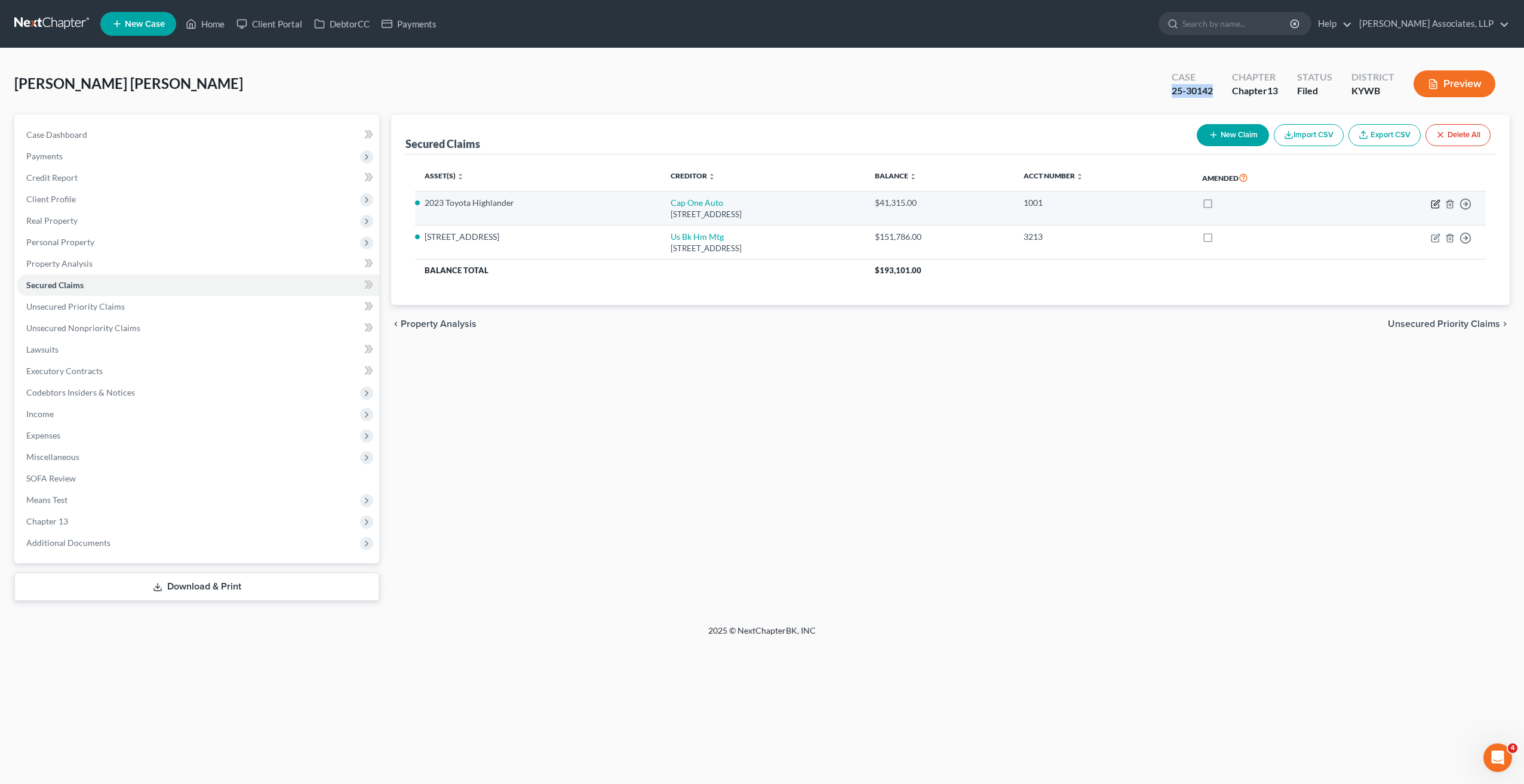
select select "3"
select select "0"
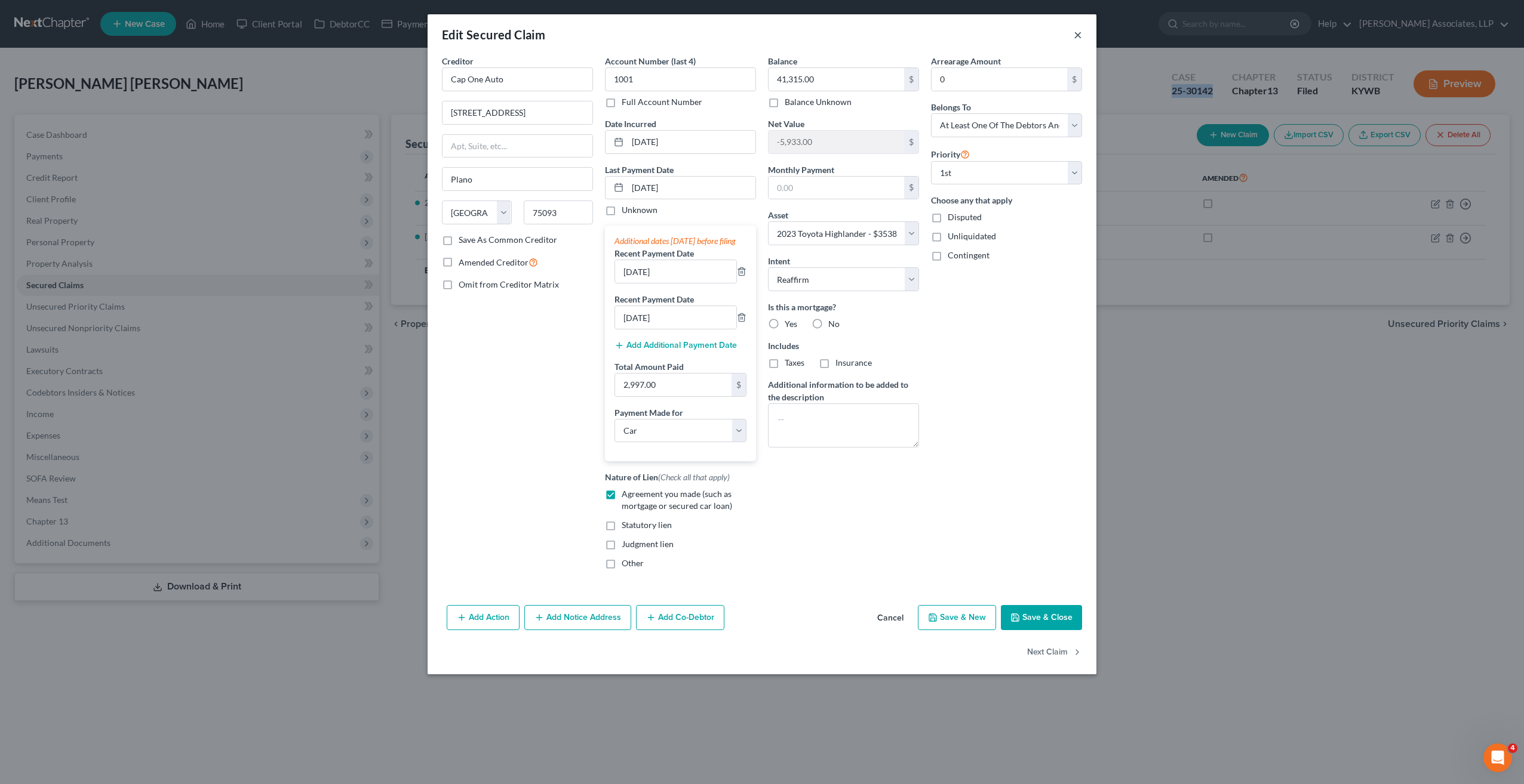
click at [1080, 34] on button "×" at bounding box center [1077, 34] width 8 height 14
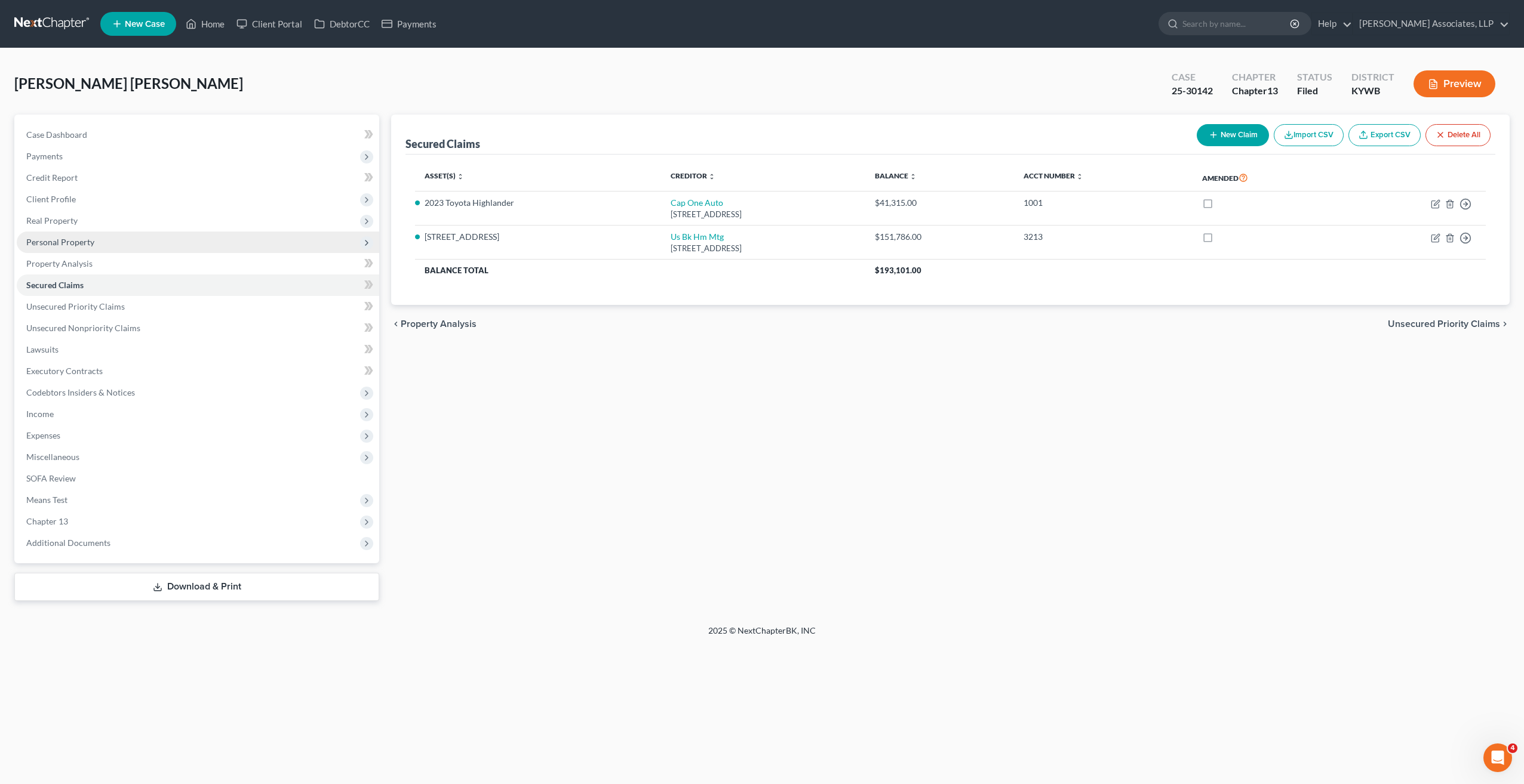
click at [86, 245] on span "Personal Property" at bounding box center [59, 242] width 68 height 10
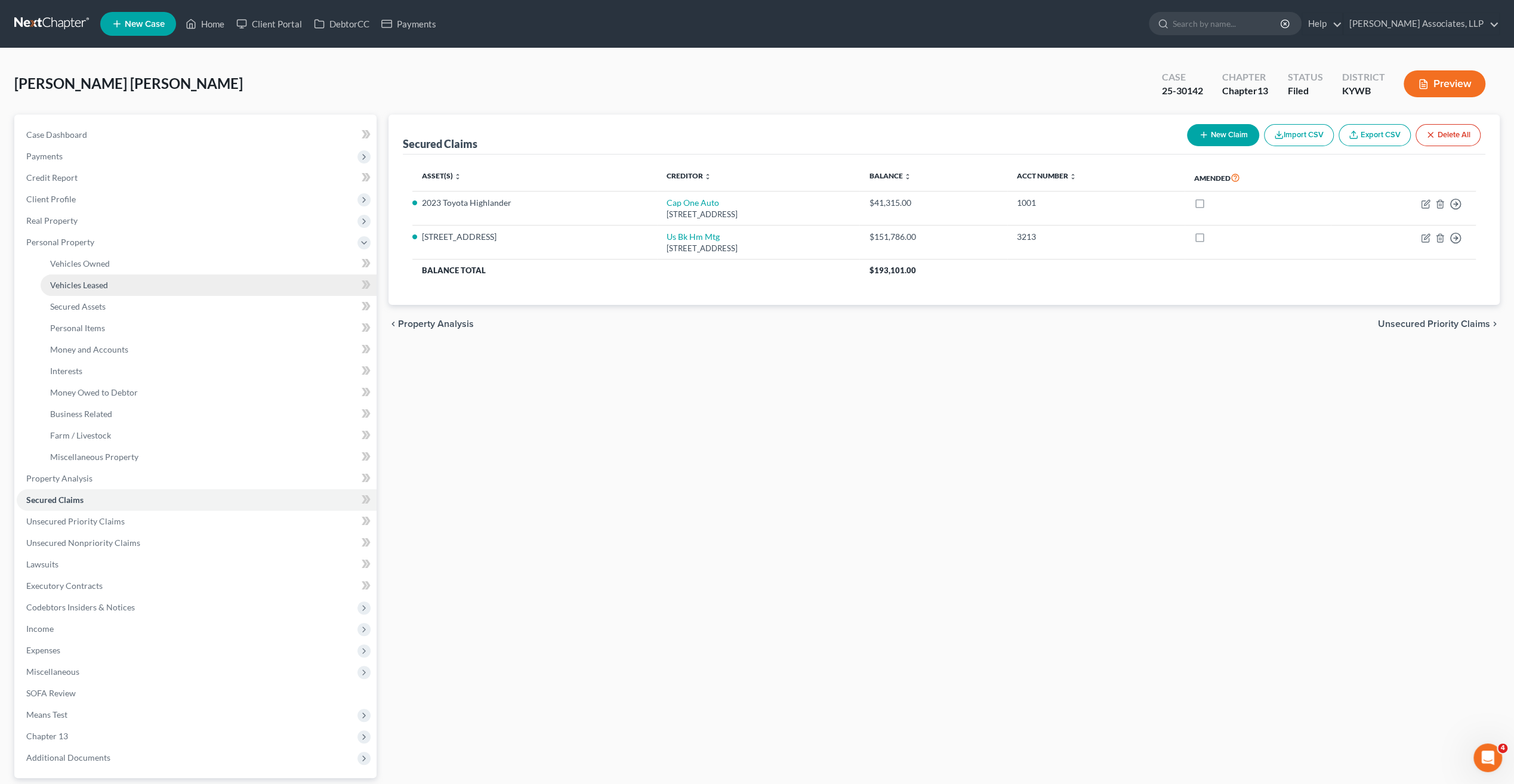
click at [95, 284] on span "Vehicles Leased" at bounding box center [79, 284] width 58 height 10
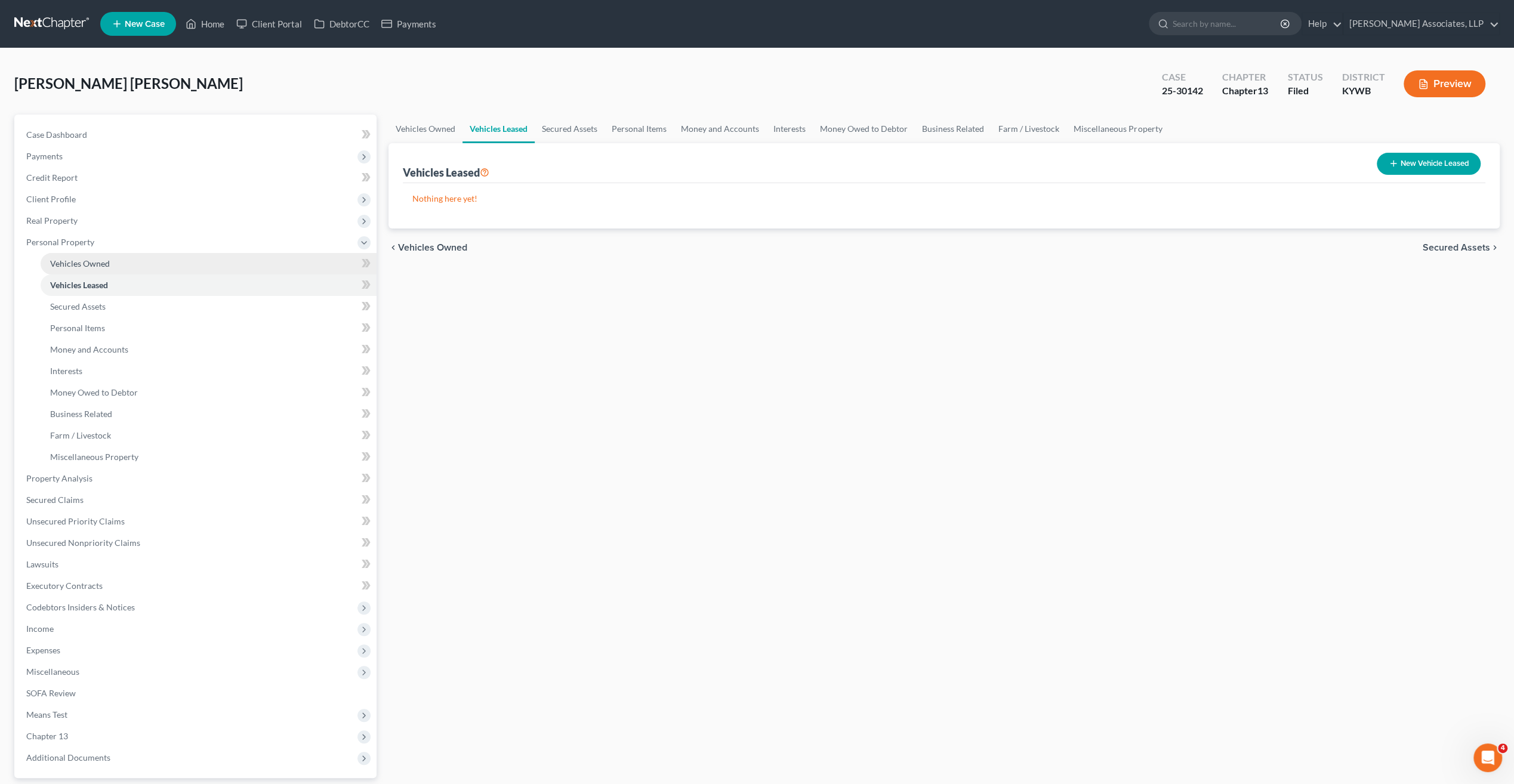
click at [100, 267] on span "Vehicles Owned" at bounding box center [80, 263] width 59 height 10
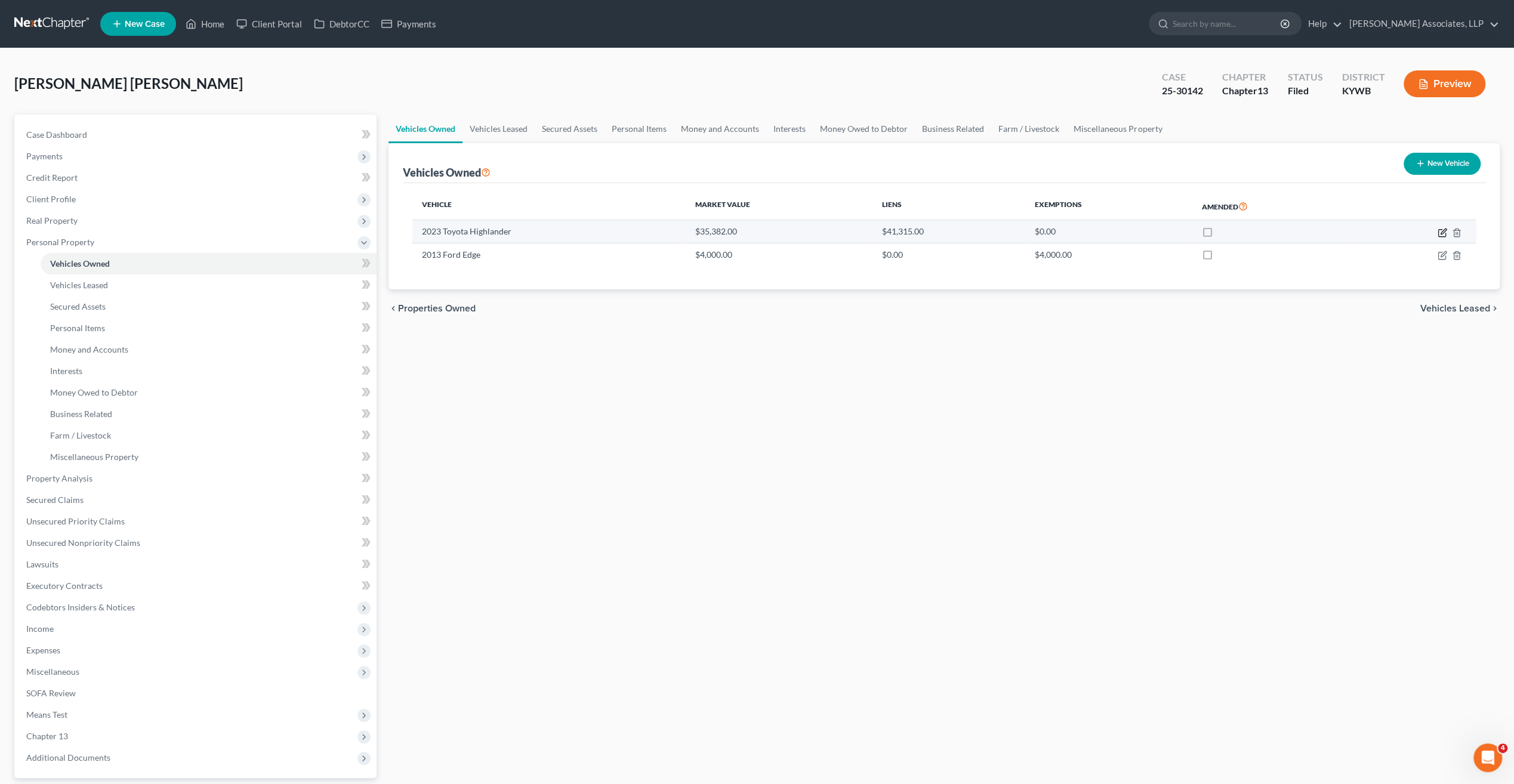
click at [1441, 229] on icon "button" at bounding box center [1442, 232] width 7 height 7
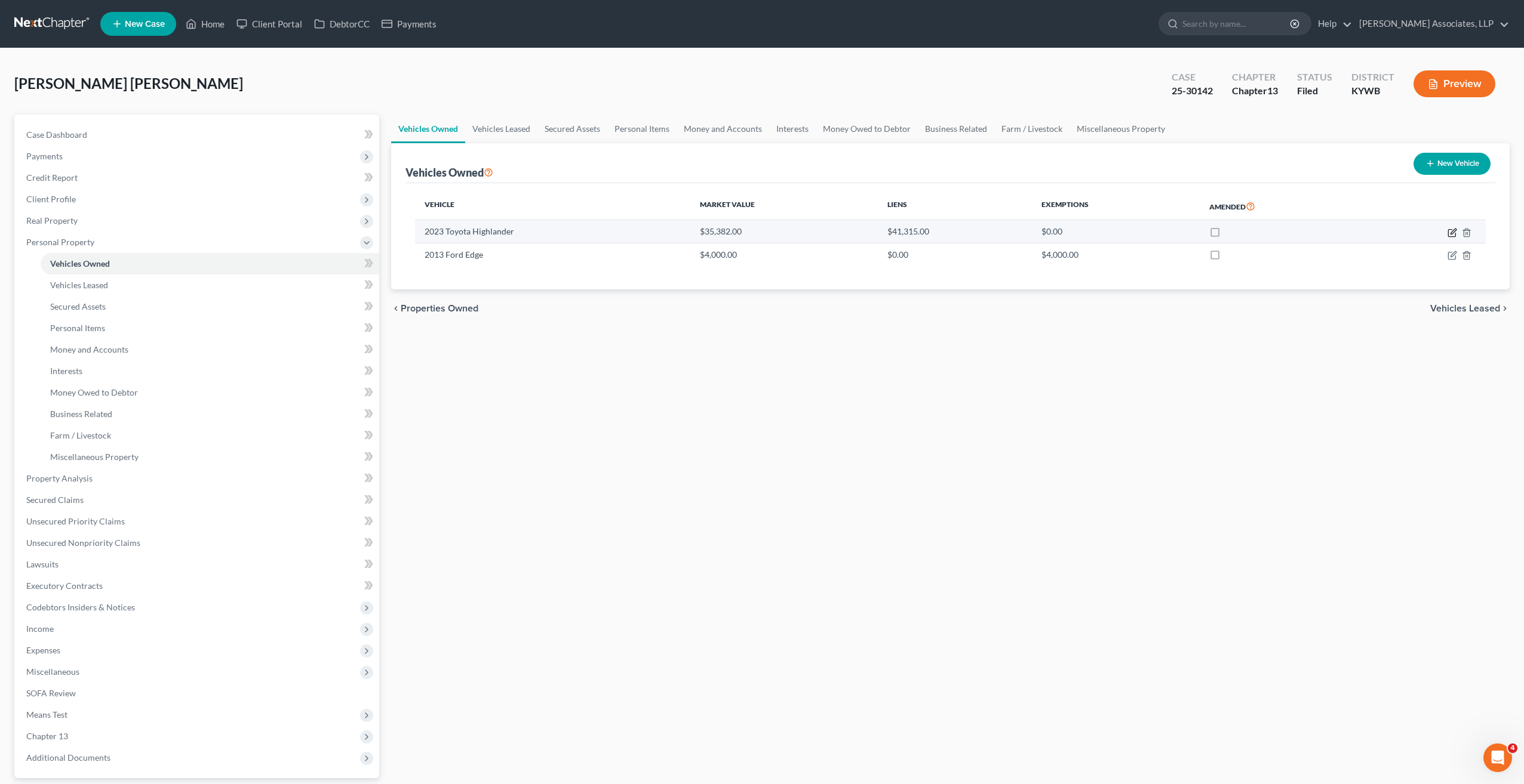
select select "0"
select select "3"
select select "0"
select select "3"
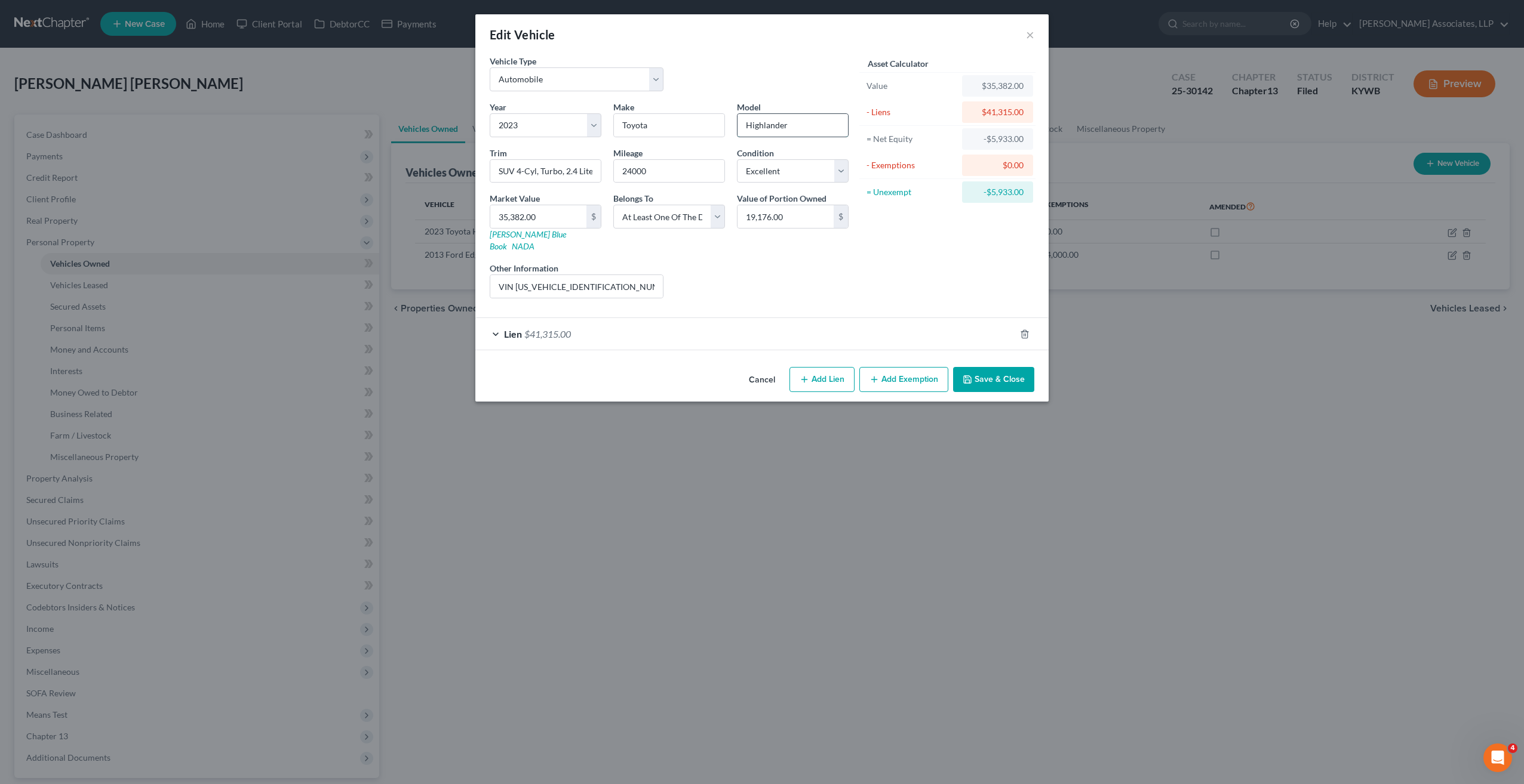
drag, startPoint x: 792, startPoint y: 124, endPoint x: 744, endPoint y: 126, distance: 48.0
click at [744, 126] on input "Highlander" at bounding box center [792, 126] width 111 height 23
drag, startPoint x: 611, startPoint y: 274, endPoint x: 522, endPoint y: 274, distance: 89.0
click at [496, 275] on input "VIN 5TDKDRBH3PS023039" at bounding box center [576, 286] width 172 height 23
drag, startPoint x: 527, startPoint y: 273, endPoint x: 635, endPoint y: 266, distance: 108.2
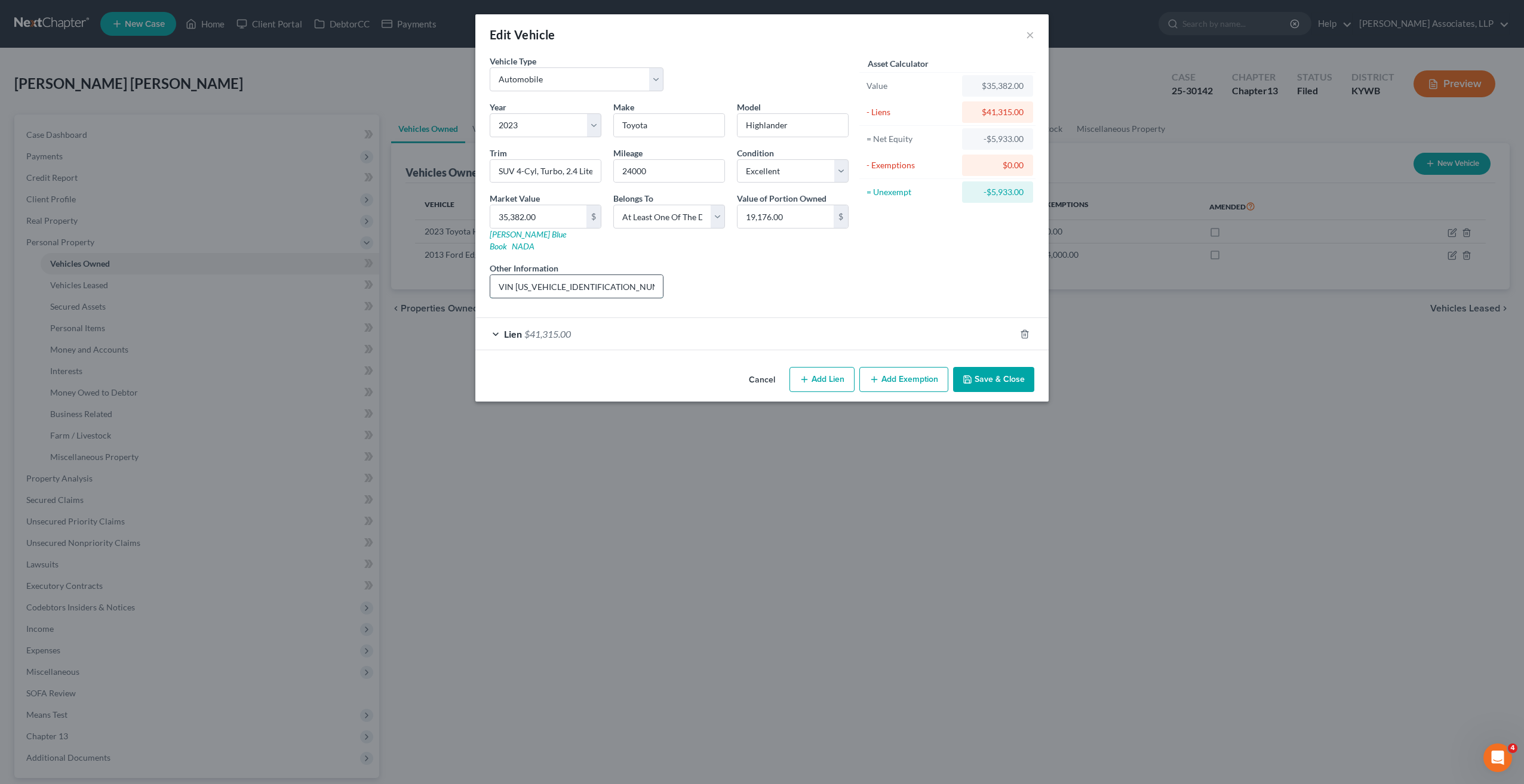
click at [635, 275] on input "VIN 5TDKDRBH3PS023039" at bounding box center [576, 286] width 172 height 23
click at [624, 277] on input "VIN 5TDKDRBH3PS023039" at bounding box center [576, 286] width 172 height 23
drag, startPoint x: 596, startPoint y: 272, endPoint x: 516, endPoint y: 274, distance: 80.0
click at [516, 275] on input "VIN 5TDKDRBH3PS023039" at bounding box center [576, 286] width 172 height 23
click at [1029, 35] on button "×" at bounding box center [1030, 34] width 8 height 14
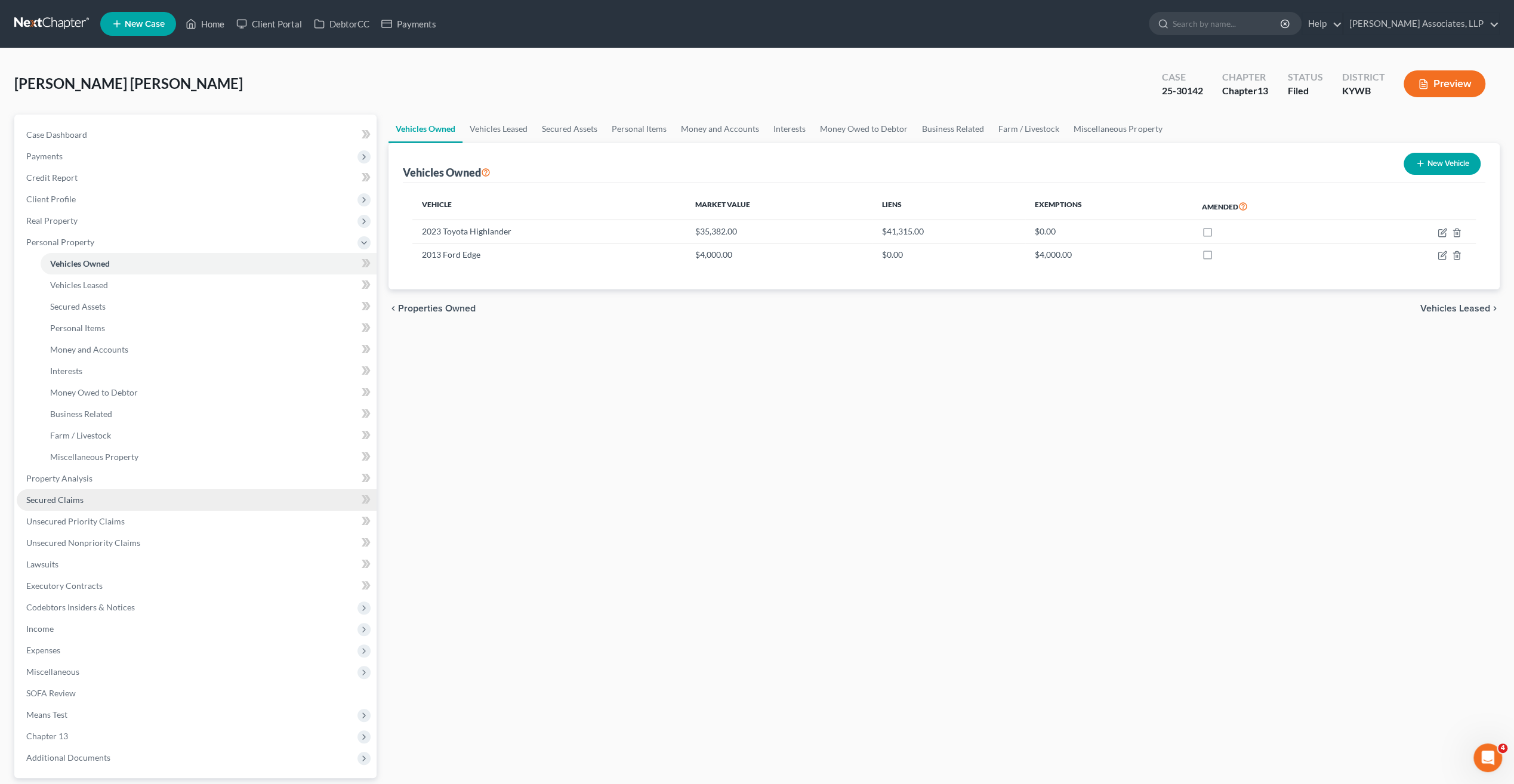
click at [64, 500] on span "Secured Claims" at bounding box center [54, 499] width 57 height 10
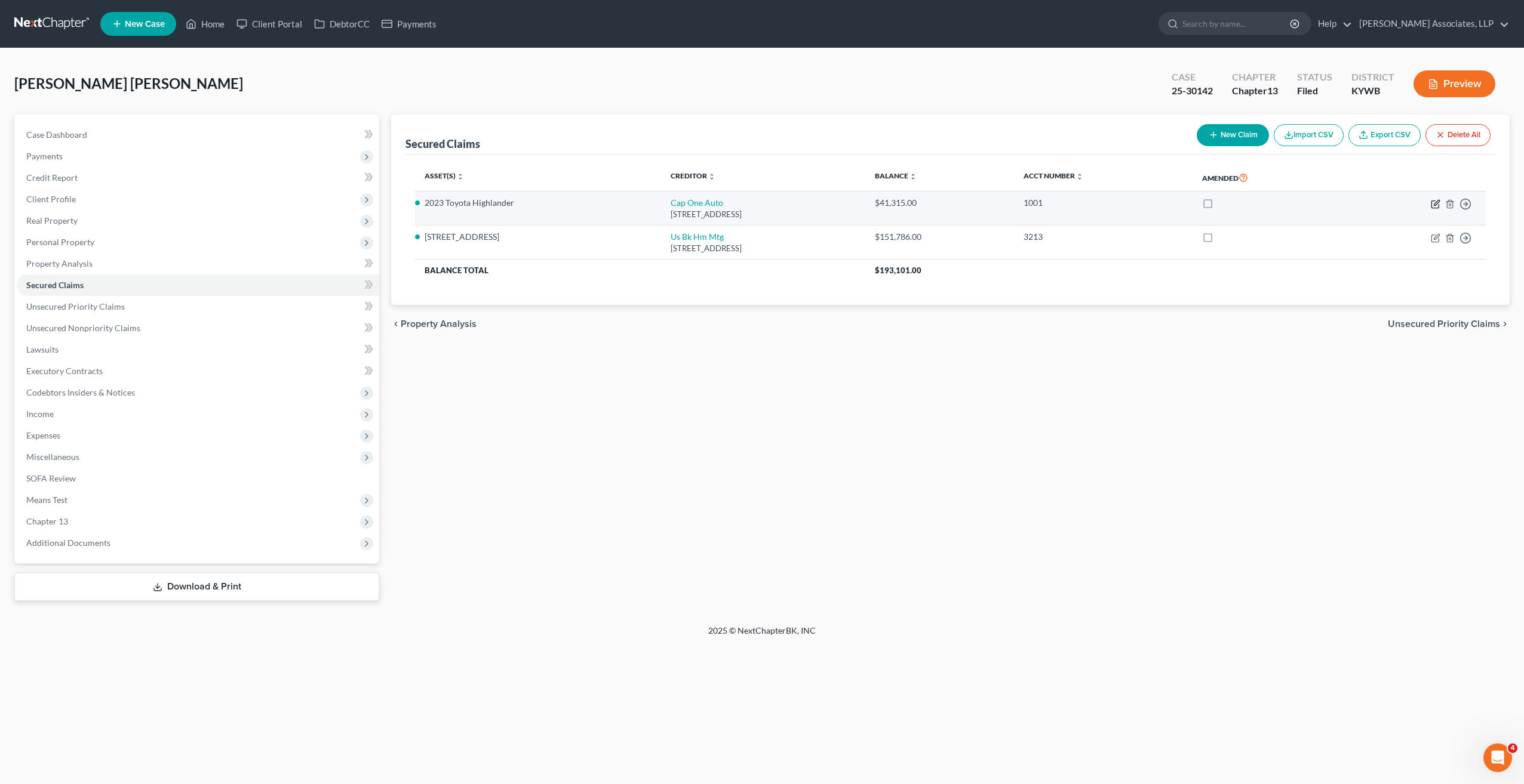
click at [1436, 204] on icon "button" at bounding box center [1436, 204] width 10 height 10
select select "45"
select select "0"
select select "8"
select select "2"
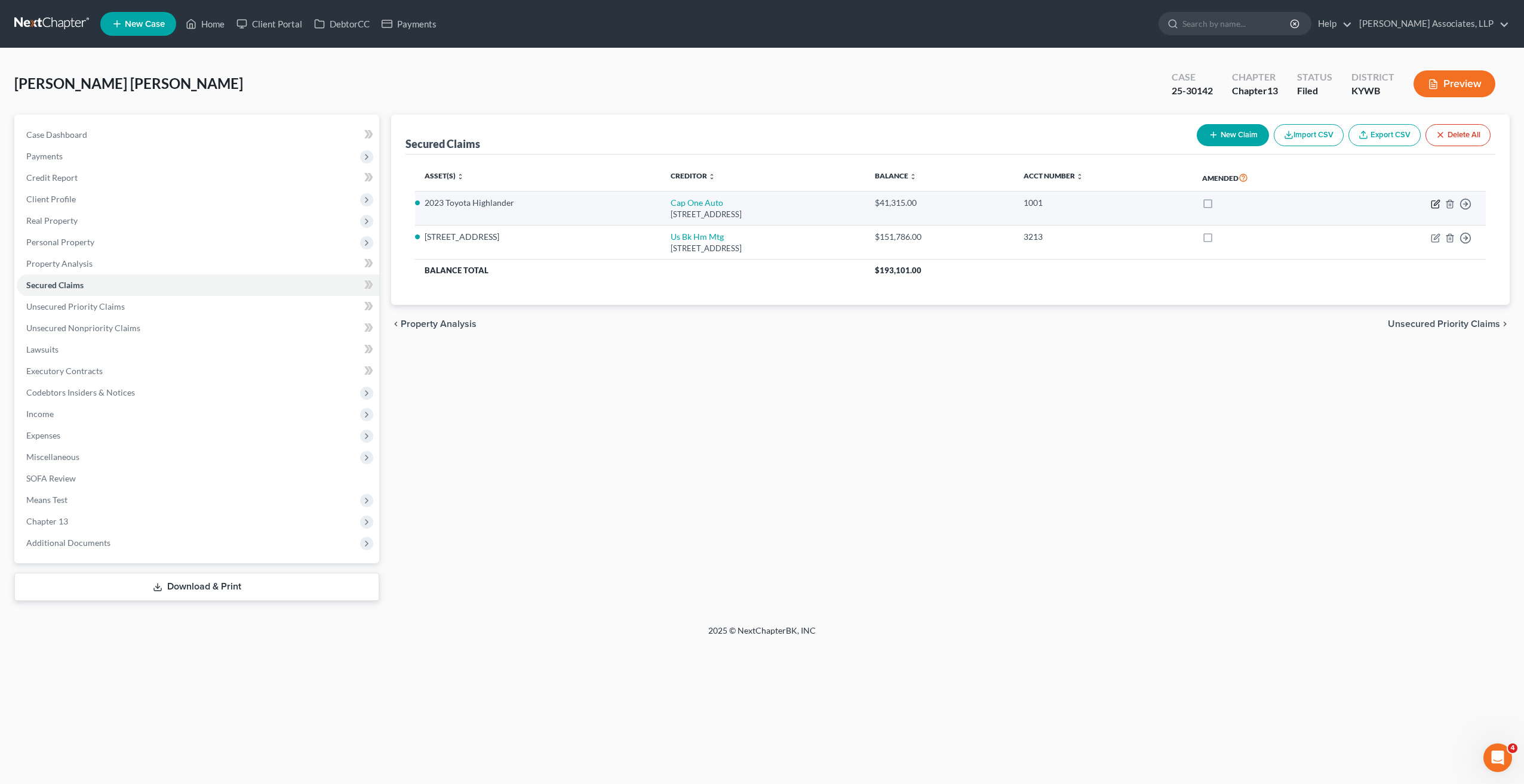
select select "3"
select select "0"
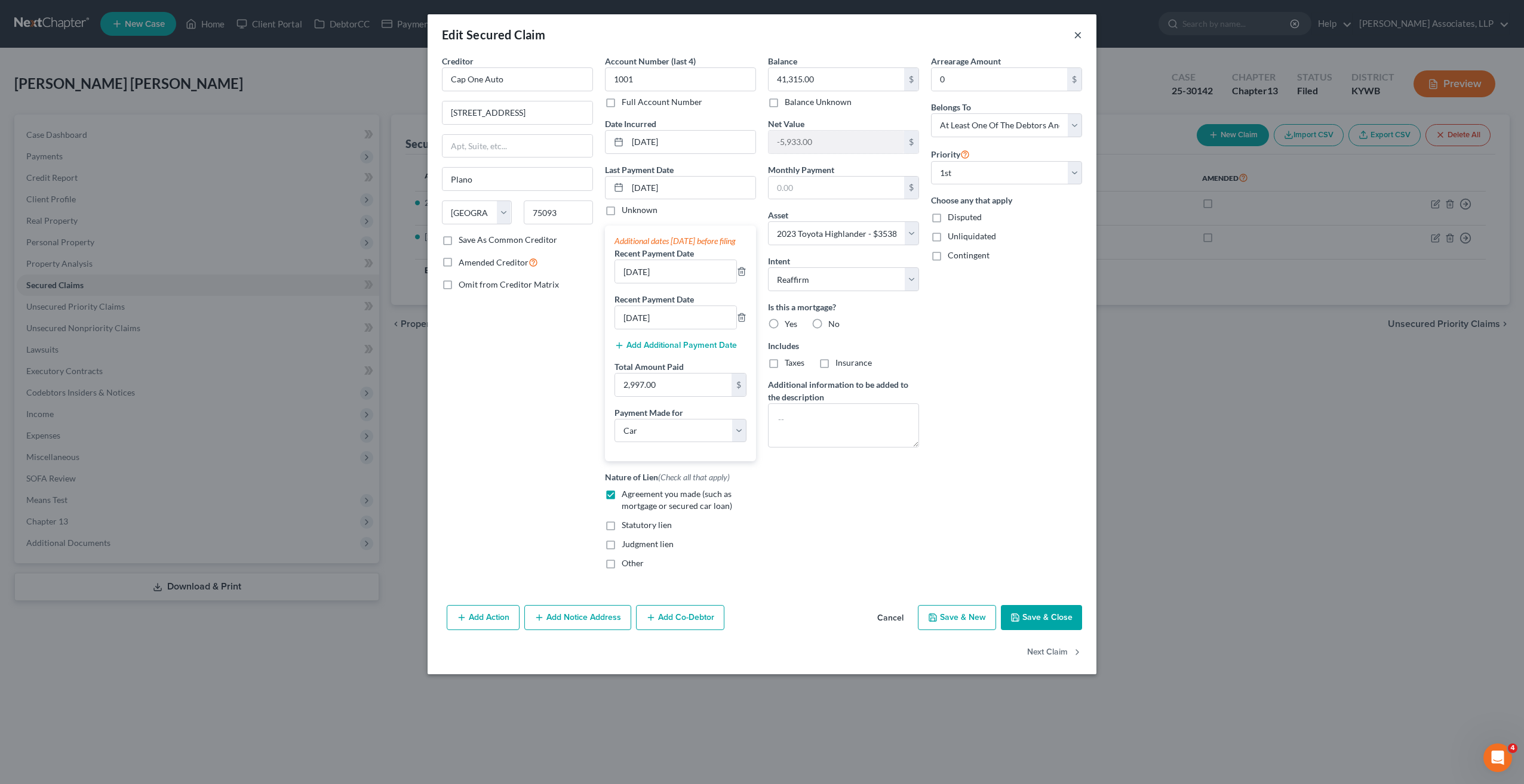
click at [1080, 34] on button "×" at bounding box center [1077, 34] width 8 height 14
